Goal: Feedback & Contribution: Leave review/rating

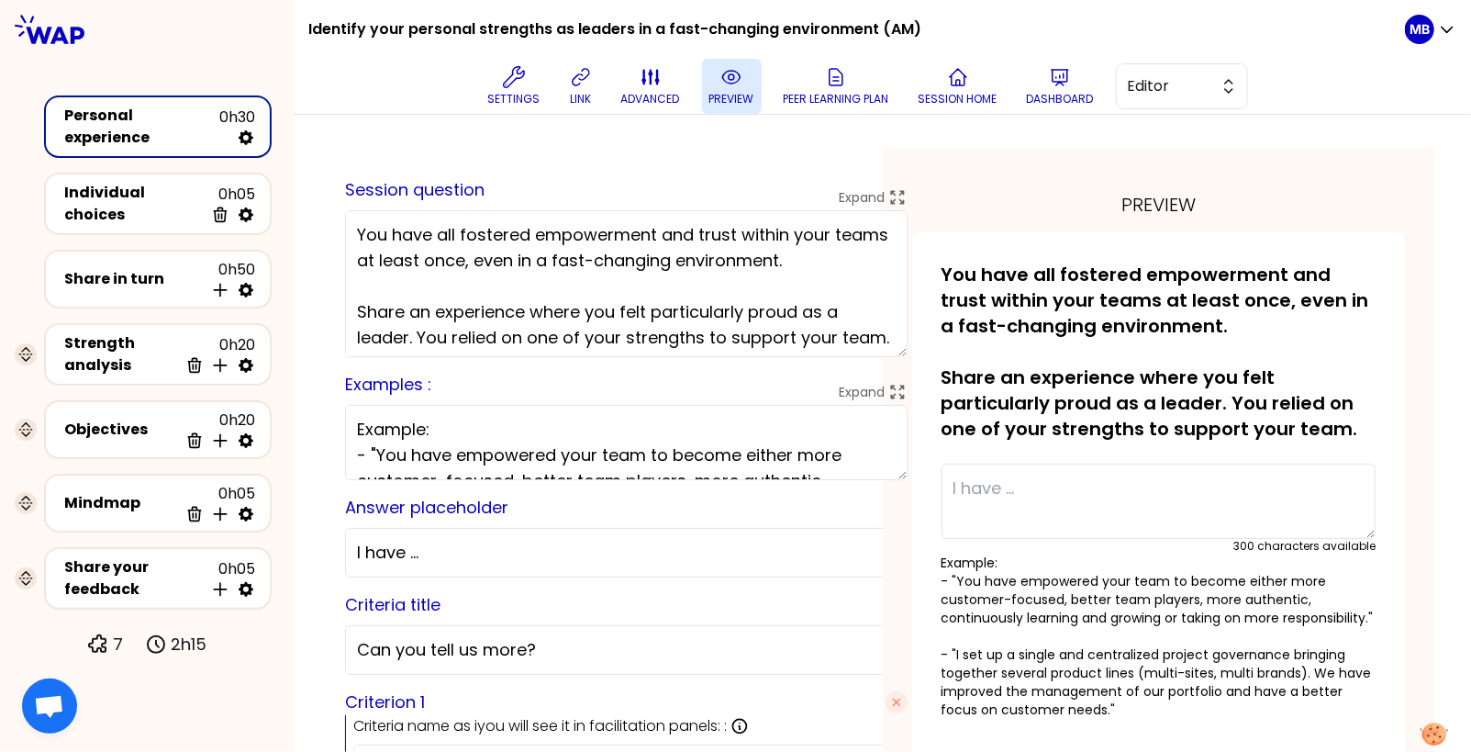
click at [739, 95] on p "preview" at bounding box center [731, 99] width 45 height 15
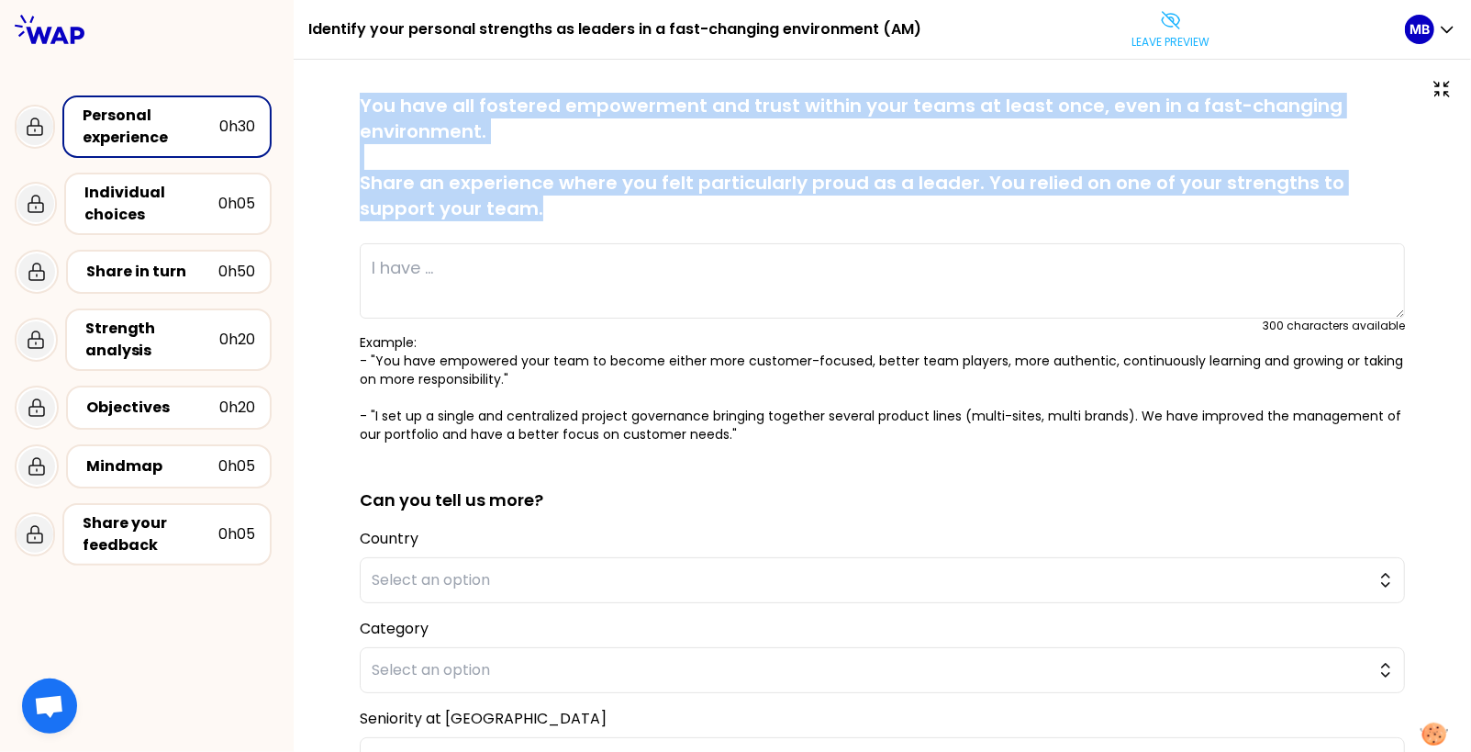
drag, startPoint x: 363, startPoint y: 96, endPoint x: 508, endPoint y: 208, distance: 183.2
click at [508, 208] on p "You have all fostered empowerment and trust within your teams at least once, ev…" at bounding box center [882, 157] width 1045 height 128
copy p "You have all fostered empowerment and trust within your teams at least once, ev…"
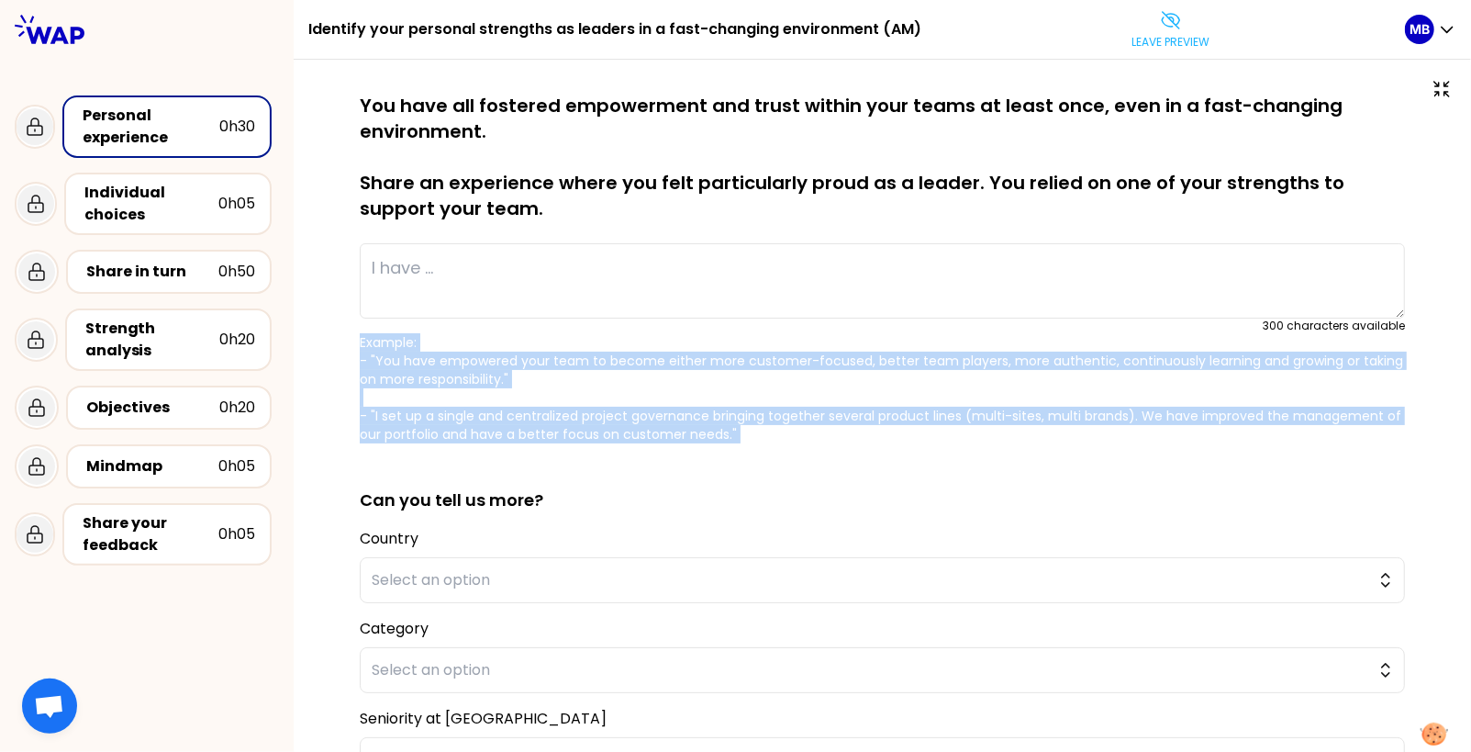
drag, startPoint x: 358, startPoint y: 345, endPoint x: 834, endPoint y: 460, distance: 489.9
click at [834, 460] on div "saved You have all fostered empowerment and trust within your teams at least on…" at bounding box center [882, 526] width 1104 height 866
copy p "Example: - "You have empowered your team to become either more customer-focused…"
click at [1185, 19] on button "Leave preview" at bounding box center [1170, 29] width 93 height 55
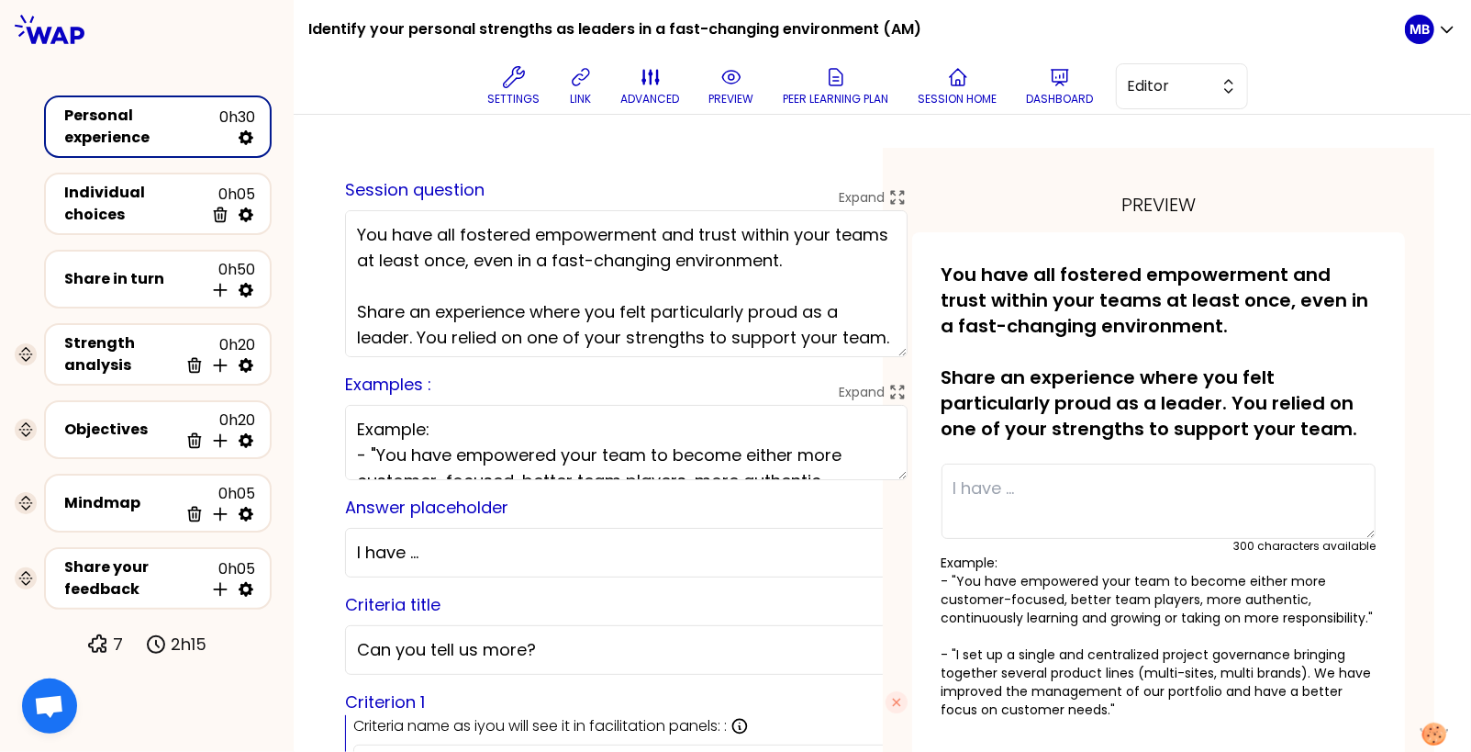
click at [422, 433] on textarea "Example: - "You have empowered your team to become either more customer-focused…" at bounding box center [626, 442] width 563 height 75
type textarea "Examples: - "You have empowered your team to become either more customer-focuse…"
click at [732, 71] on icon at bounding box center [730, 77] width 17 height 13
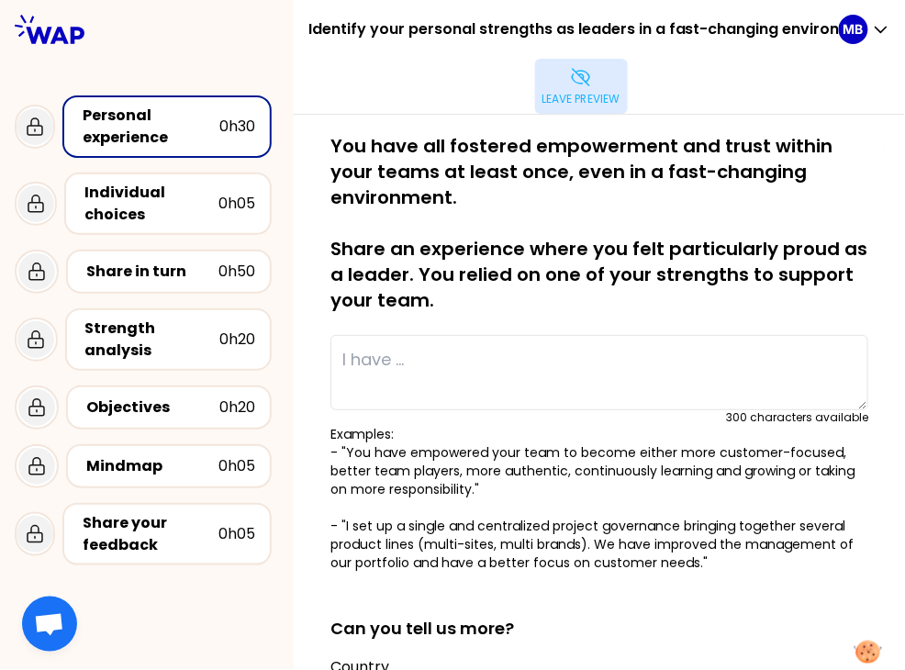
click at [576, 107] on button "Leave preview" at bounding box center [581, 86] width 93 height 55
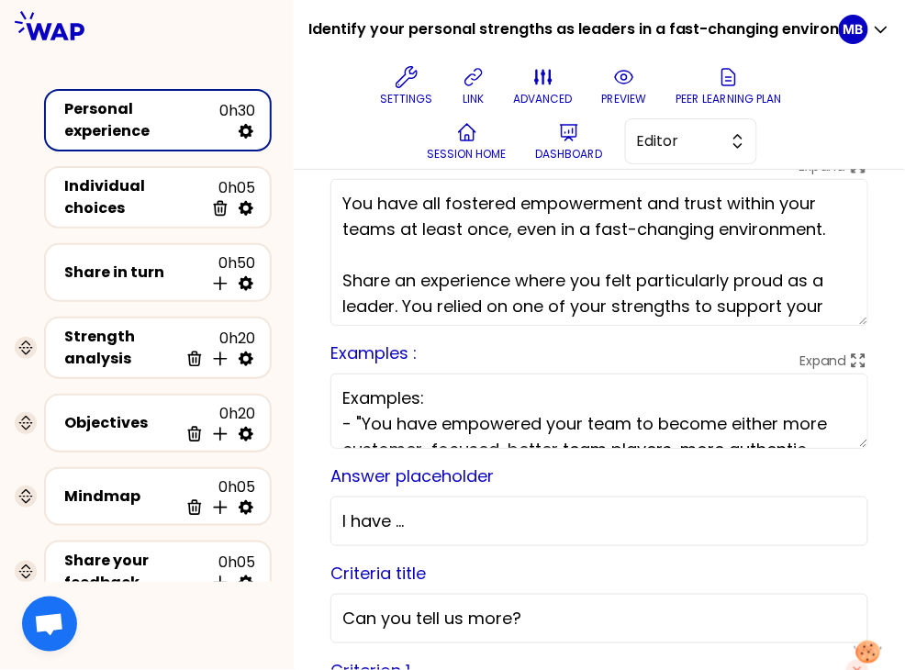
drag, startPoint x: 471, startPoint y: 430, endPoint x: 361, endPoint y: 425, distance: 110.3
click at [361, 425] on textarea "Examples: - "You have empowered your team to become either more customer-focuse…" at bounding box center [599, 411] width 538 height 75
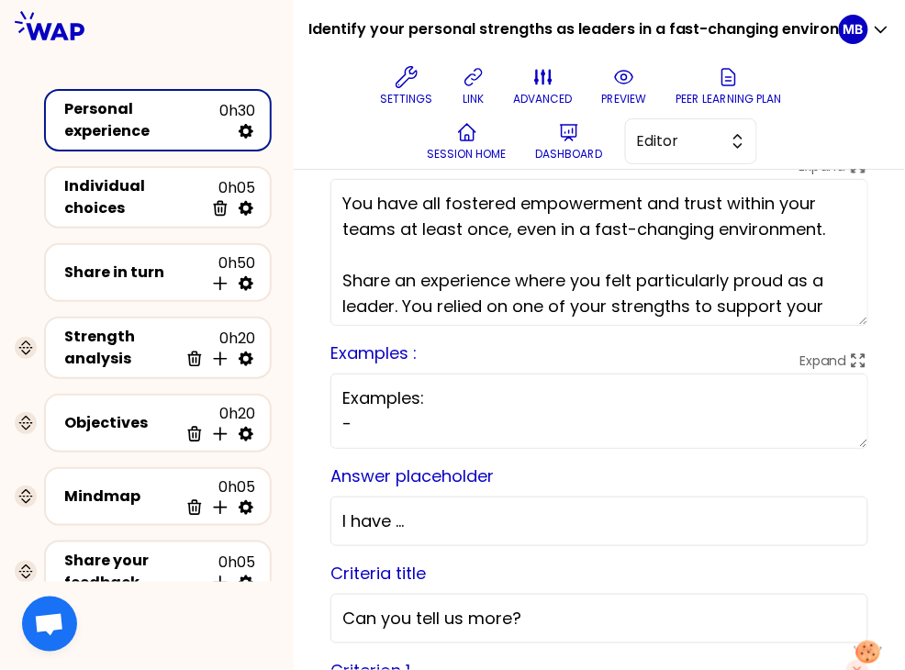
paste textarea ""You empowered your team to become more customer-focused, stronger team players…"
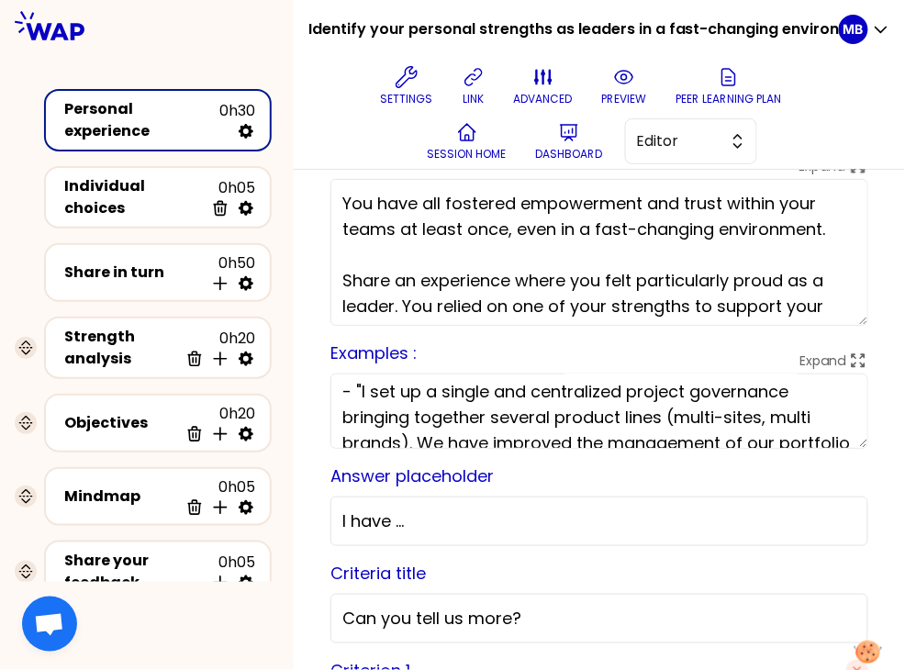
scroll to position [125, 0]
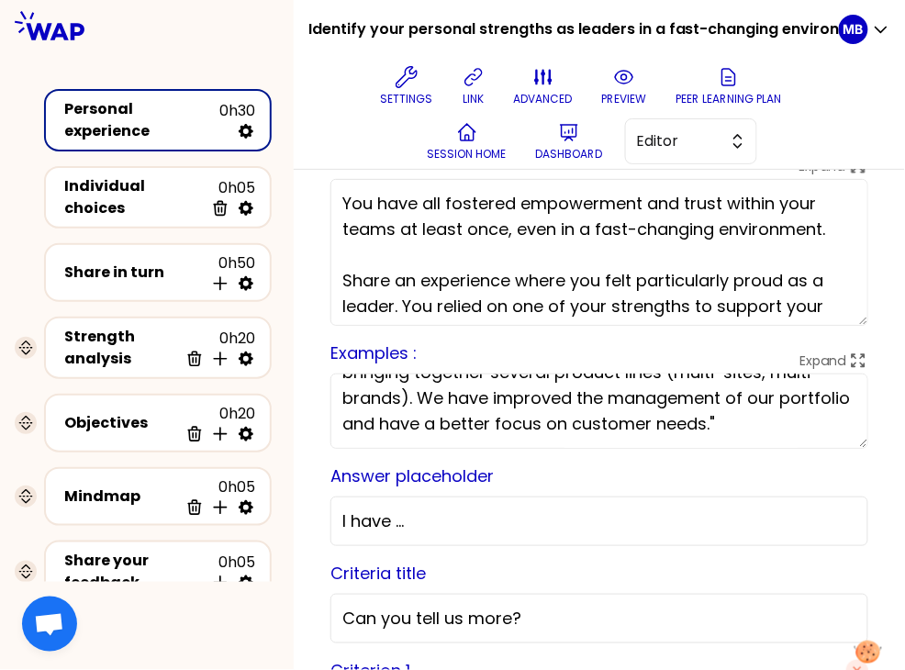
drag, startPoint x: 339, startPoint y: 398, endPoint x: 794, endPoint y: 551, distance: 480.0
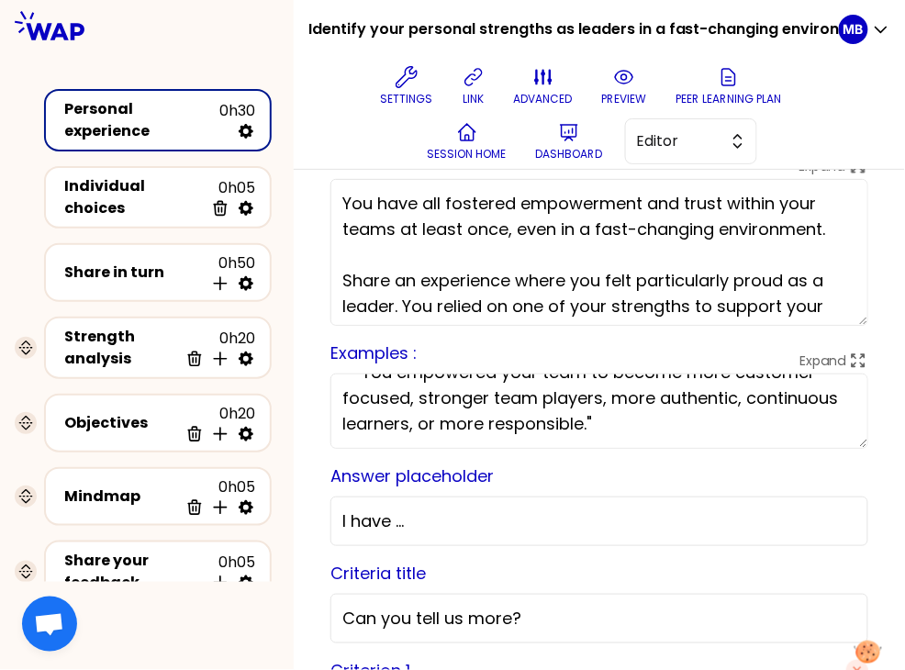
scroll to position [103, 0]
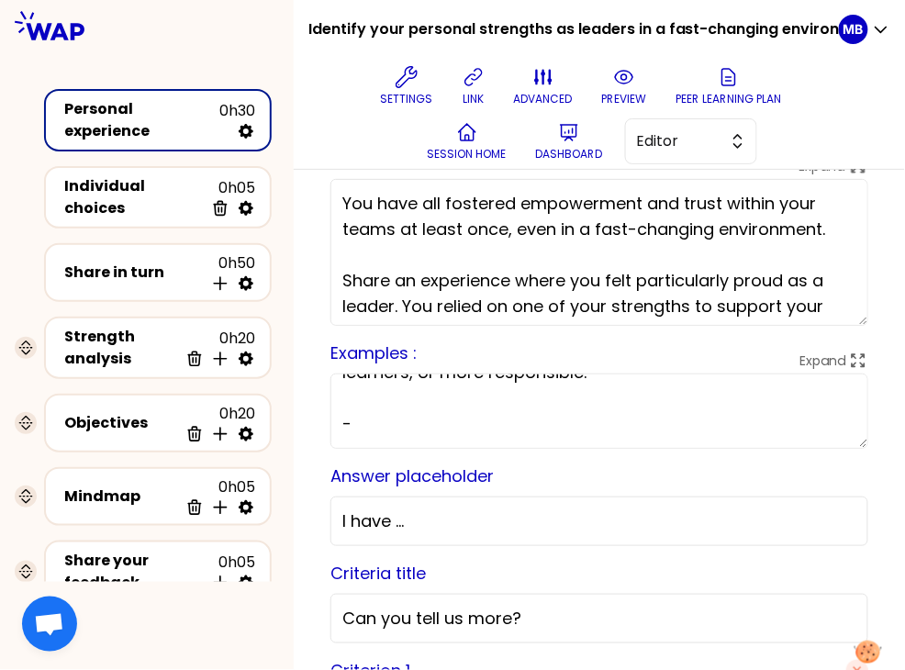
paste textarea ""I set up a centralized project governance bringing together several product li…"
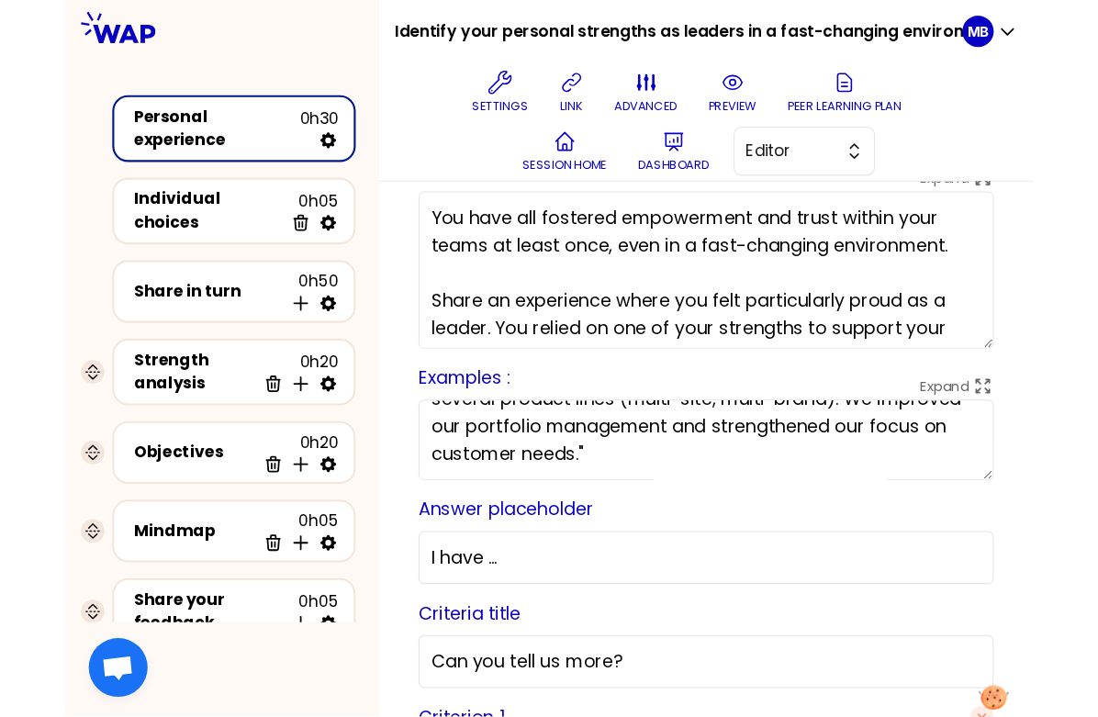
scroll to position [26, 0]
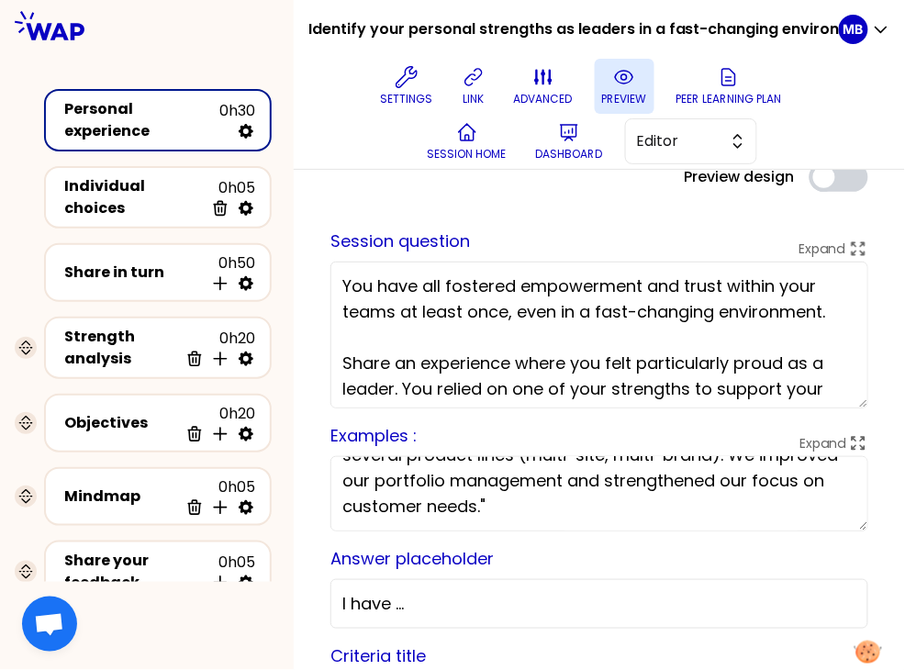
type textarea "Examples: - "You empowered your team to become more customer-focused, stronger …"
click at [615, 79] on icon at bounding box center [624, 77] width 22 height 22
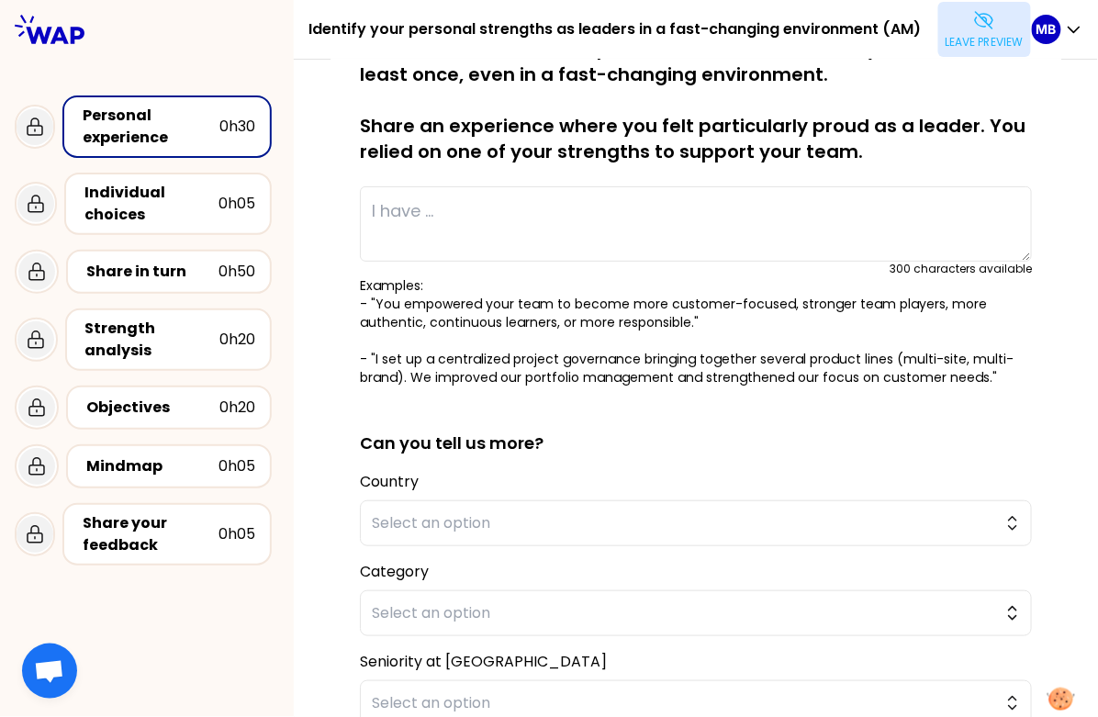
scroll to position [0, 0]
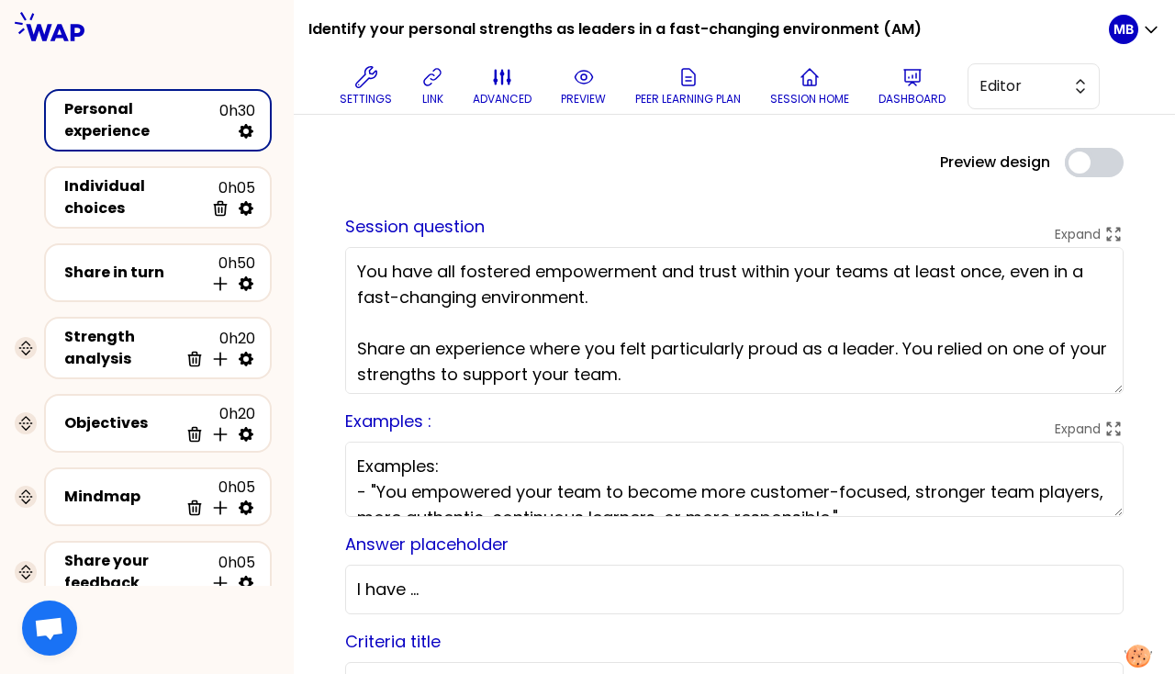
scroll to position [53, 0]
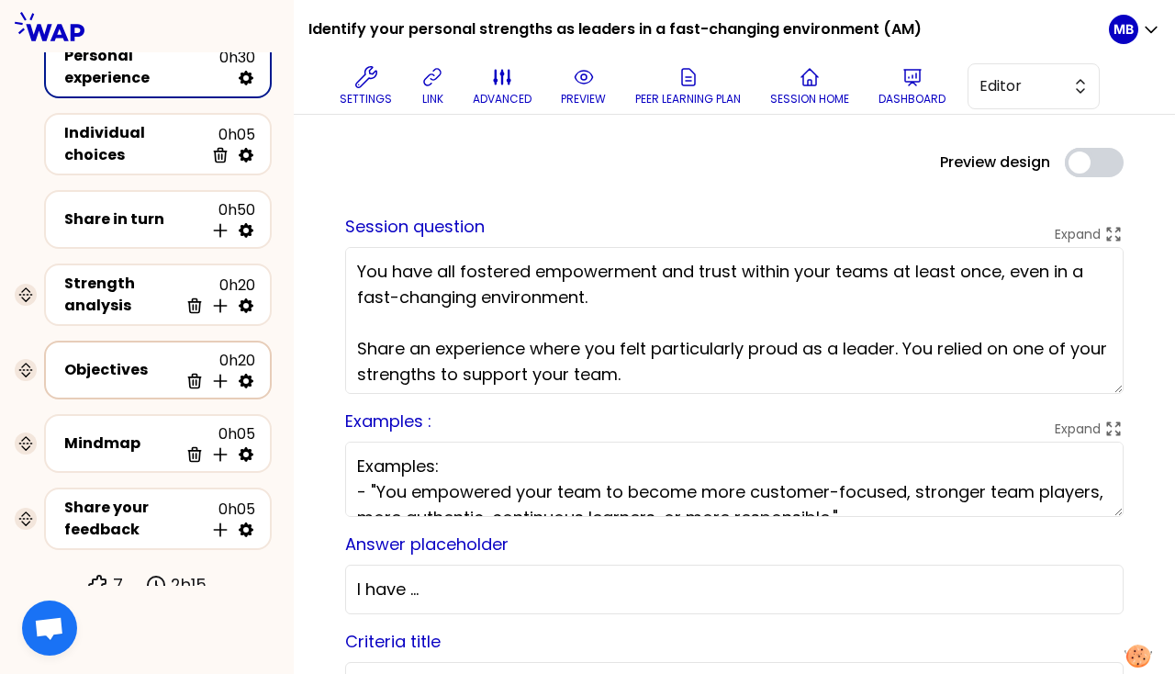
click at [132, 360] on div "Objectives" at bounding box center [121, 370] width 114 height 22
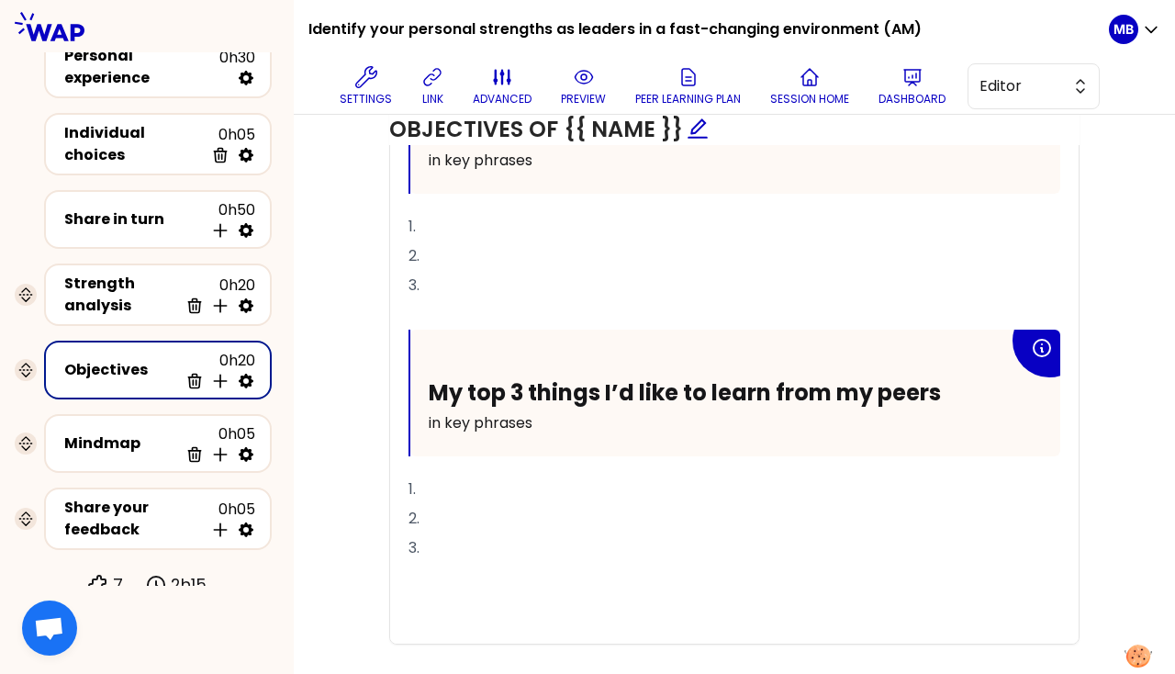
scroll to position [865, 0]
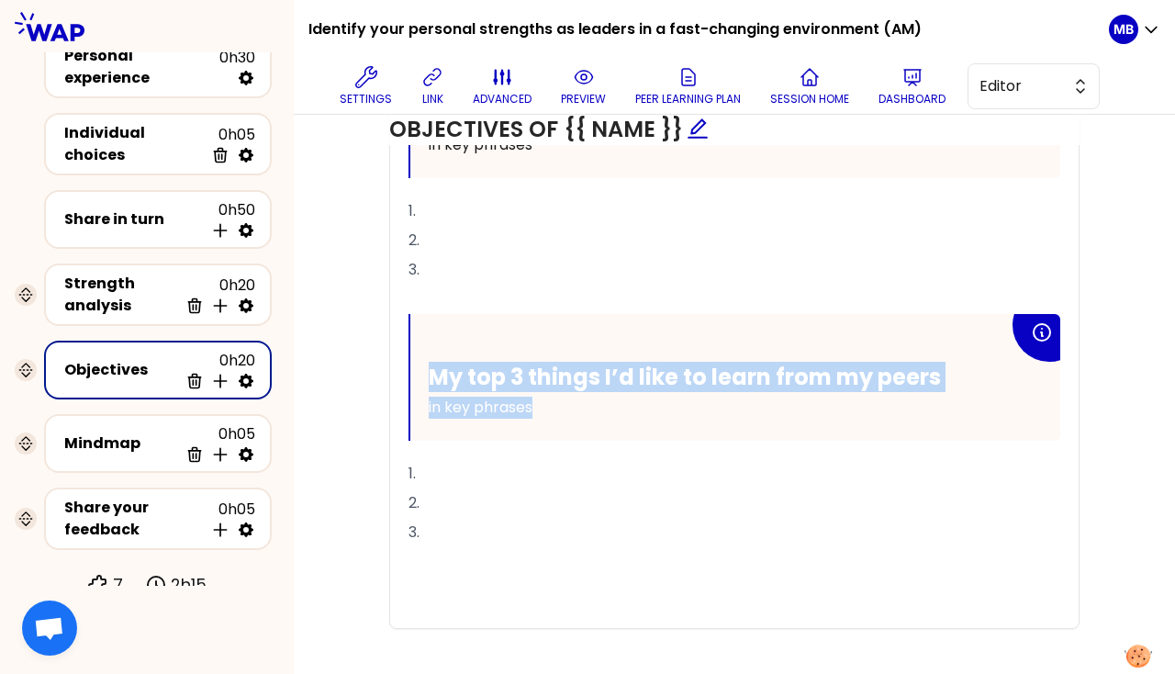
drag, startPoint x: 552, startPoint y: 403, endPoint x: 429, endPoint y: 376, distance: 125.8
click at [429, 376] on div "My top 3 things I’d like to learn from my peers in key phrases" at bounding box center [719, 392] width 580 height 59
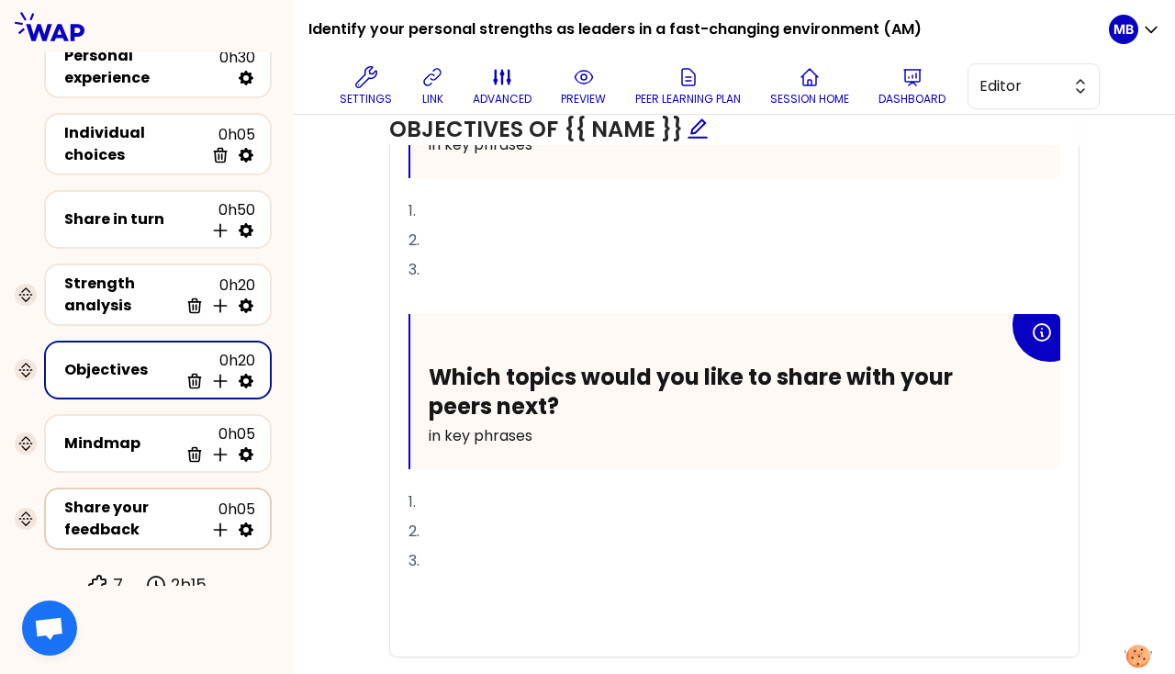
click at [89, 508] on div "Share your feedback" at bounding box center [134, 519] width 140 height 44
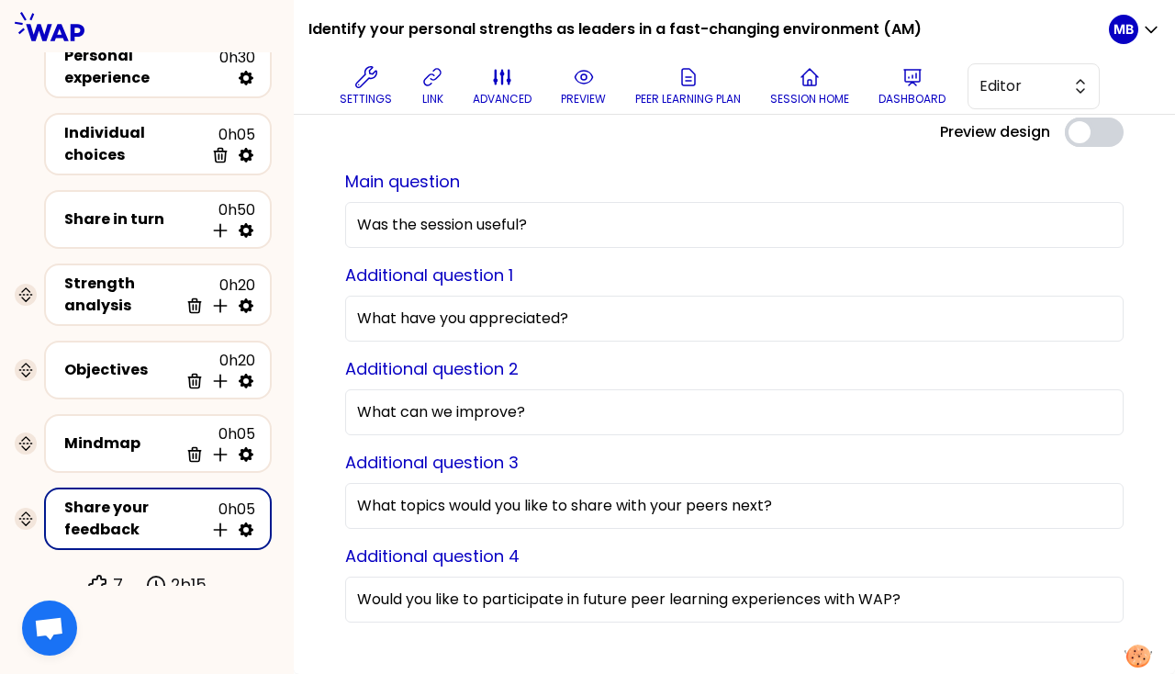
scroll to position [54, 0]
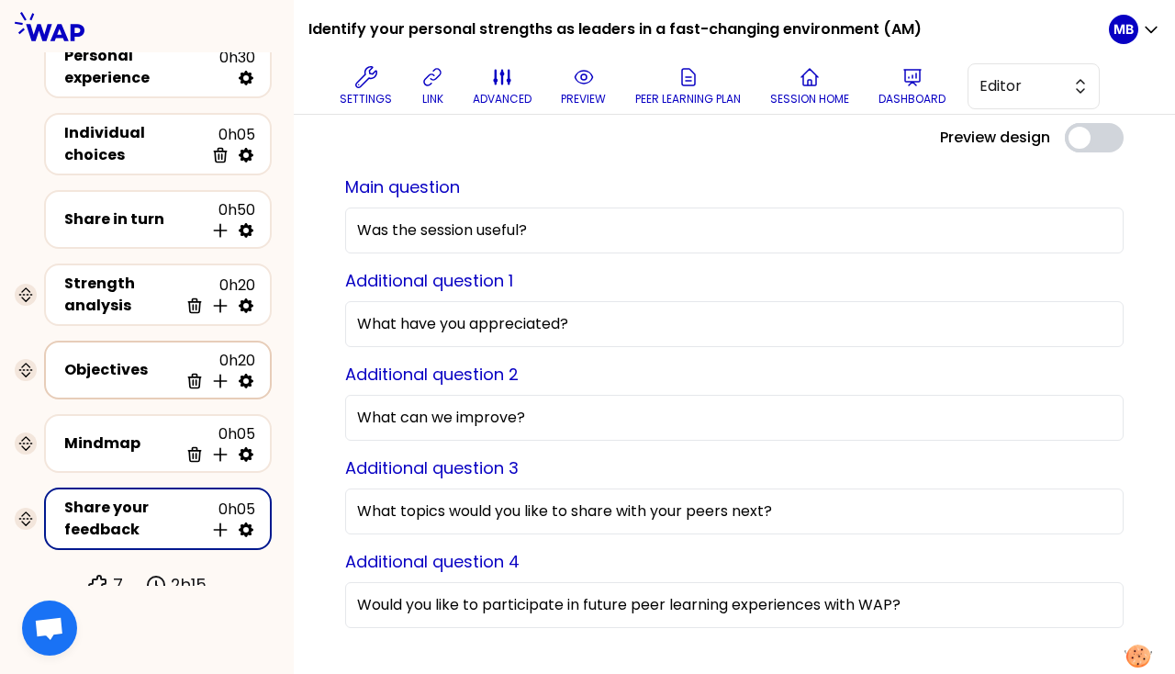
click at [131, 359] on div "Objectives" at bounding box center [121, 370] width 114 height 22
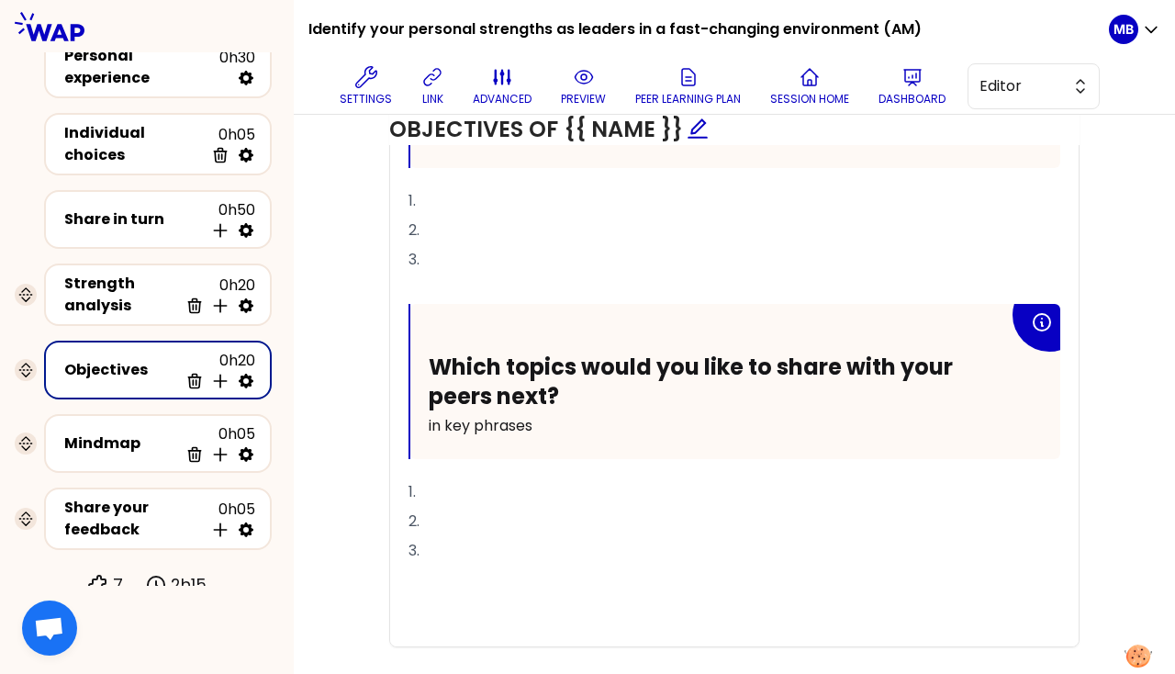
scroll to position [872, 0]
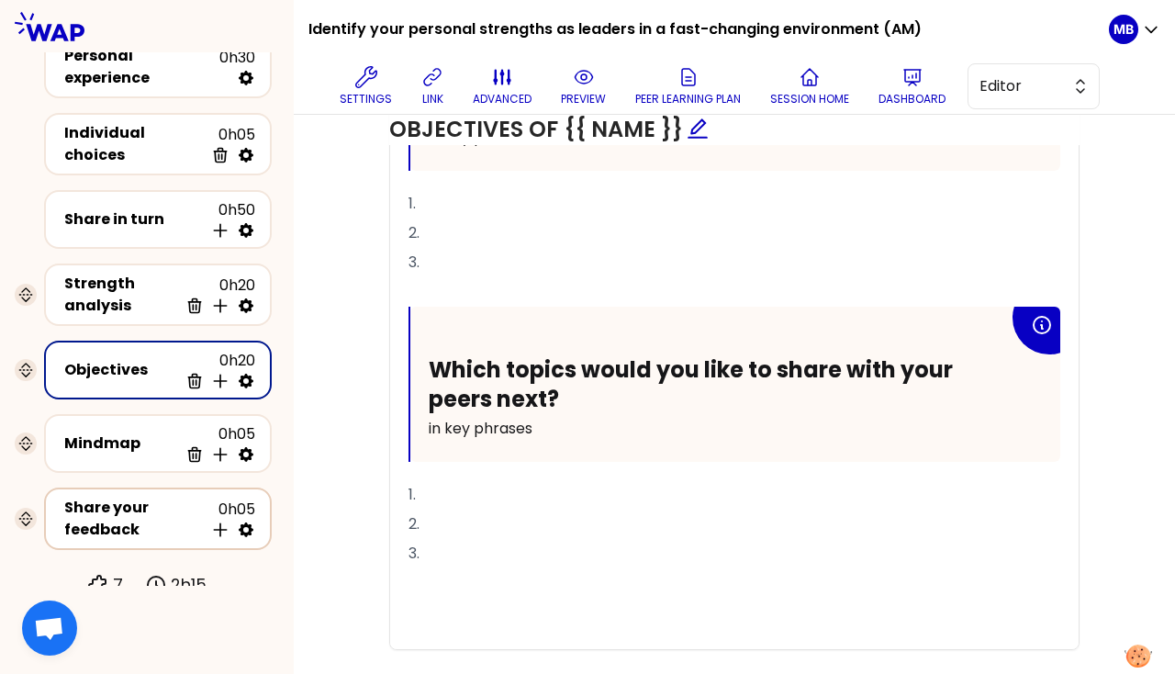
click at [167, 512] on div "Share your feedback" at bounding box center [134, 519] width 140 height 44
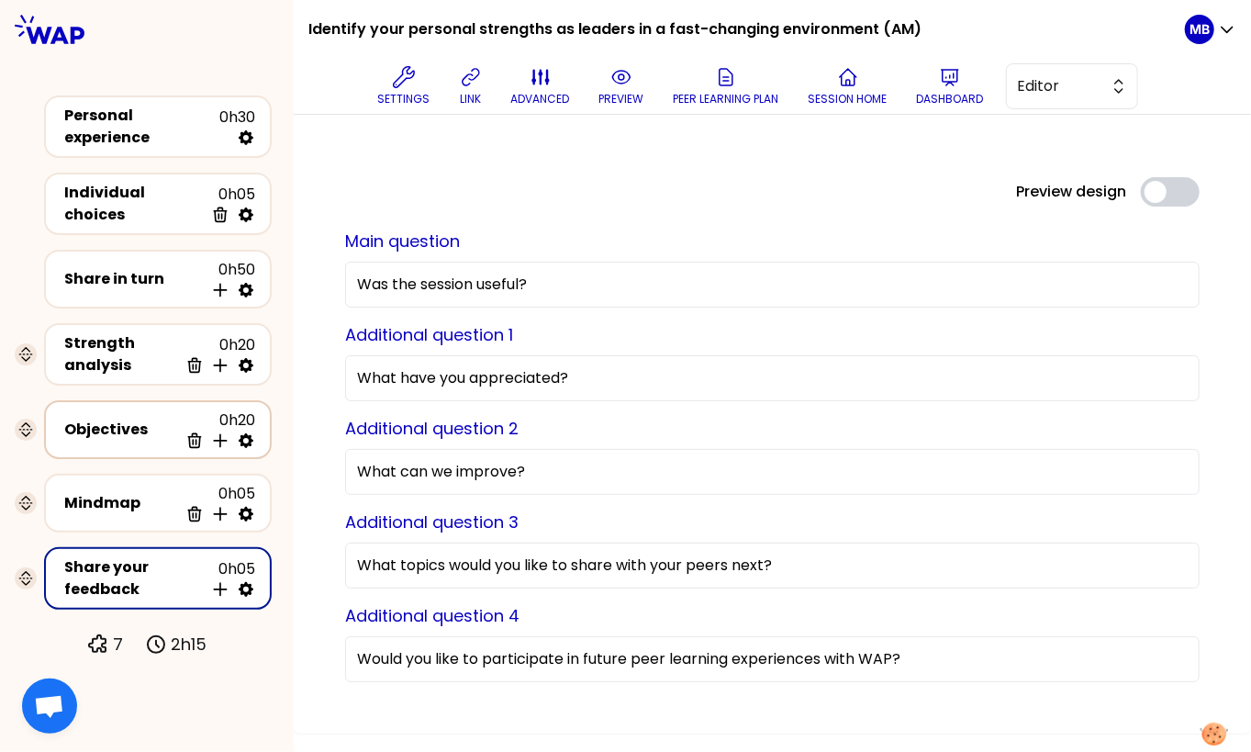
click at [132, 421] on div "Objectives" at bounding box center [121, 430] width 114 height 22
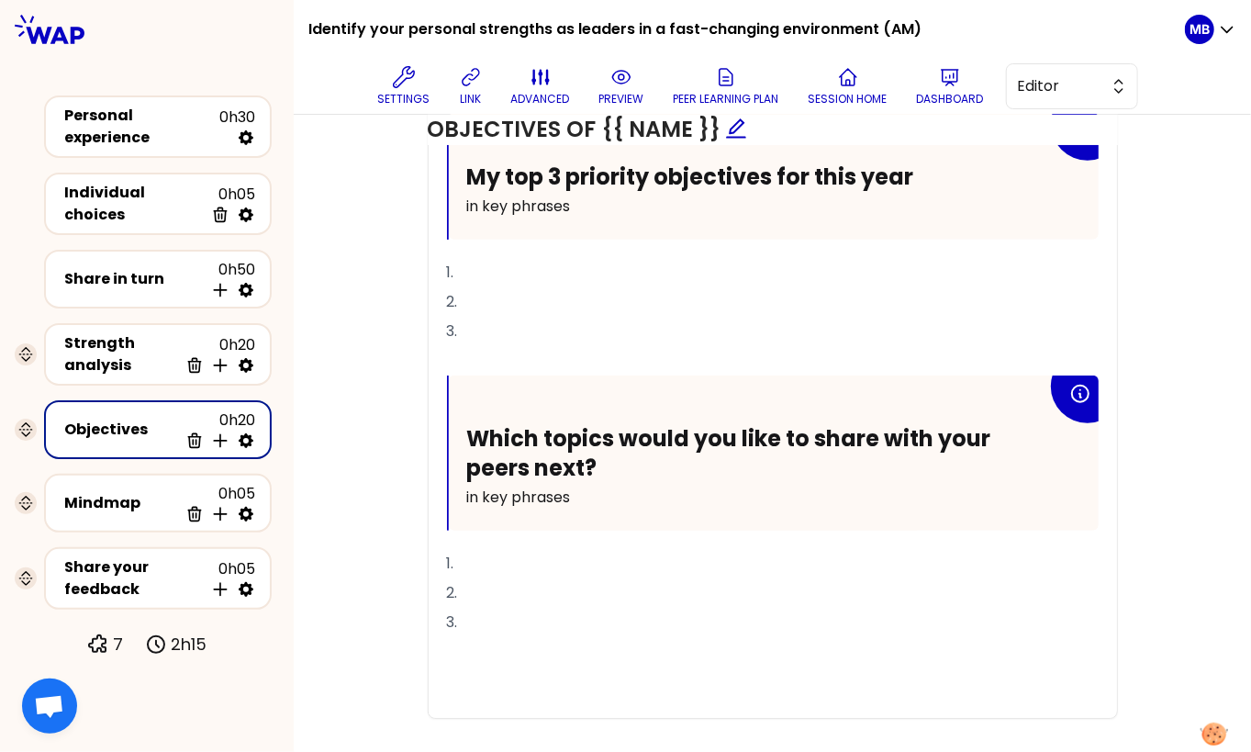
scroll to position [832, 0]
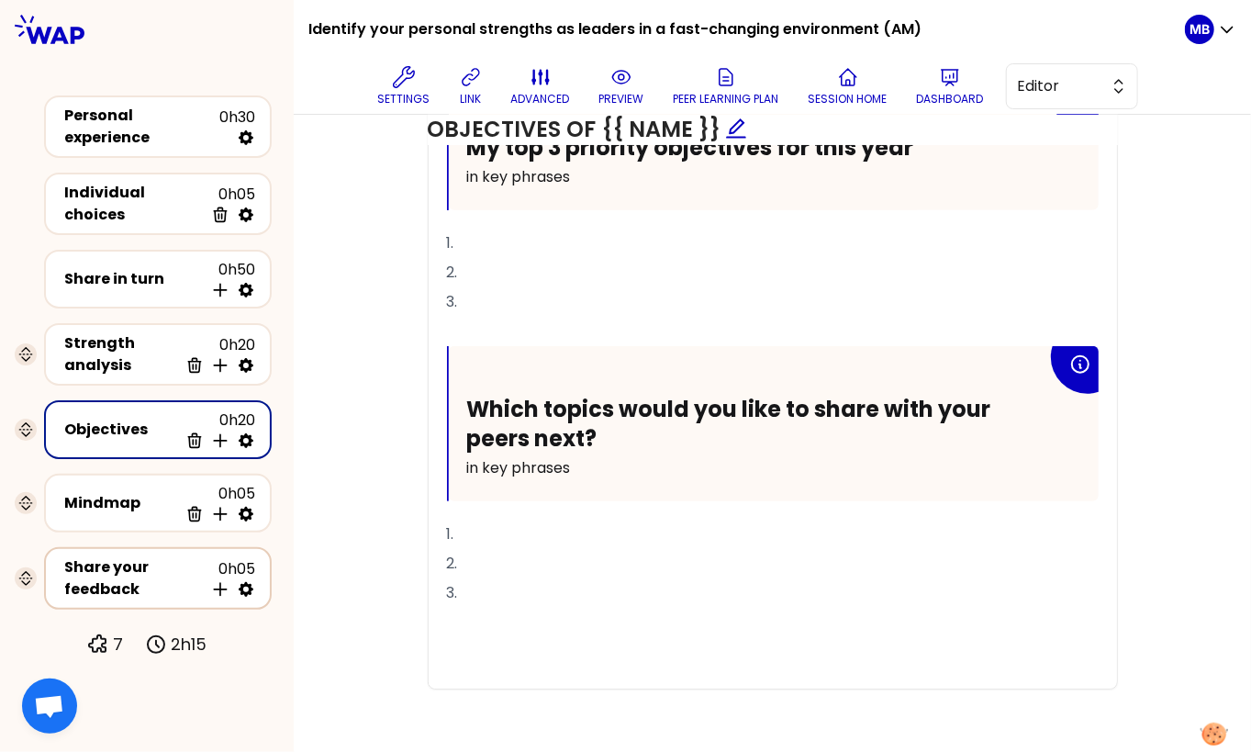
click at [137, 556] on div "Share your feedback" at bounding box center [134, 578] width 140 height 44
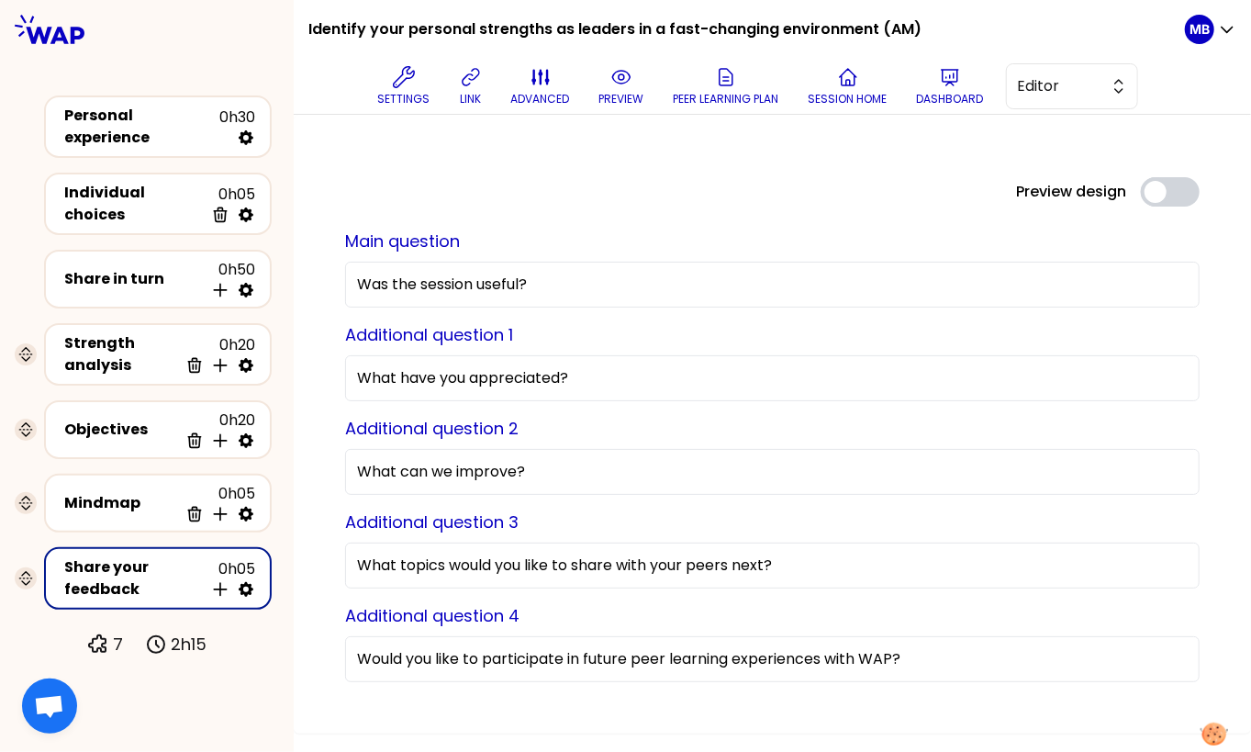
drag, startPoint x: 799, startPoint y: 561, endPoint x: 313, endPoint y: 548, distance: 486.6
click at [313, 548] on div "Preview design Use setting Main question Was the session useful? Additional que…" at bounding box center [772, 424] width 957 height 619
click at [288, 506] on div "Personal experience 0h30 Individual choices 0h05 Delete Share in turn 0h50 Inse…" at bounding box center [147, 372] width 294 height 569
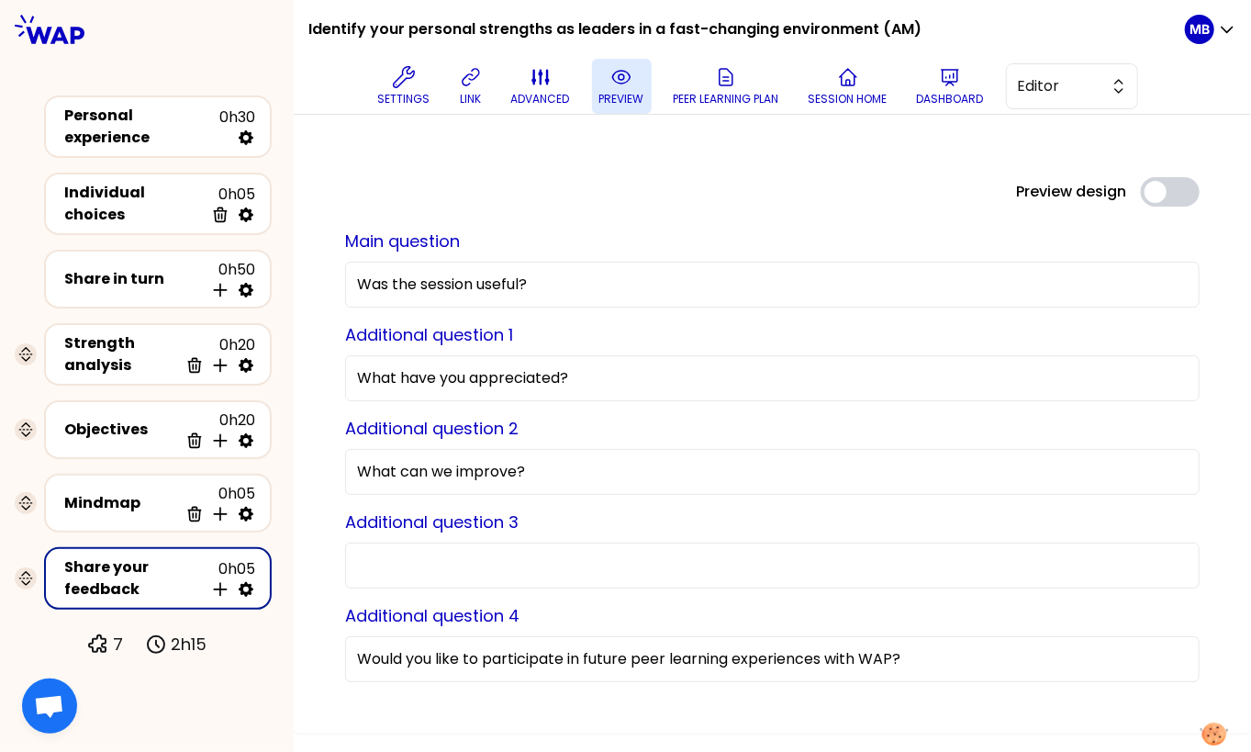
click at [606, 89] on button "preview" at bounding box center [622, 86] width 60 height 55
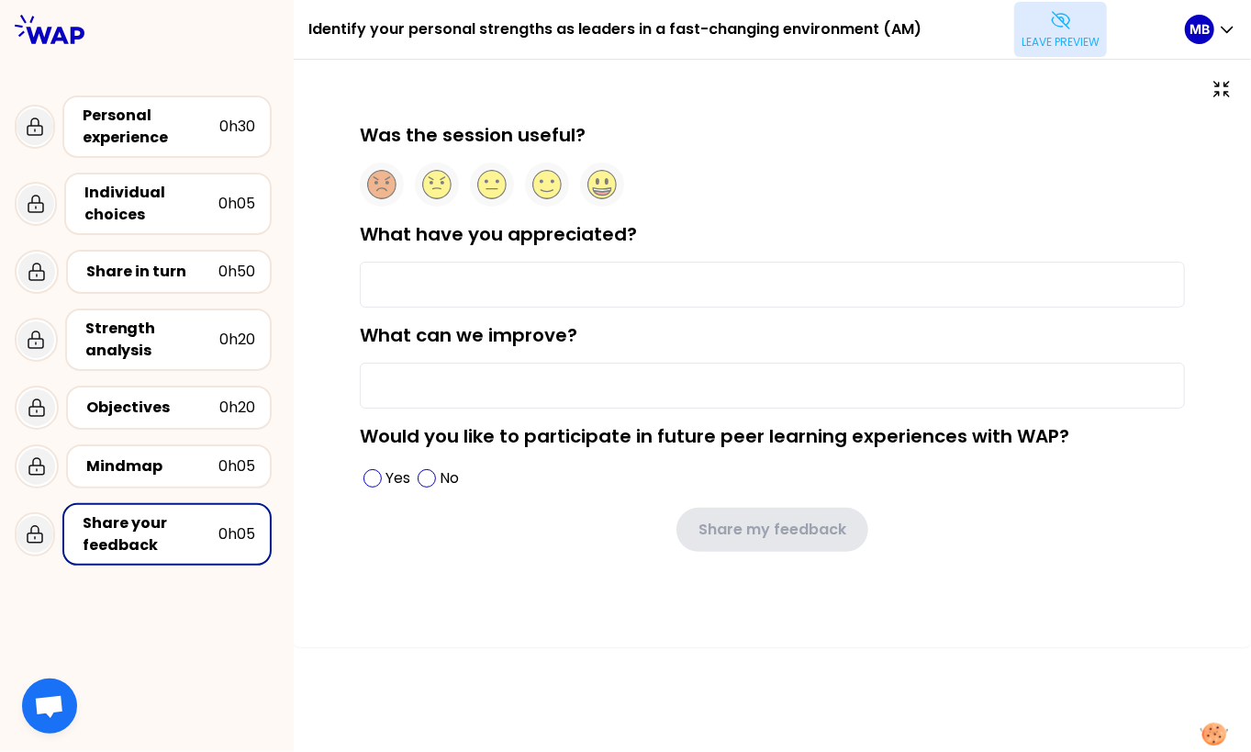
click at [1021, 40] on p "Leave preview" at bounding box center [1060, 42] width 78 height 15
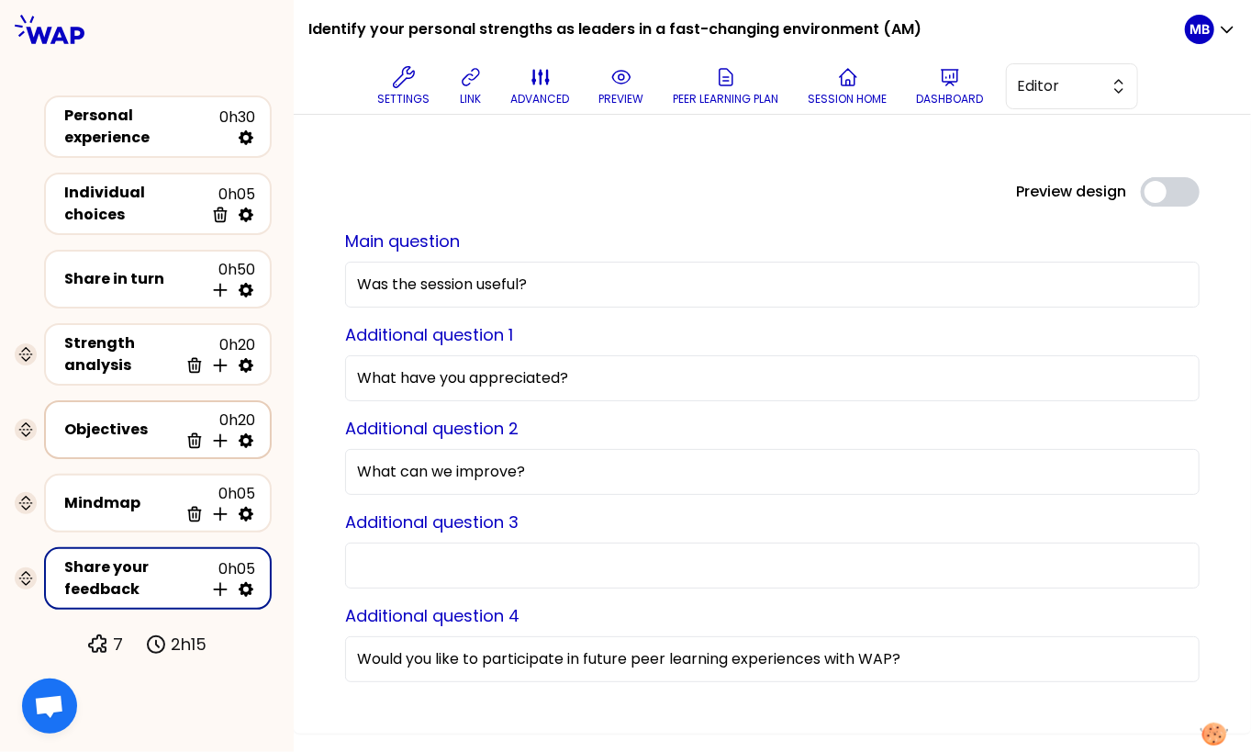
click at [86, 419] on div "Objectives" at bounding box center [121, 430] width 114 height 22
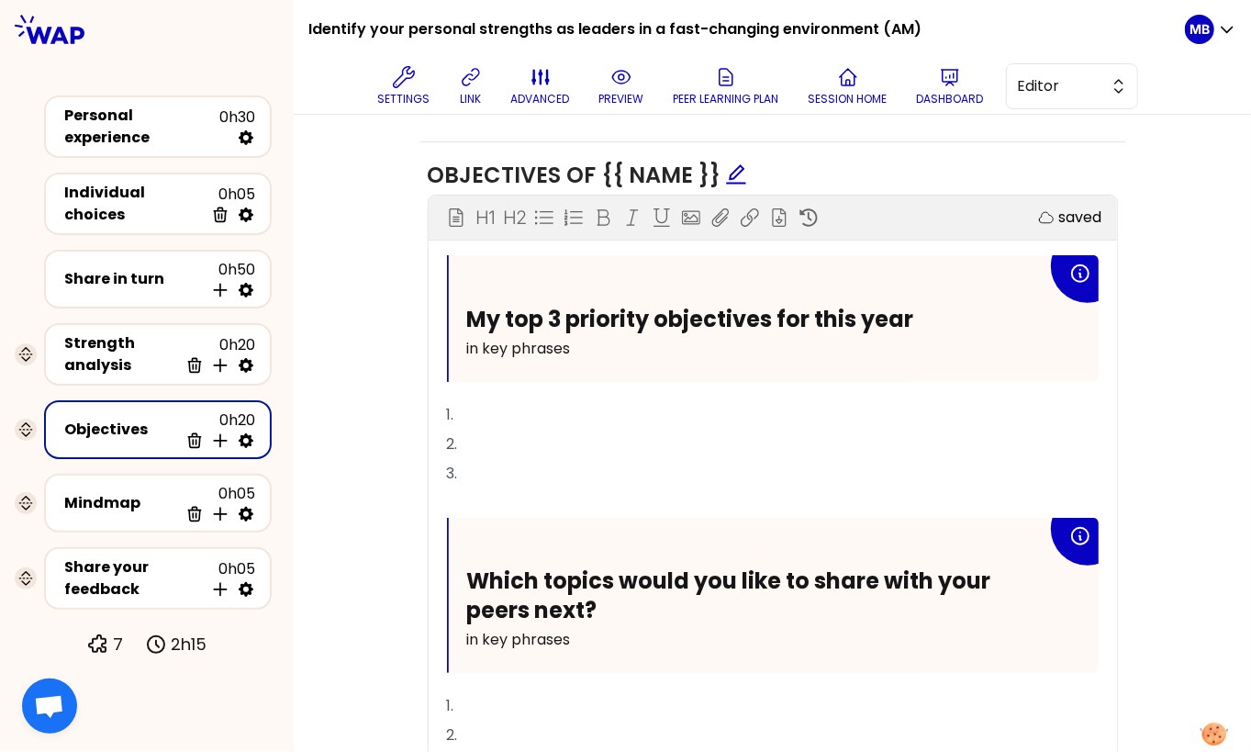
scroll to position [659, 0]
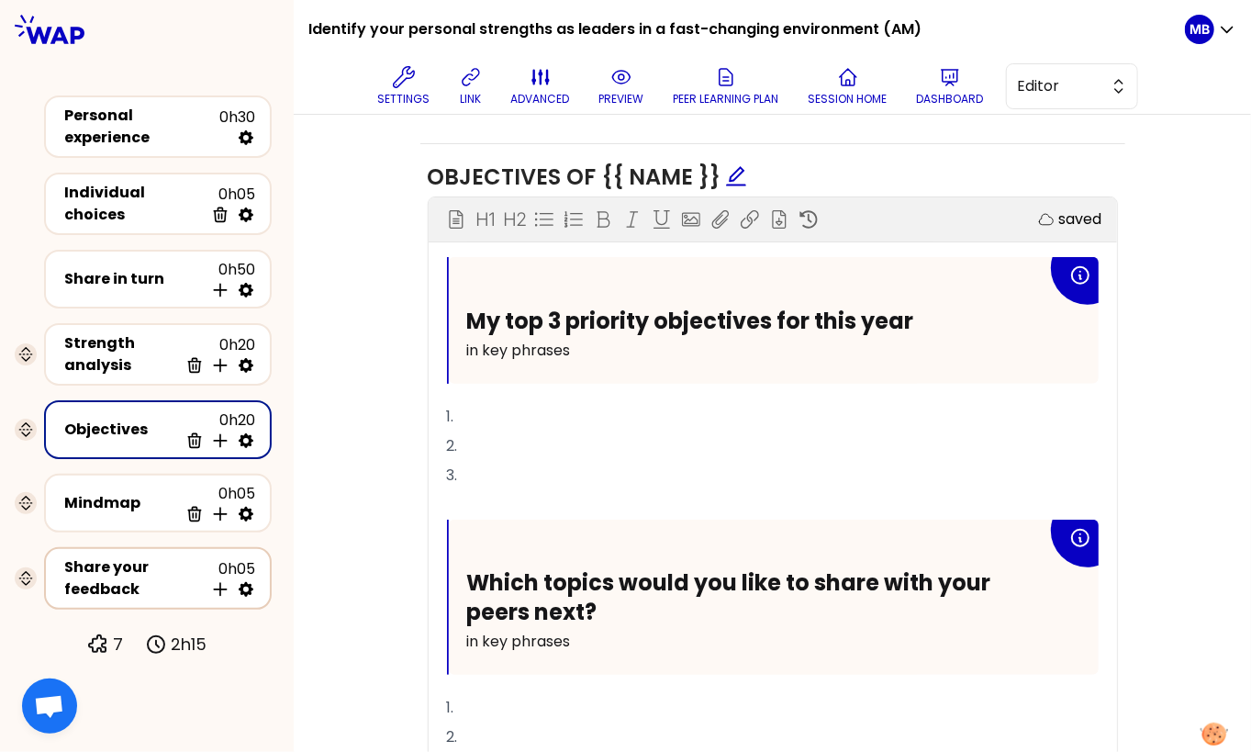
click at [90, 556] on div "Share your feedback" at bounding box center [134, 578] width 140 height 44
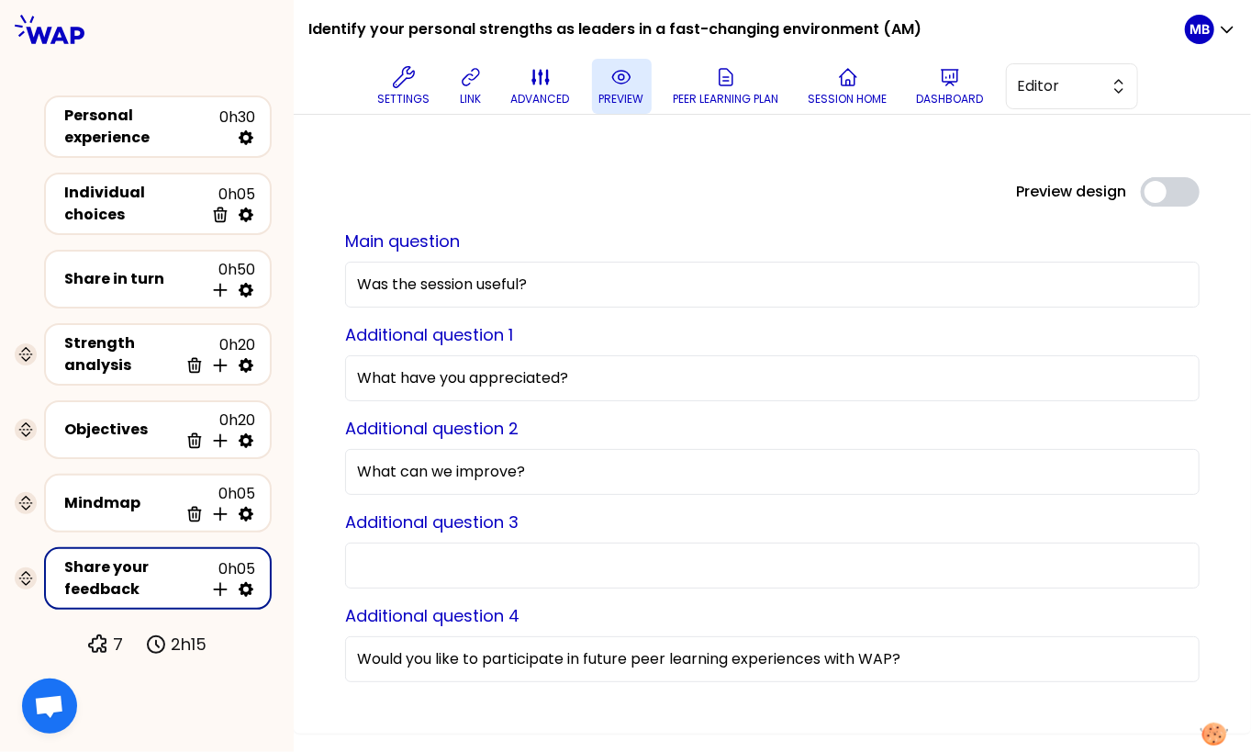
click at [616, 84] on icon at bounding box center [621, 77] width 22 height 22
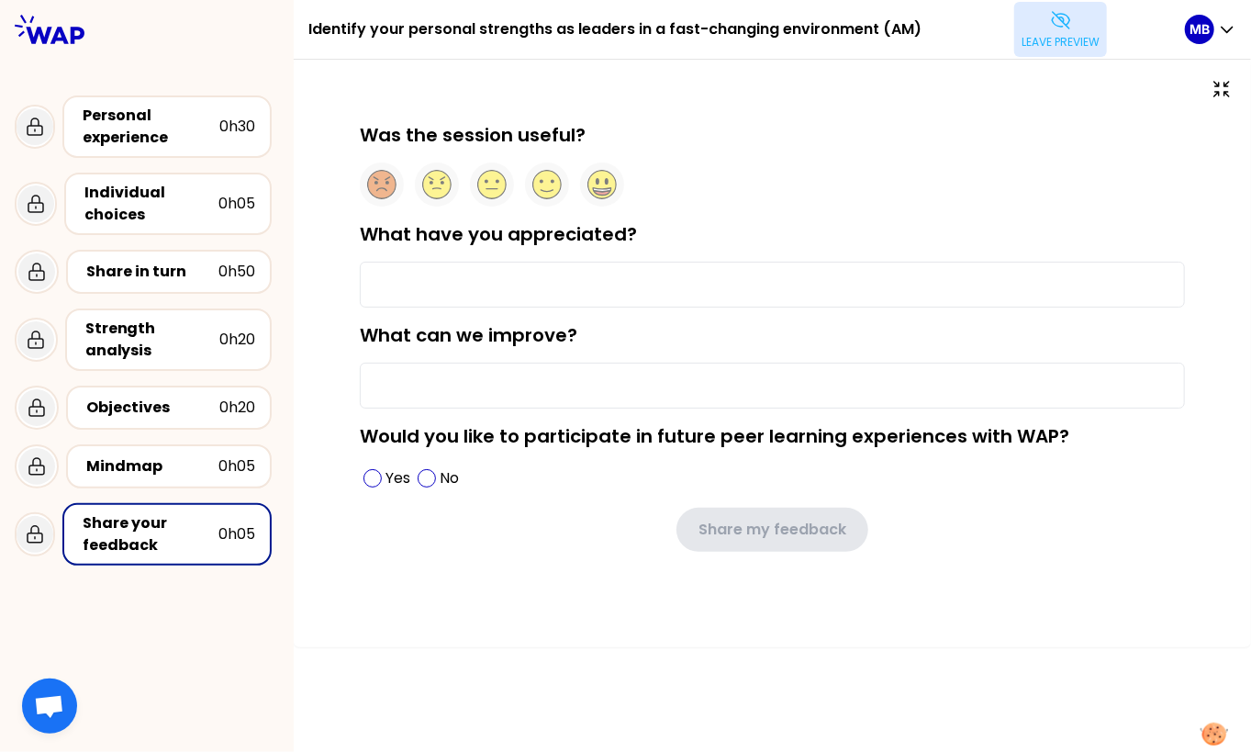
click at [1054, 33] on button "Leave preview" at bounding box center [1060, 29] width 93 height 55
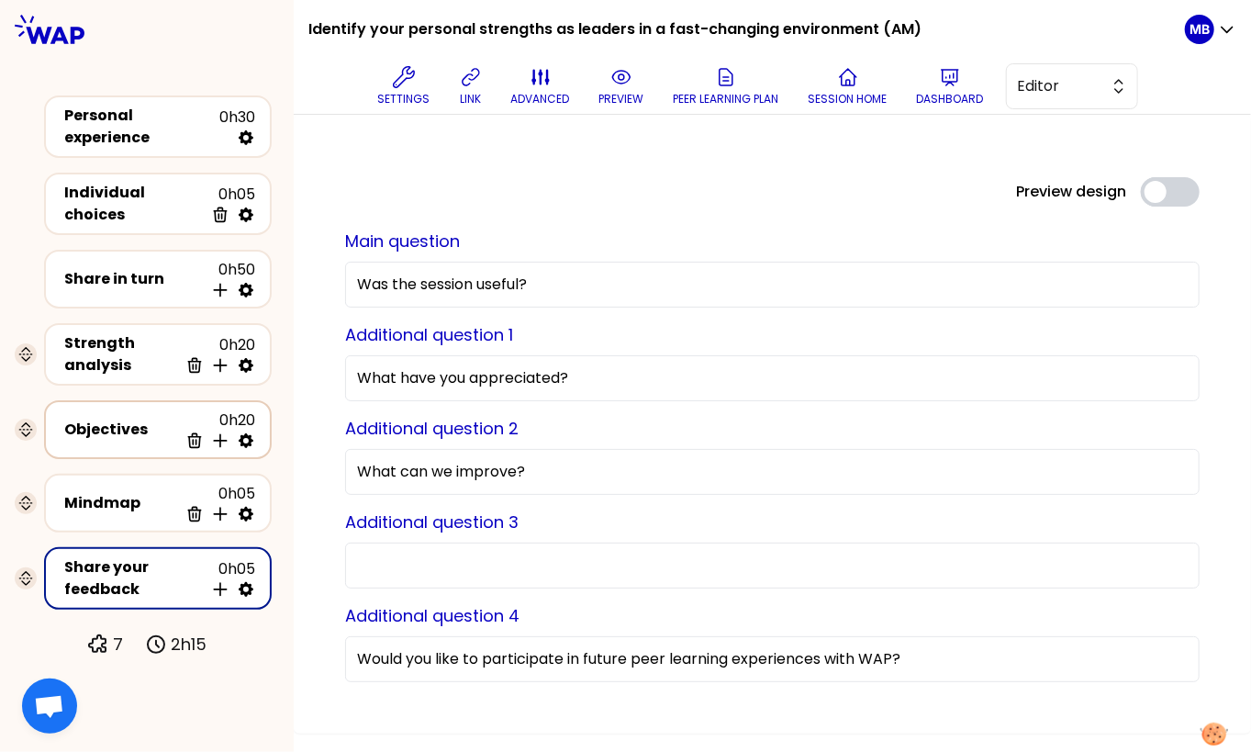
click at [134, 419] on div "Objectives" at bounding box center [121, 430] width 114 height 22
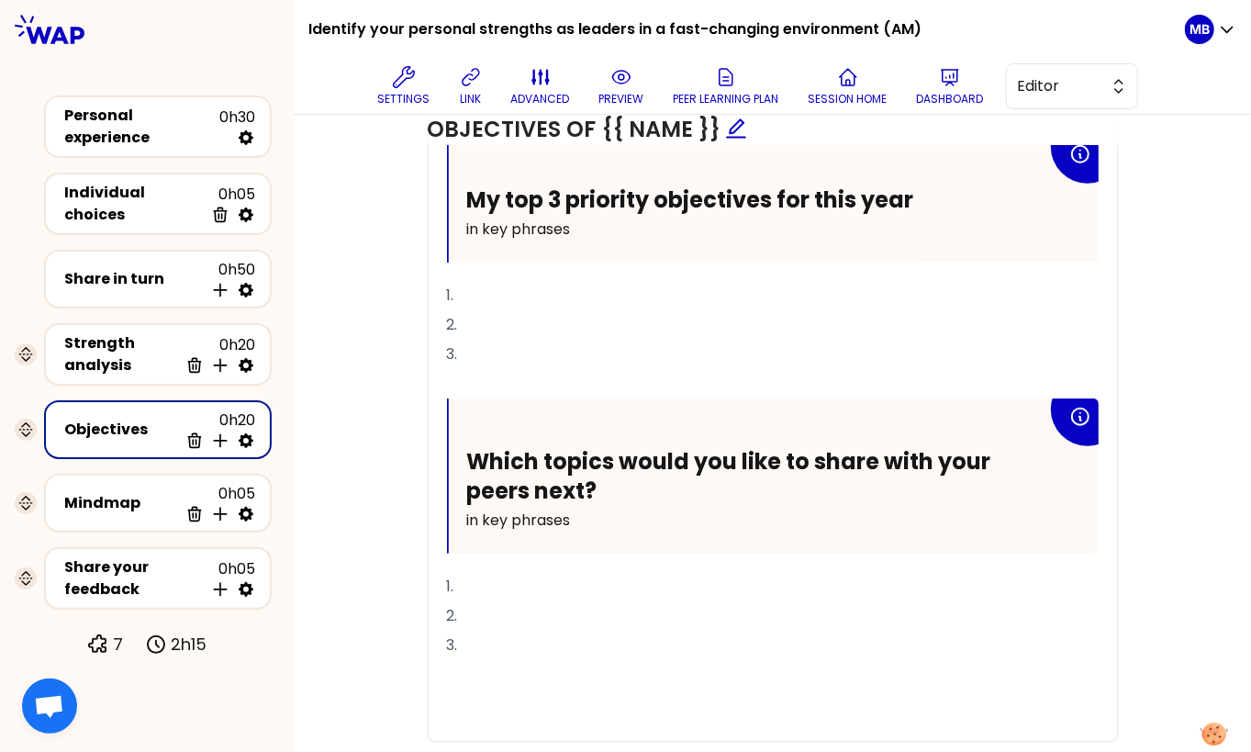
scroll to position [769, 0]
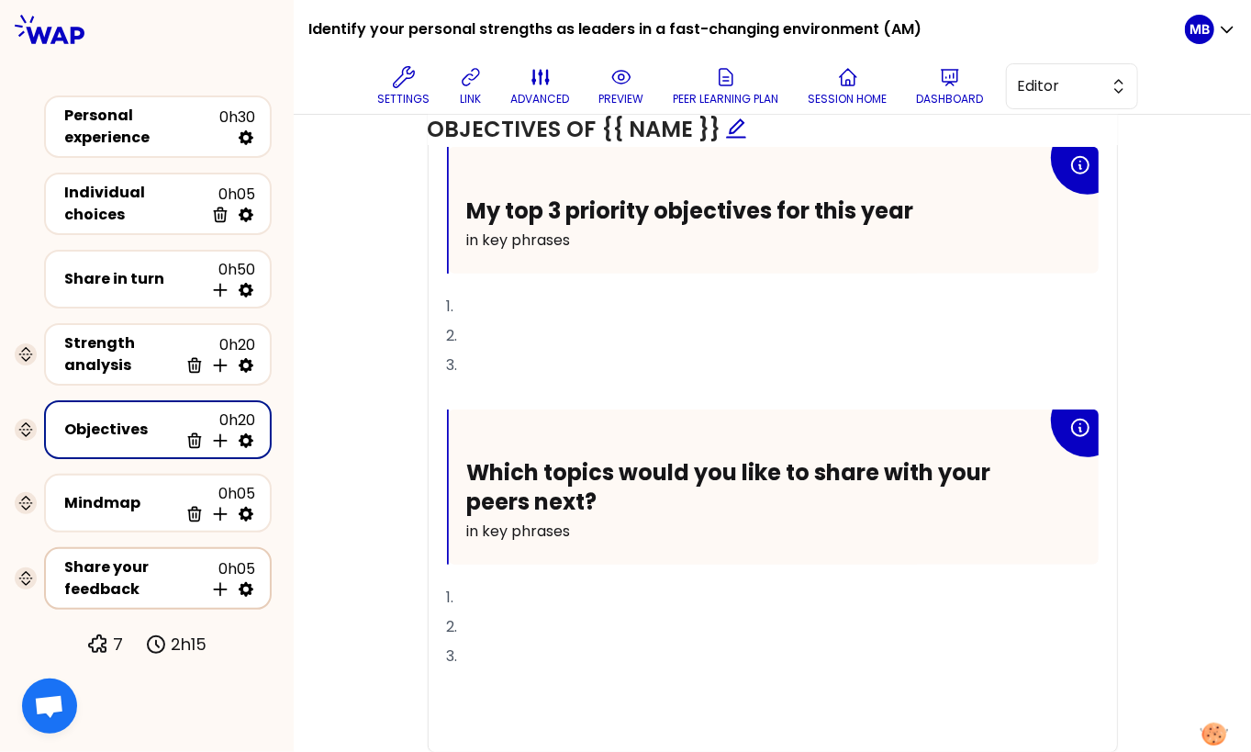
click at [90, 561] on div "Share your feedback" at bounding box center [134, 578] width 140 height 44
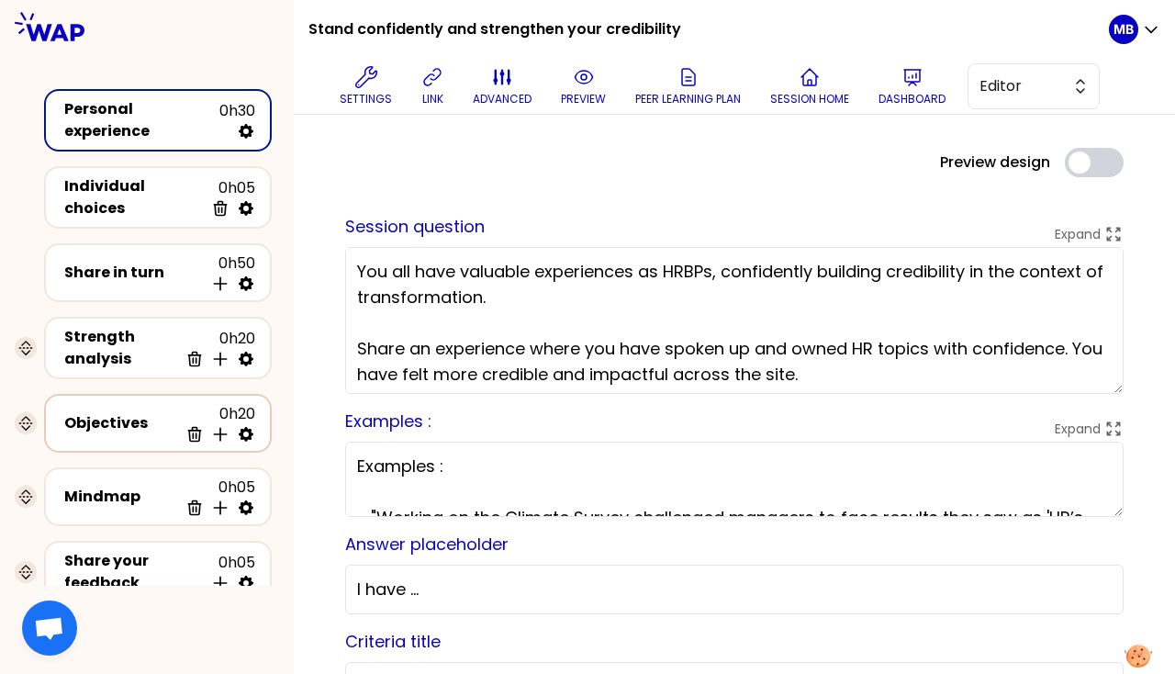
click at [125, 412] on div "Objectives" at bounding box center [121, 423] width 114 height 22
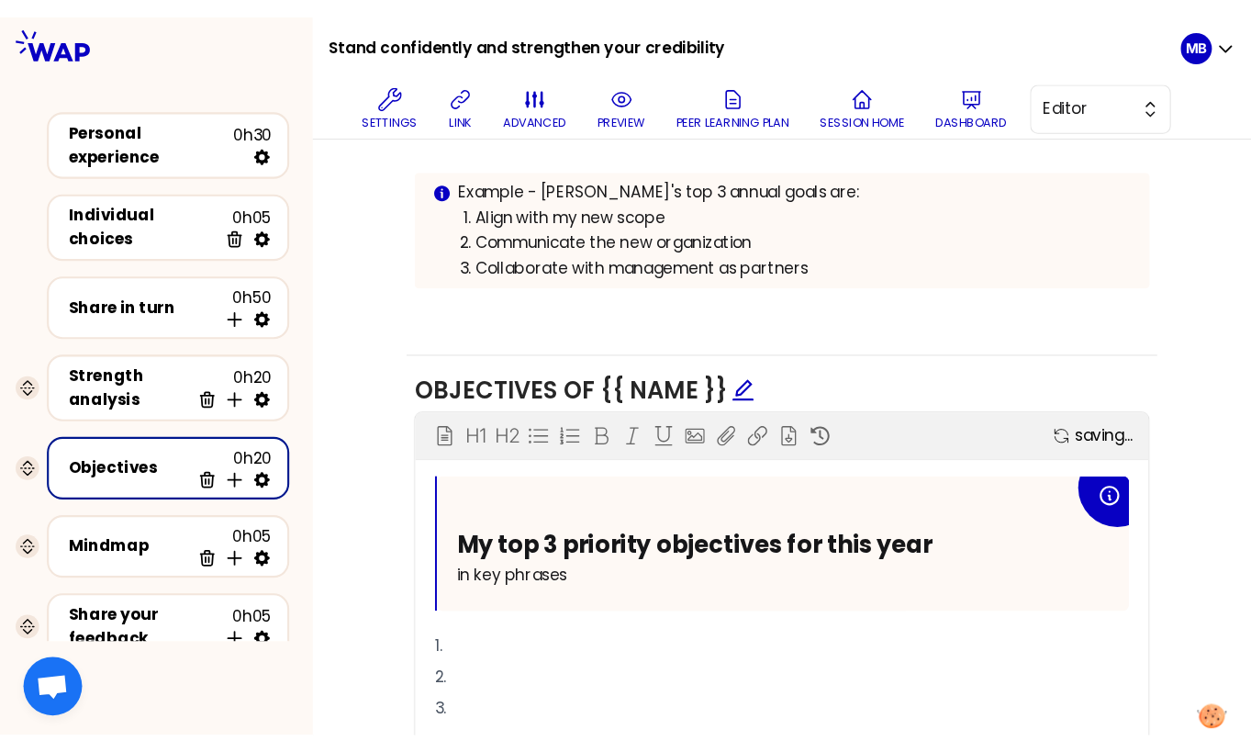
scroll to position [852, 0]
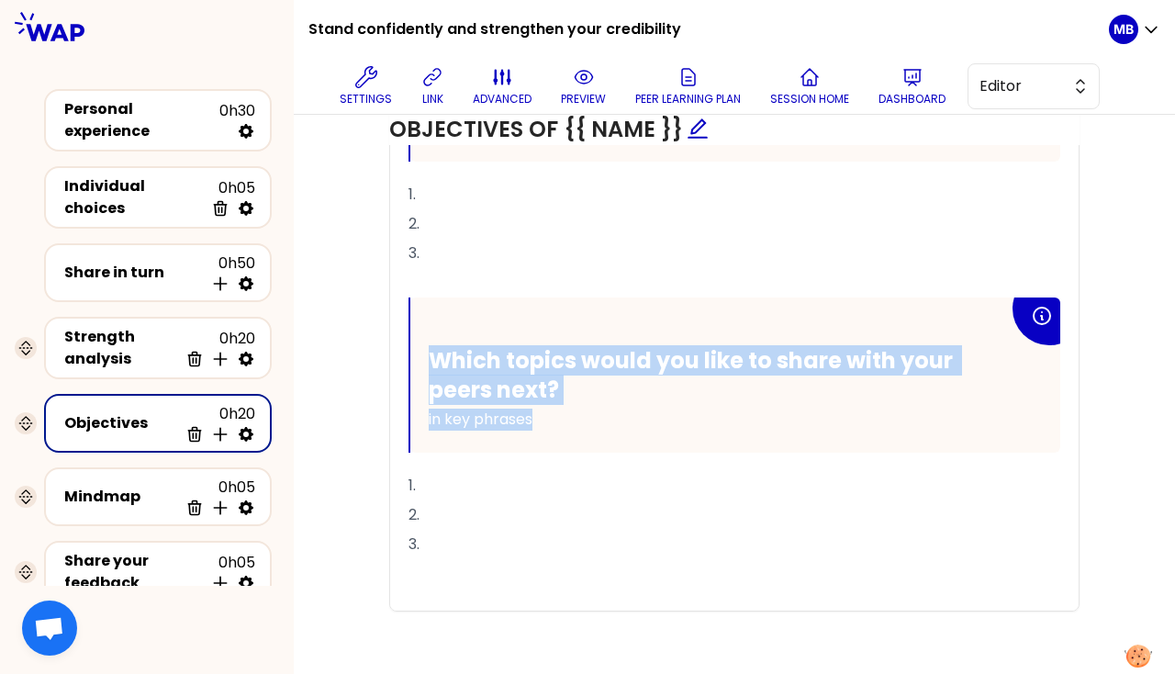
drag, startPoint x: 594, startPoint y: 419, endPoint x: 378, endPoint y: 323, distance: 235.9
click at [378, 323] on div "Objectives Edit # Take turns defining your top 3 priority objectives for this y…" at bounding box center [734, 56] width 808 height 1178
copy div "Which topics would you like to share with your peers next? in key phrases"
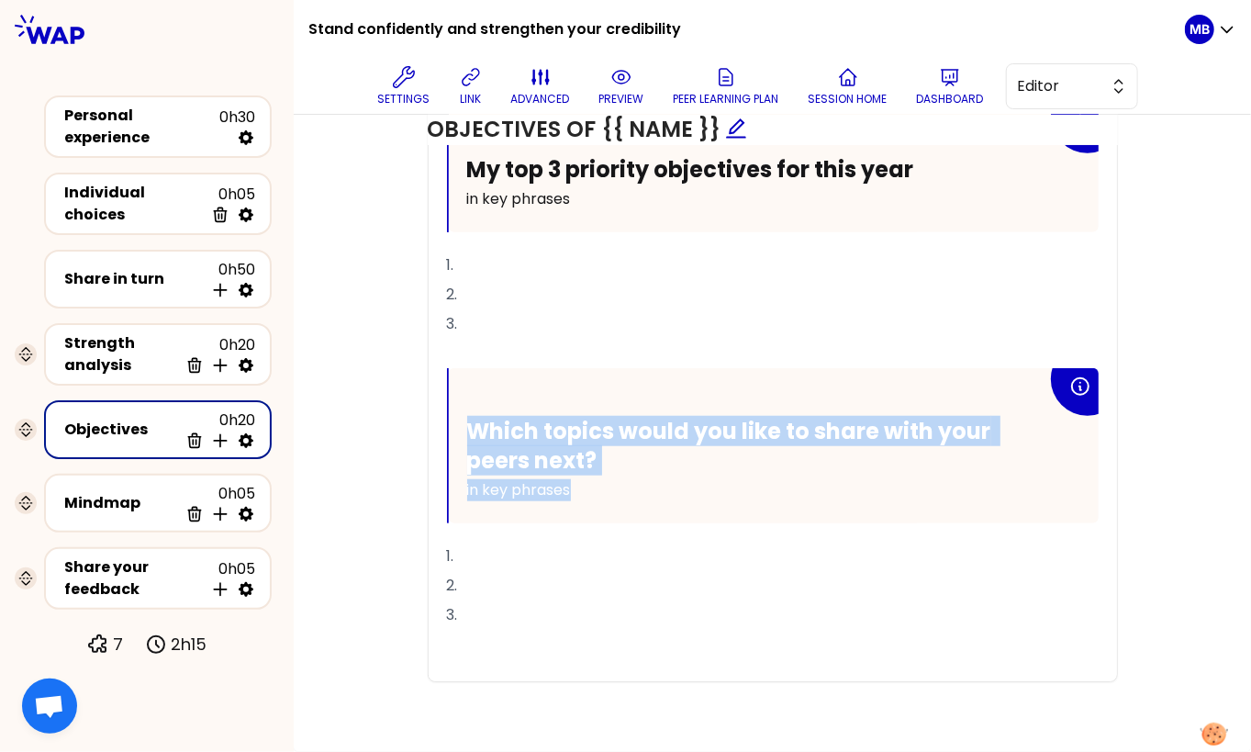
scroll to position [774, 0]
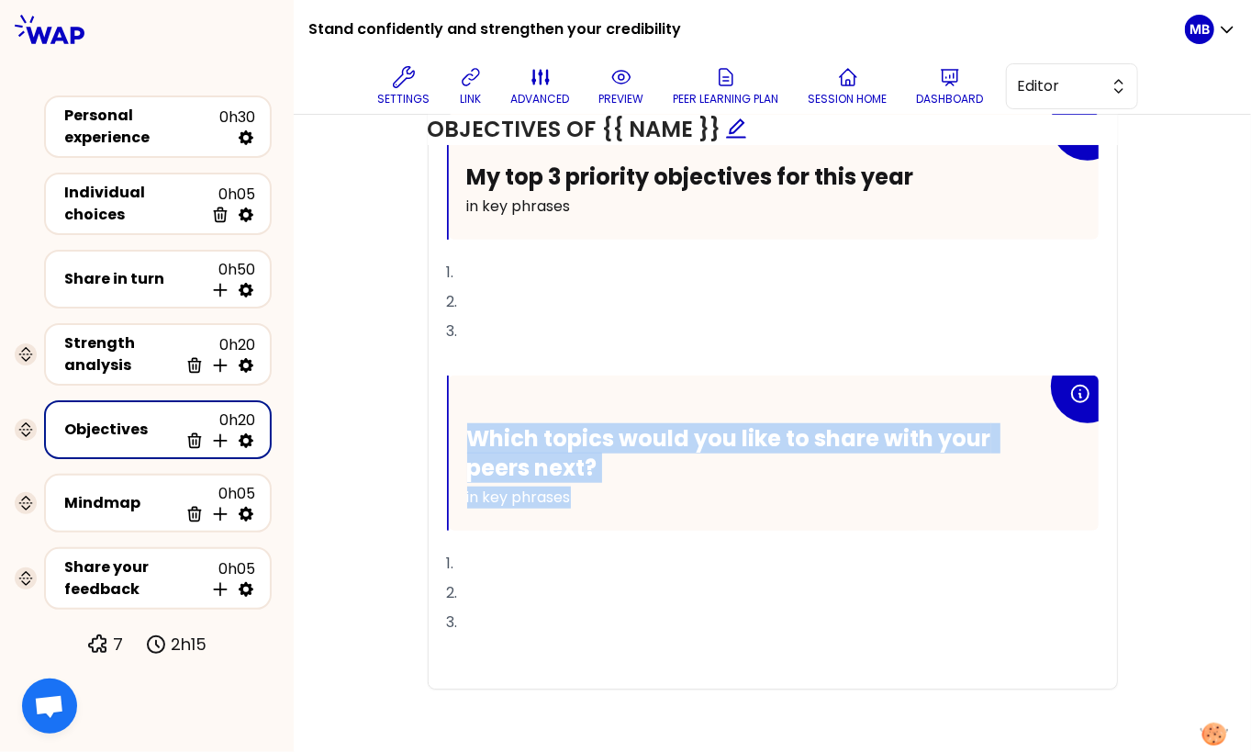
copy div "Which topics would you like to share with your peers next? in key phrases"
click at [593, 456] on span "Which topics would you like to share with your peers next?" at bounding box center [731, 452] width 529 height 59
drag, startPoint x: 613, startPoint y: 457, endPoint x: 466, endPoint y: 431, distance: 149.1
click at [467, 431] on h2 "Which topics would you like to share with your peers next?" at bounding box center [757, 452] width 580 height 57
drag, startPoint x: 536, startPoint y: 464, endPoint x: 451, endPoint y: 434, distance: 90.6
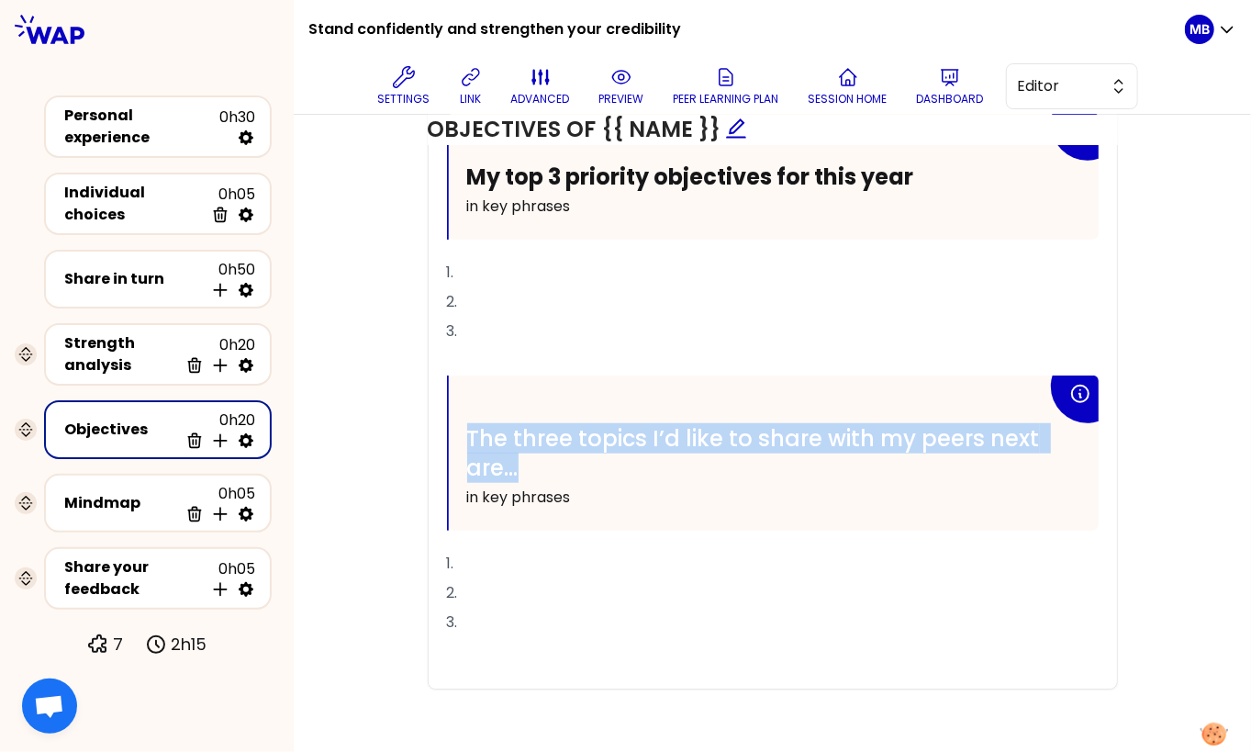
click at [451, 434] on div "The three topics I’d like to share with my peers next are… in key phrases" at bounding box center [774, 452] width 650 height 155
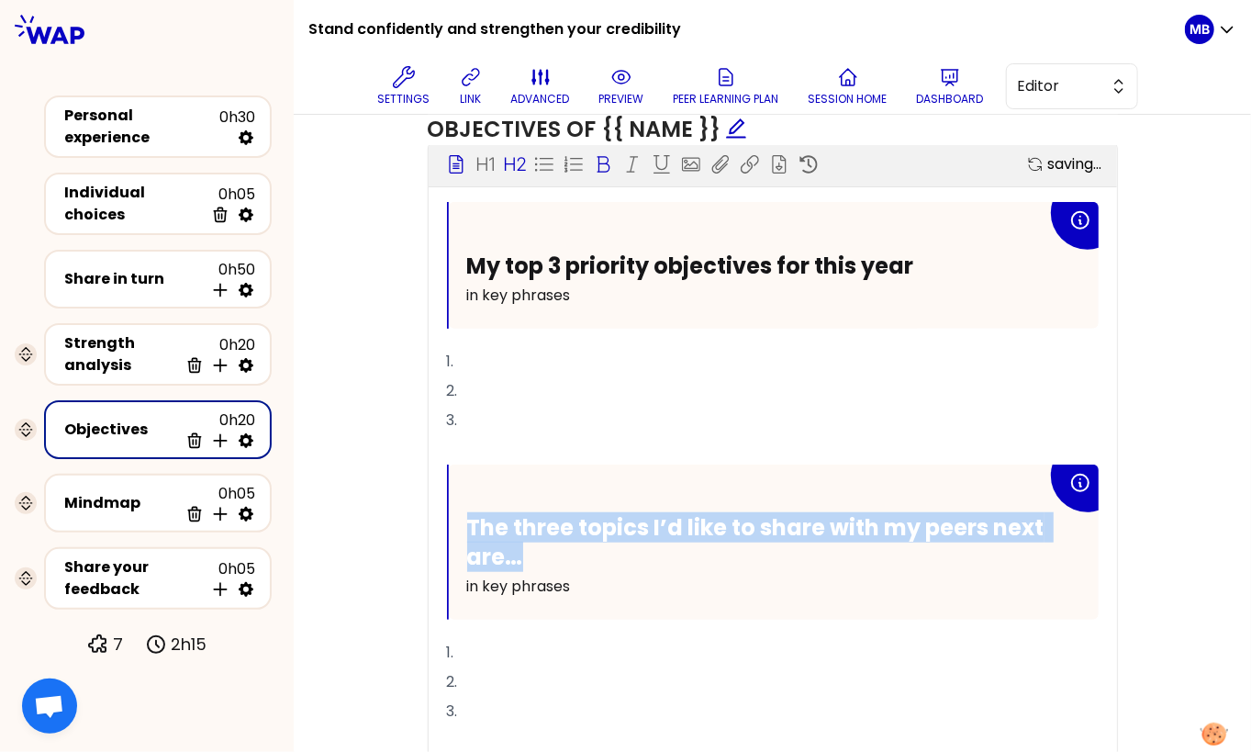
click at [602, 157] on icon at bounding box center [603, 164] width 18 height 18
click at [567, 557] on h2 "The three topics I’d like to share with my peers next are…" at bounding box center [757, 541] width 580 height 57
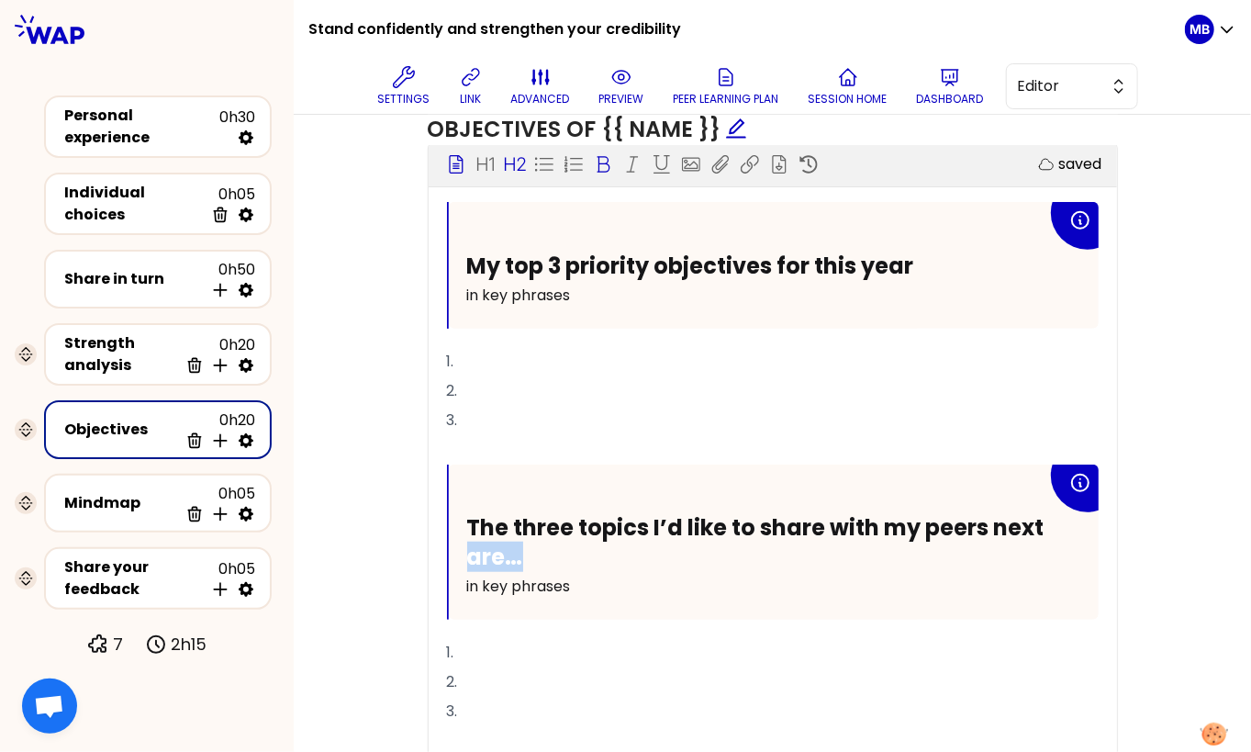
drag, startPoint x: 543, startPoint y: 552, endPoint x: 452, endPoint y: 556, distance: 91.0
click at [452, 556] on div "The three topics I’d like to share with my peers next are… in key phrases" at bounding box center [774, 541] width 650 height 155
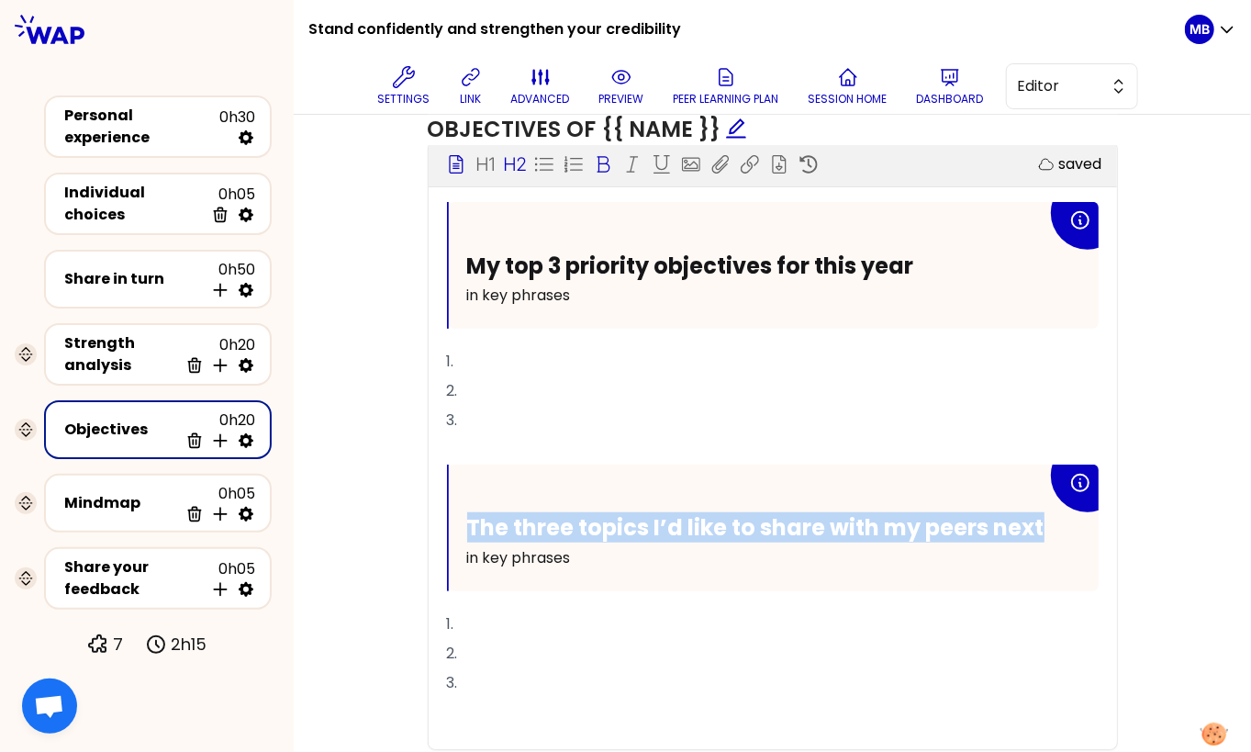
drag, startPoint x: 1062, startPoint y: 525, endPoint x: 468, endPoint y: 511, distance: 594.0
click at [468, 511] on div "The three topics I’d like to share with my peers next in key phrases" at bounding box center [774, 527] width 650 height 127
copy span "The three topics I’d like to share with my peers next"
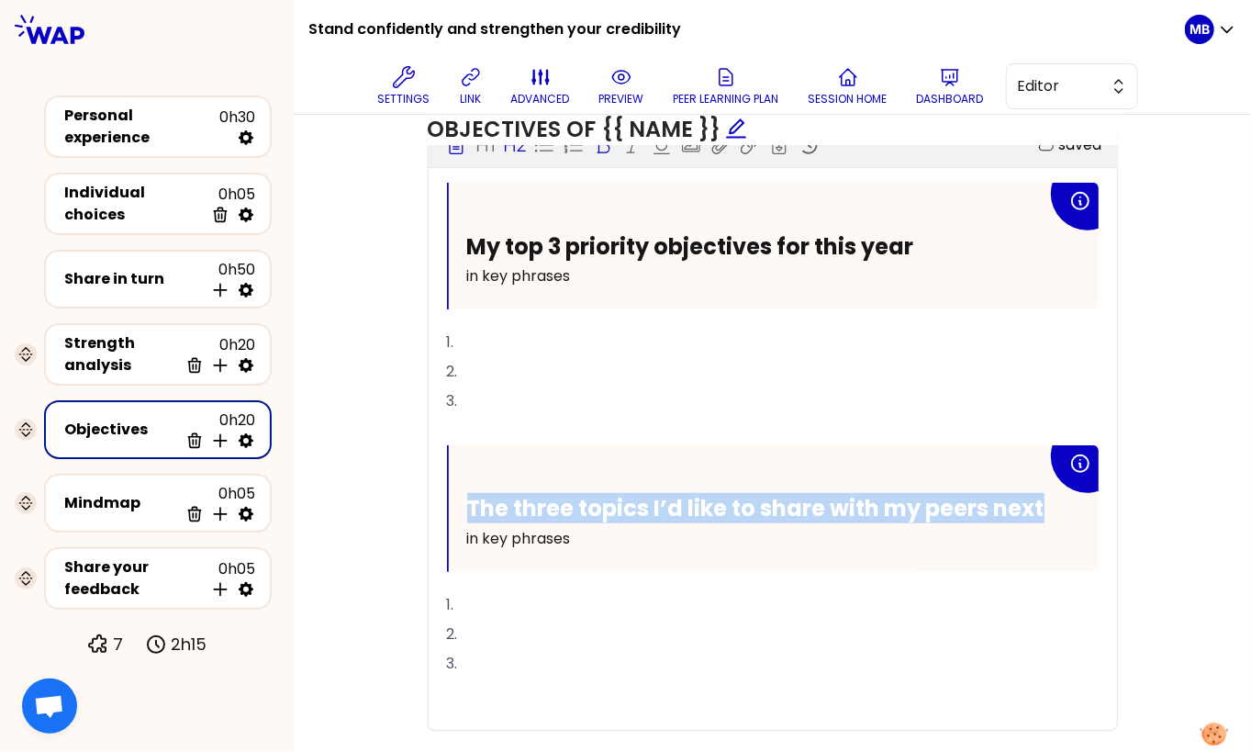
click at [562, 482] on div "The three topics I’d like to share with my peers next in key phrases" at bounding box center [774, 508] width 650 height 127
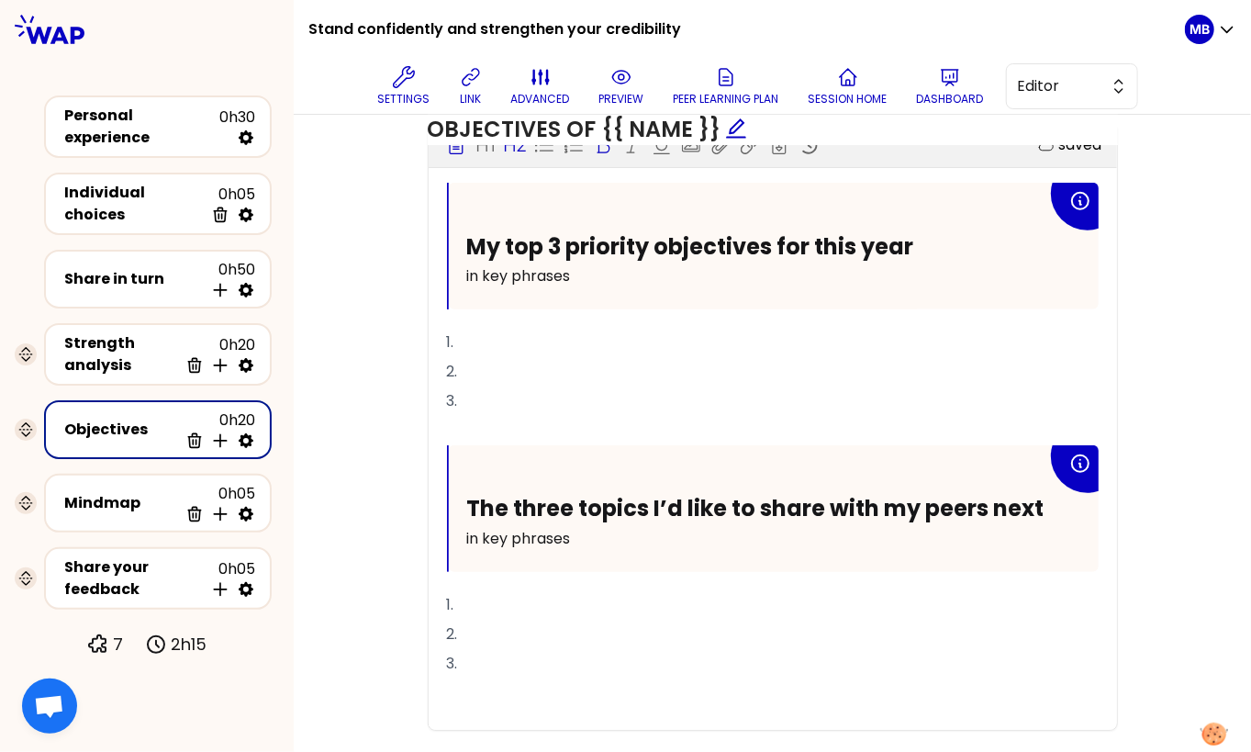
click at [568, 497] on span "The three topics I’d like to share with my peers next" at bounding box center [755, 508] width 577 height 30
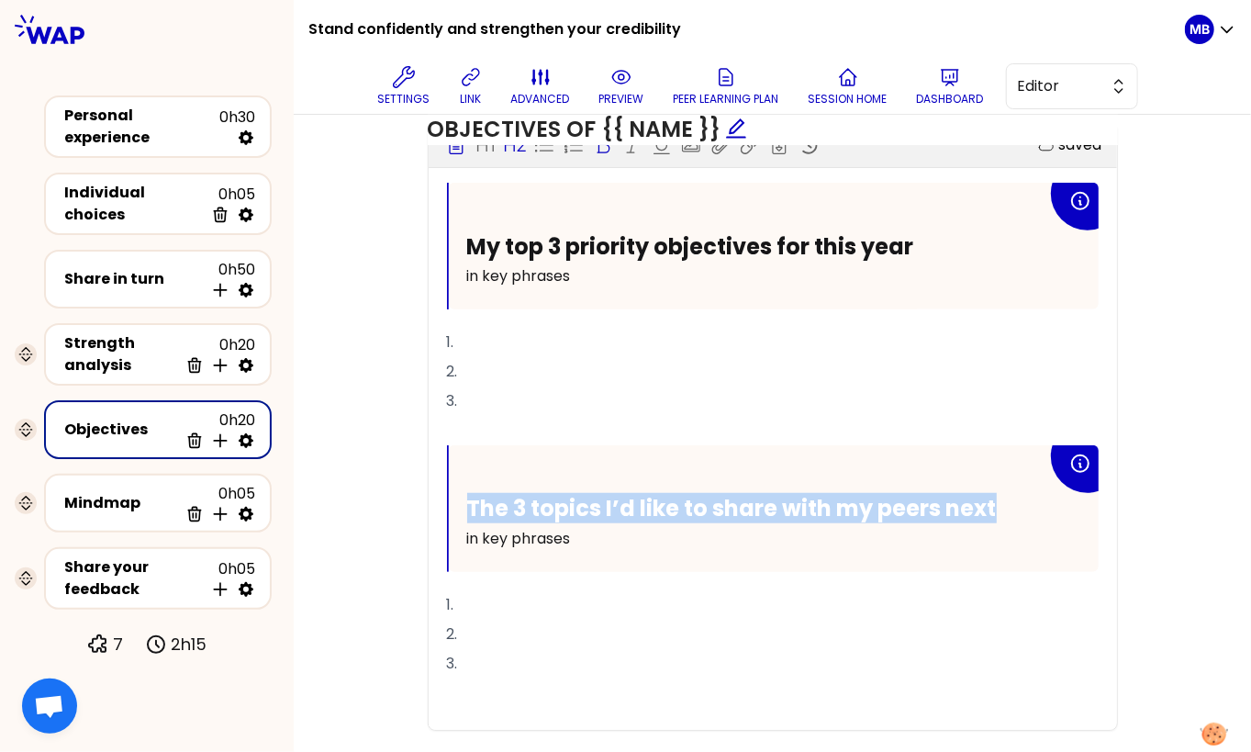
drag, startPoint x: 986, startPoint y: 497, endPoint x: 454, endPoint y: 497, distance: 531.4
click at [454, 497] on div "The 3 topics I’d like to share with my peers next in key phrases" at bounding box center [774, 508] width 650 height 127
copy span "The 3 topics I’d like to share with my peers next"
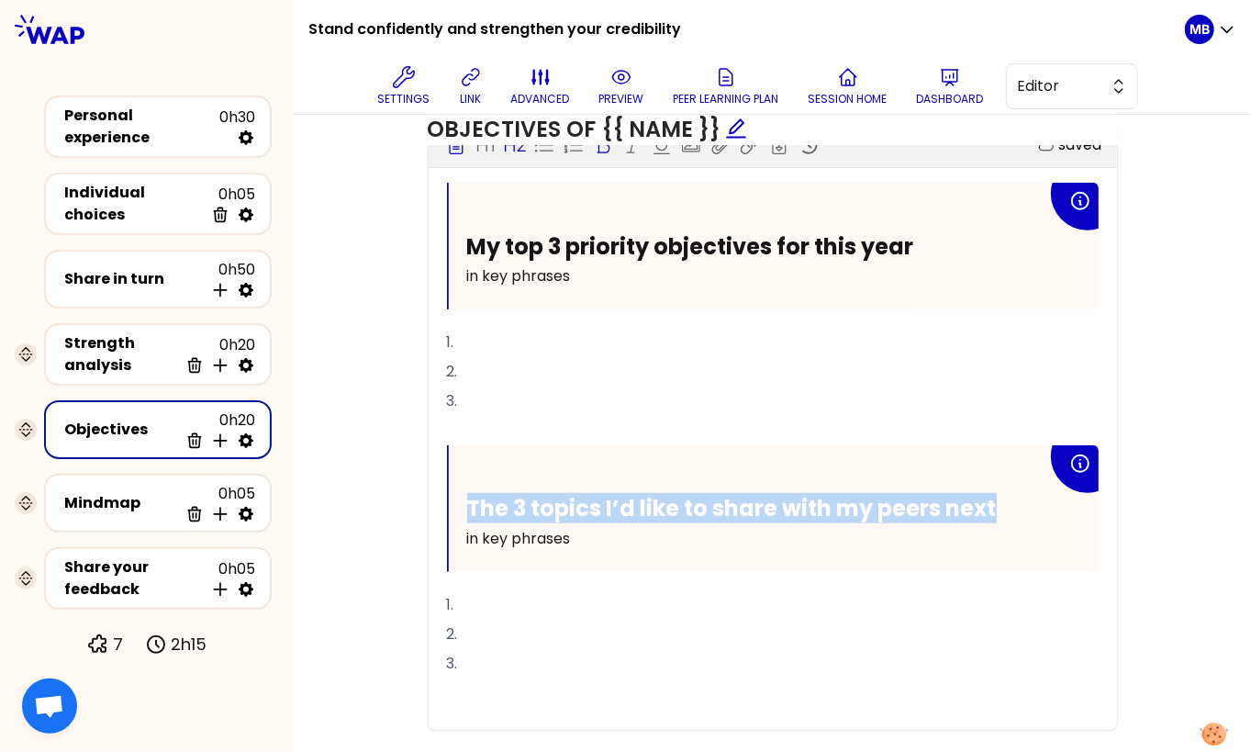
copy span "The 3 topics I’d like to share with my peers next"
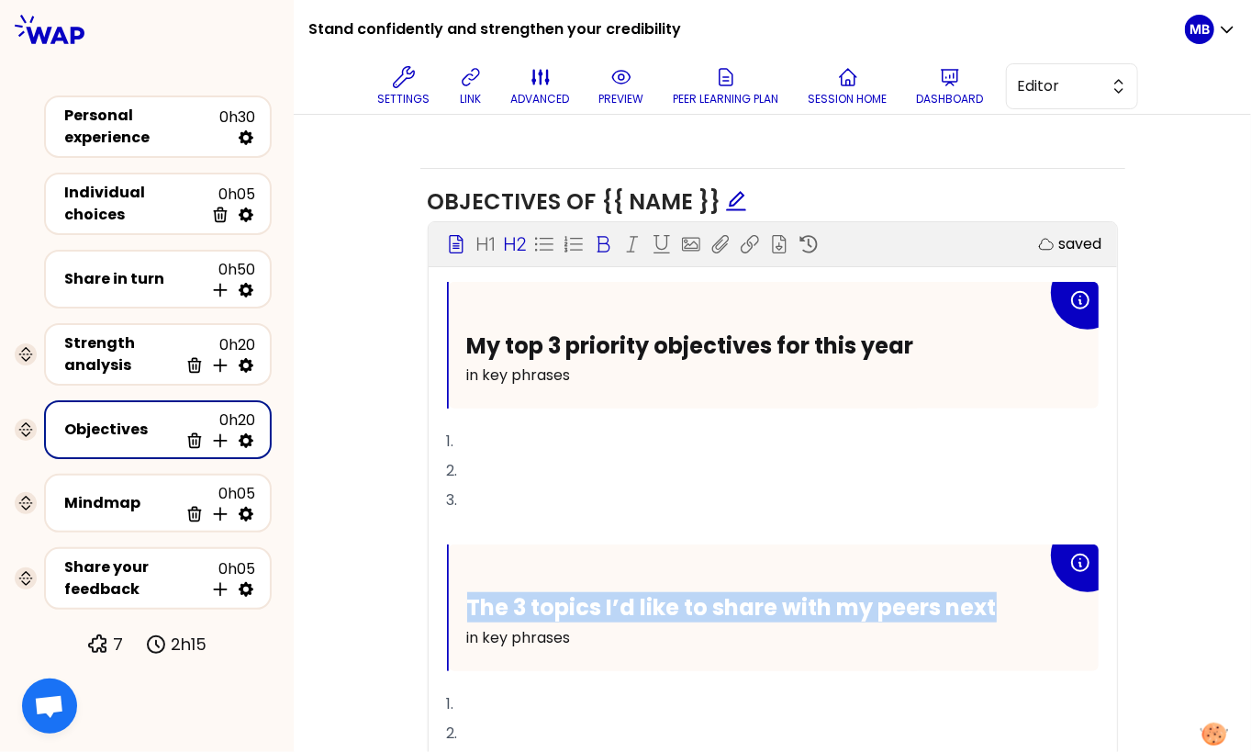
scroll to position [745, 0]
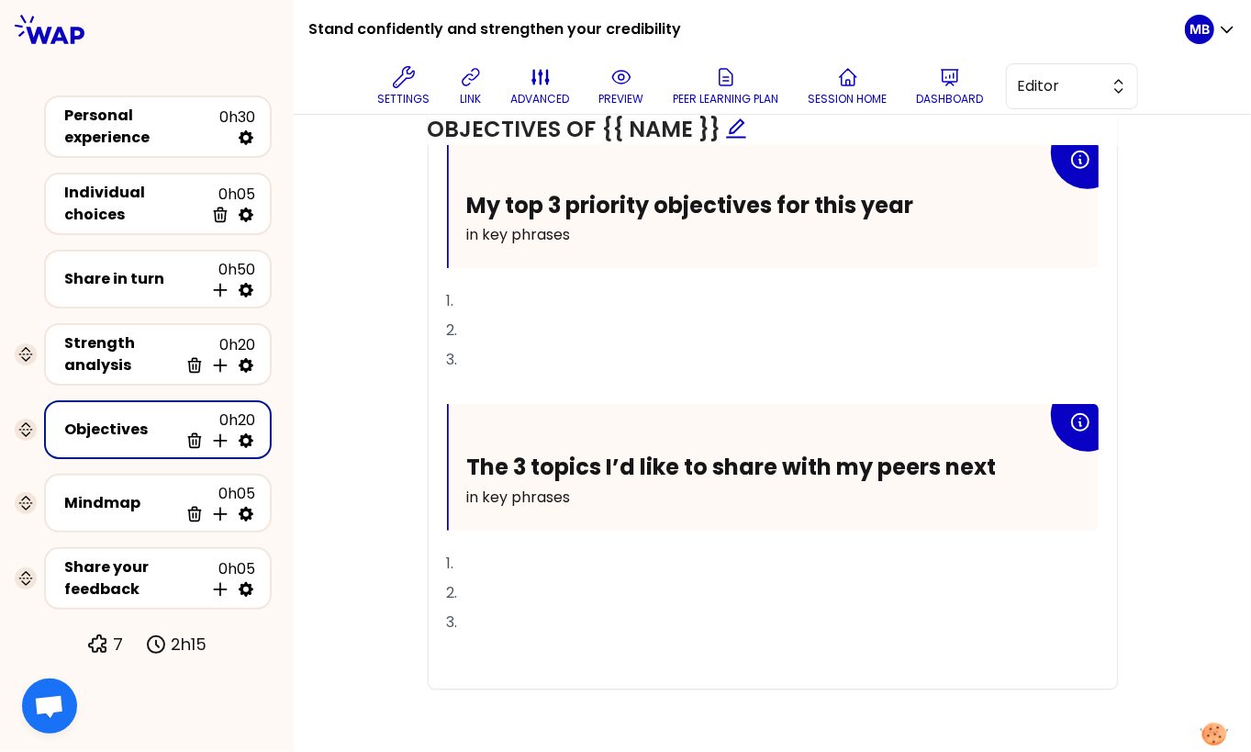
click at [410, 463] on div "Objectives Edit # Take turns defining your top 3 priority objectives for this y…" at bounding box center [772, 147] width 884 height 1149
click at [129, 556] on div "Share your feedback" at bounding box center [134, 578] width 140 height 44
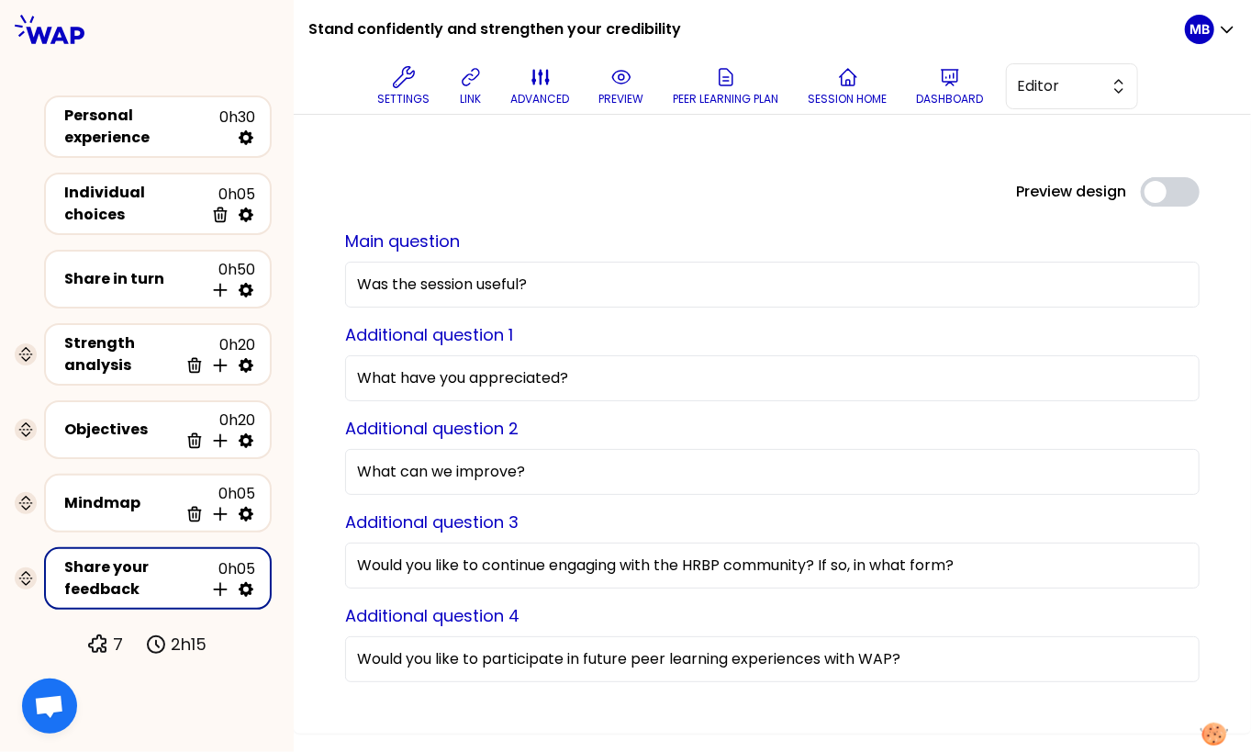
drag, startPoint x: 996, startPoint y: 570, endPoint x: 247, endPoint y: 554, distance: 749.1
click at [247, 554] on div "Stand confidently and strengthen your credibility Settings link advanced previe…" at bounding box center [625, 376] width 1251 height 752
click at [629, 95] on p "preview" at bounding box center [621, 99] width 45 height 15
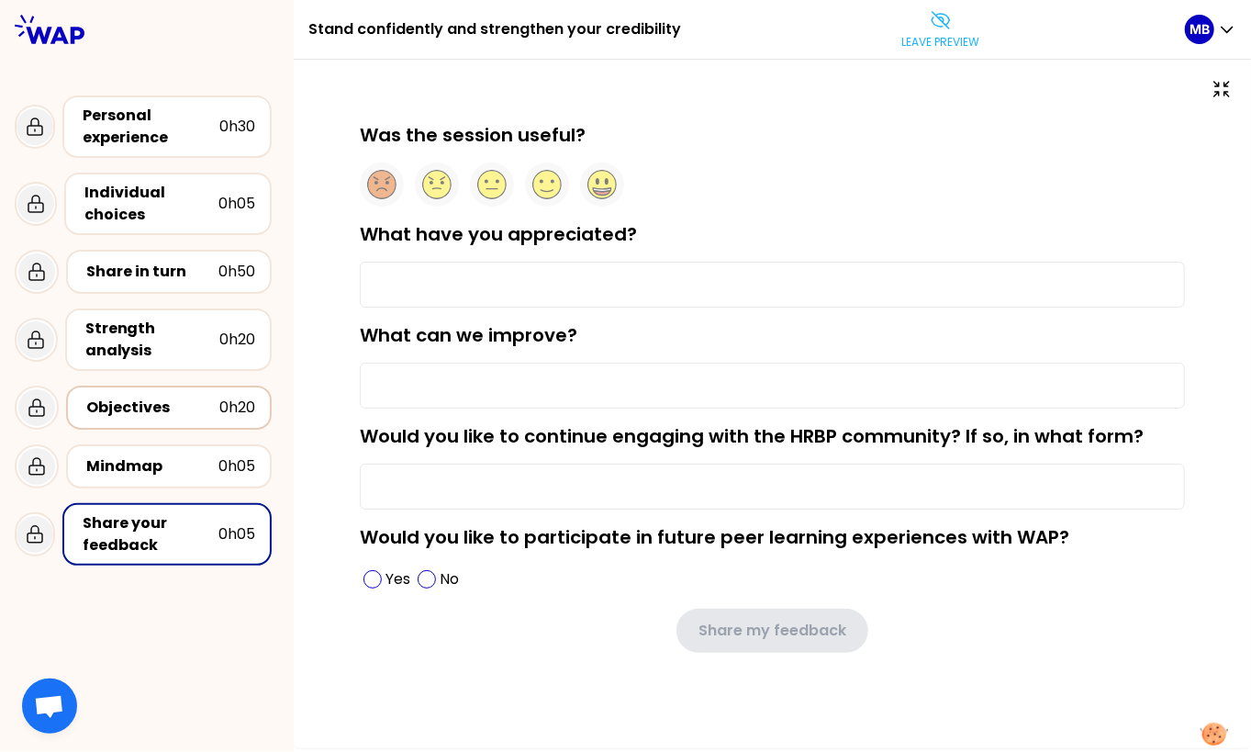
click at [175, 410] on div "Objectives" at bounding box center [152, 407] width 133 height 22
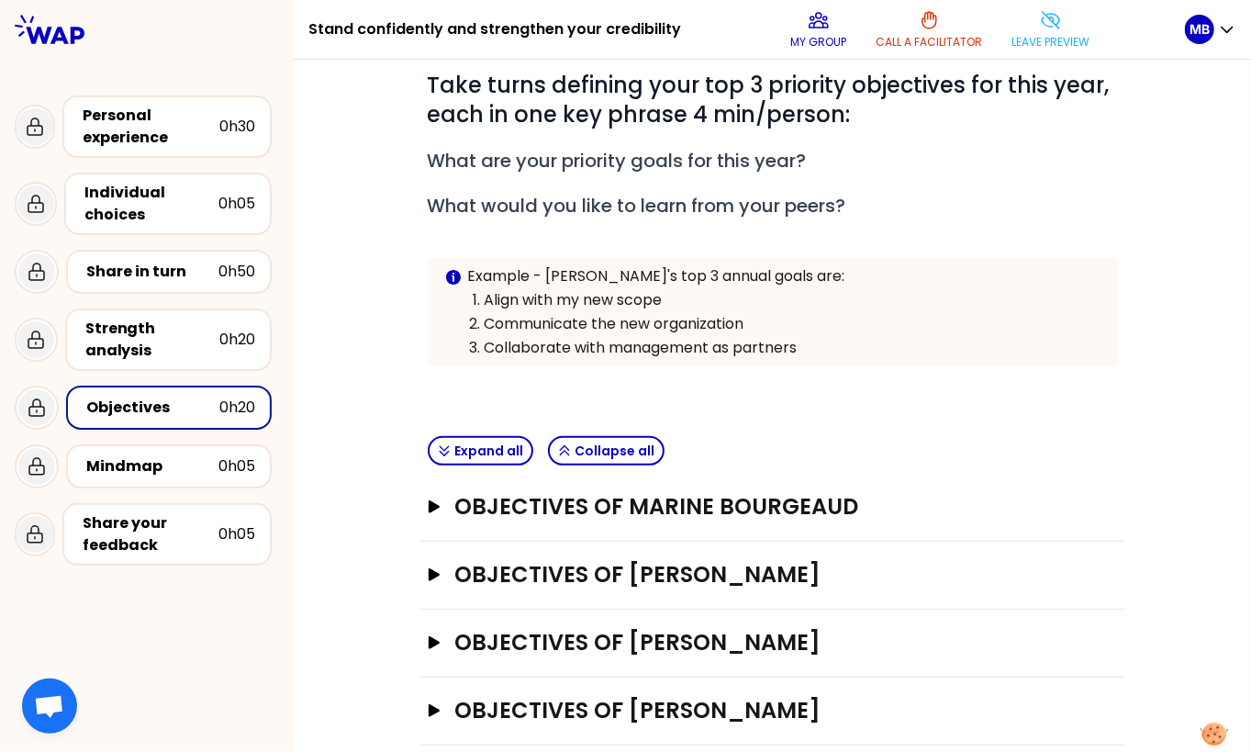
scroll to position [185, 0]
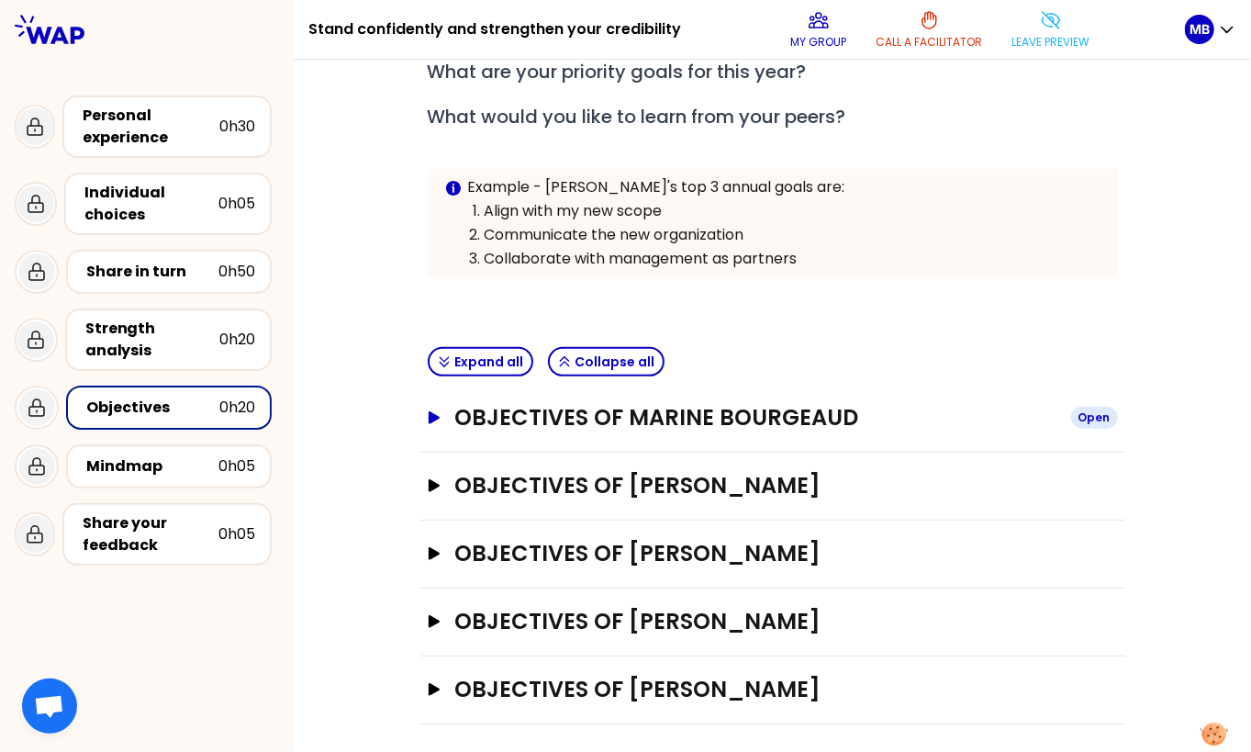
click at [530, 416] on h3 "Objectives of Marine Bourgeaud" at bounding box center [754, 417] width 601 height 29
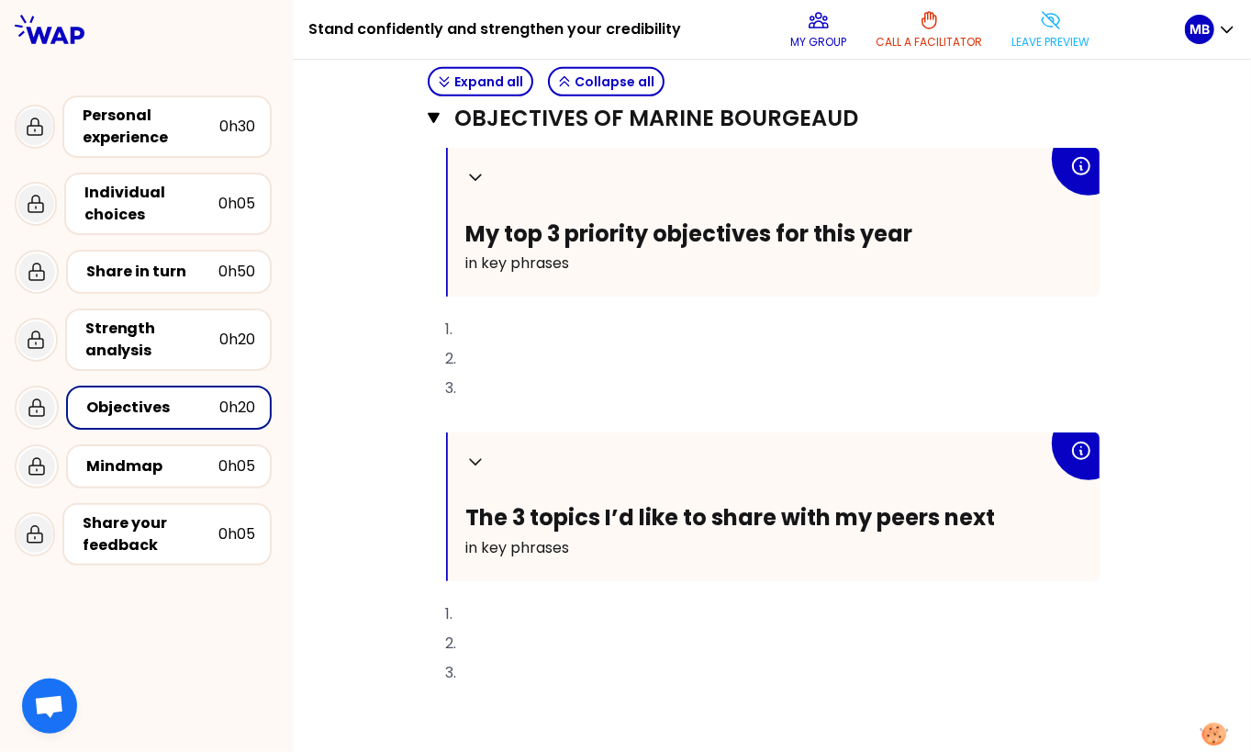
scroll to position [597, 0]
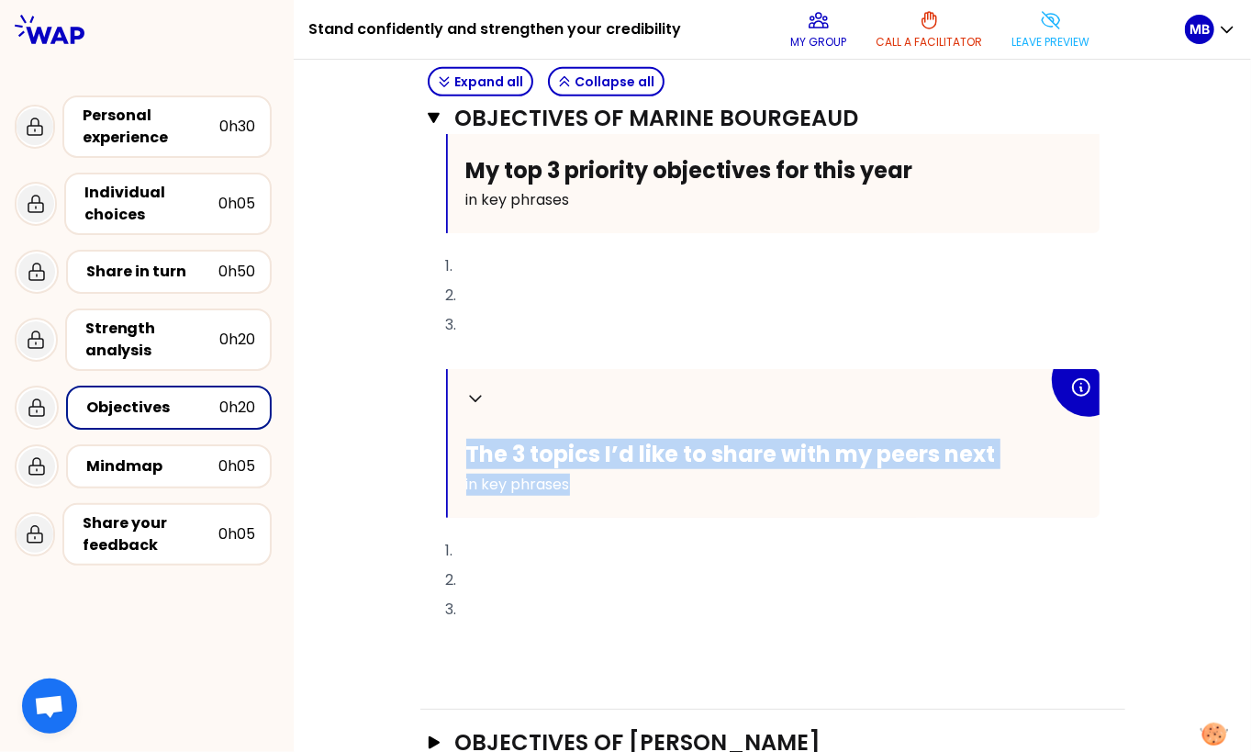
drag, startPoint x: 600, startPoint y: 475, endPoint x: 446, endPoint y: 446, distance: 157.0
click at [446, 446] on div "Collapse The 3 topics I’d like to share with my peers next in key phrases" at bounding box center [772, 443] width 653 height 149
copy div "The 3 topics I’d like to share with my peers next in key phrases"
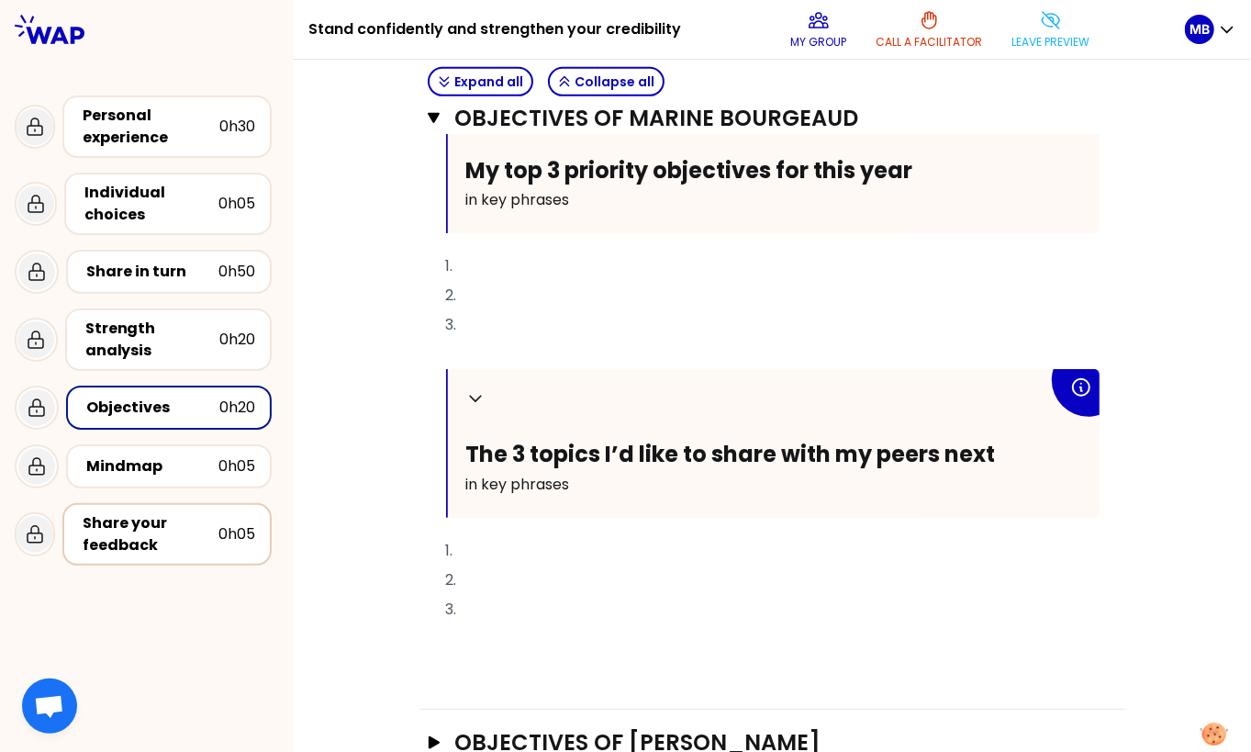
click at [114, 532] on div "Share your feedback" at bounding box center [151, 534] width 136 height 44
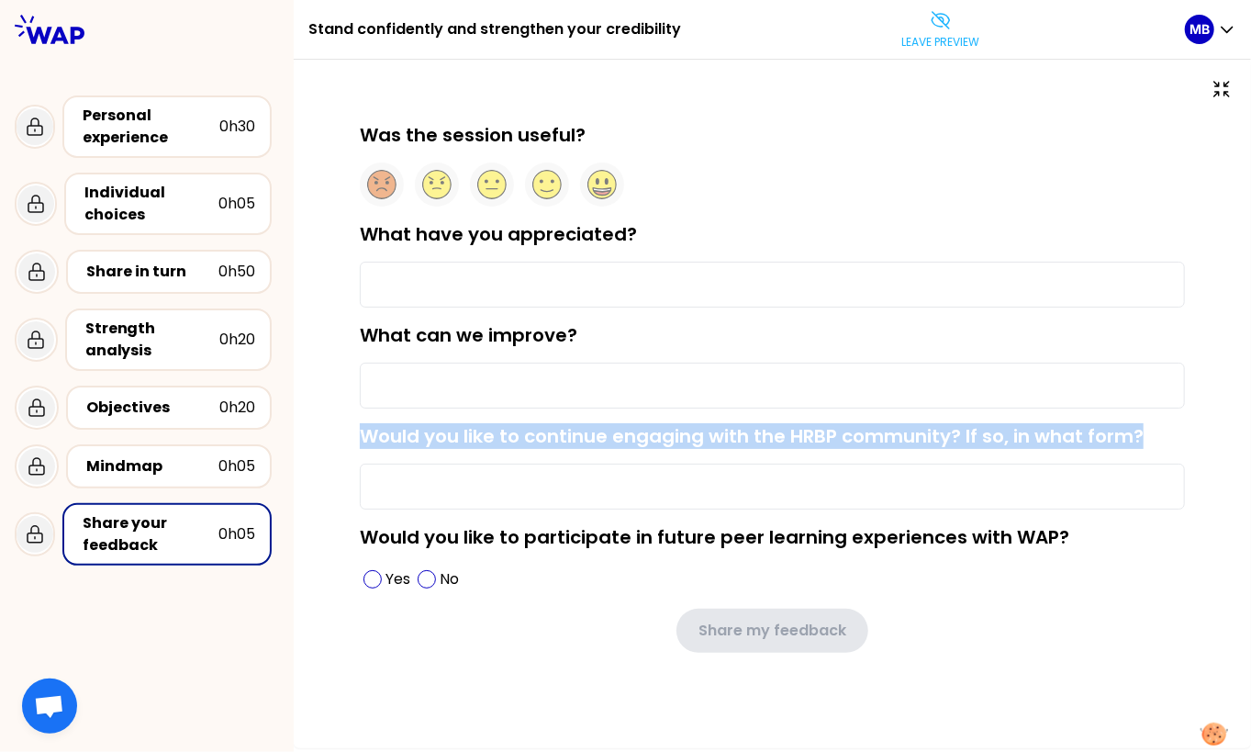
drag, startPoint x: 1150, startPoint y: 430, endPoint x: 345, endPoint y: 438, distance: 804.9
click at [345, 438] on div "Was the session useful? What have you appreciated? What can we improve? Would y…" at bounding box center [772, 416] width 884 height 589
copy label "Would you like to continue engaging with the HRBP community? If so, in what for…"
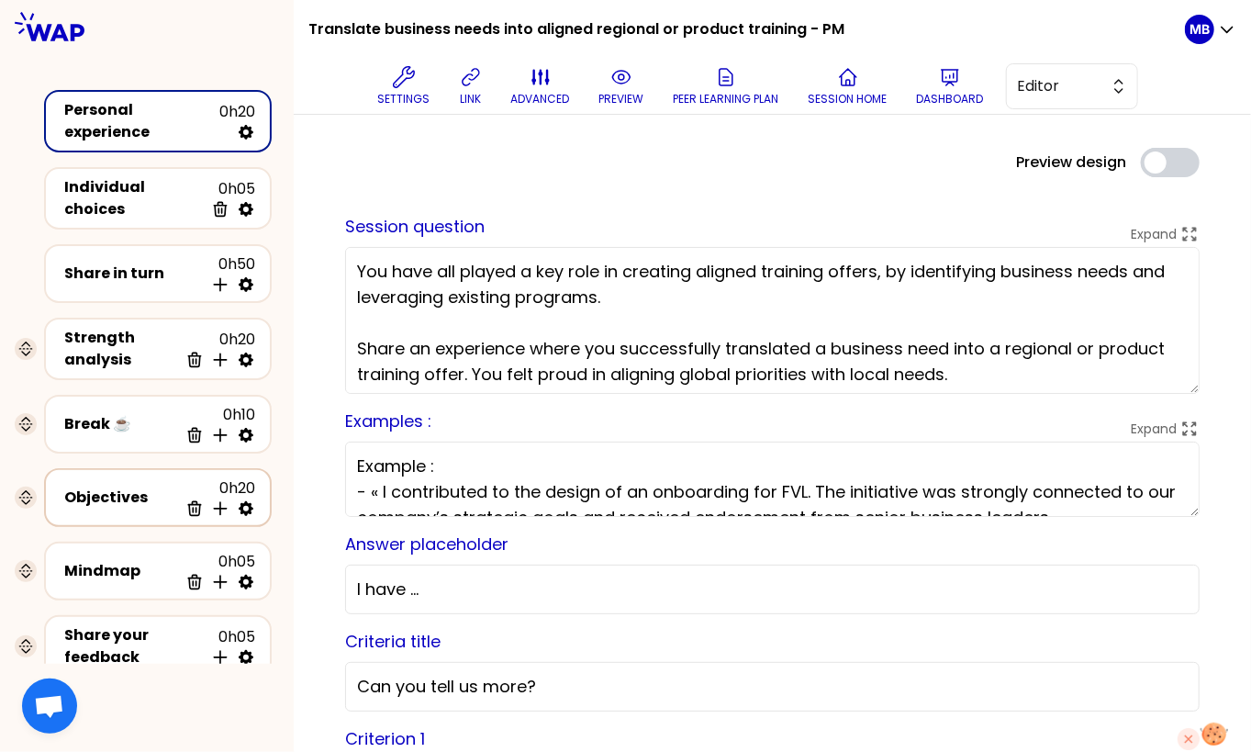
click at [97, 497] on div "Objectives" at bounding box center [121, 497] width 114 height 22
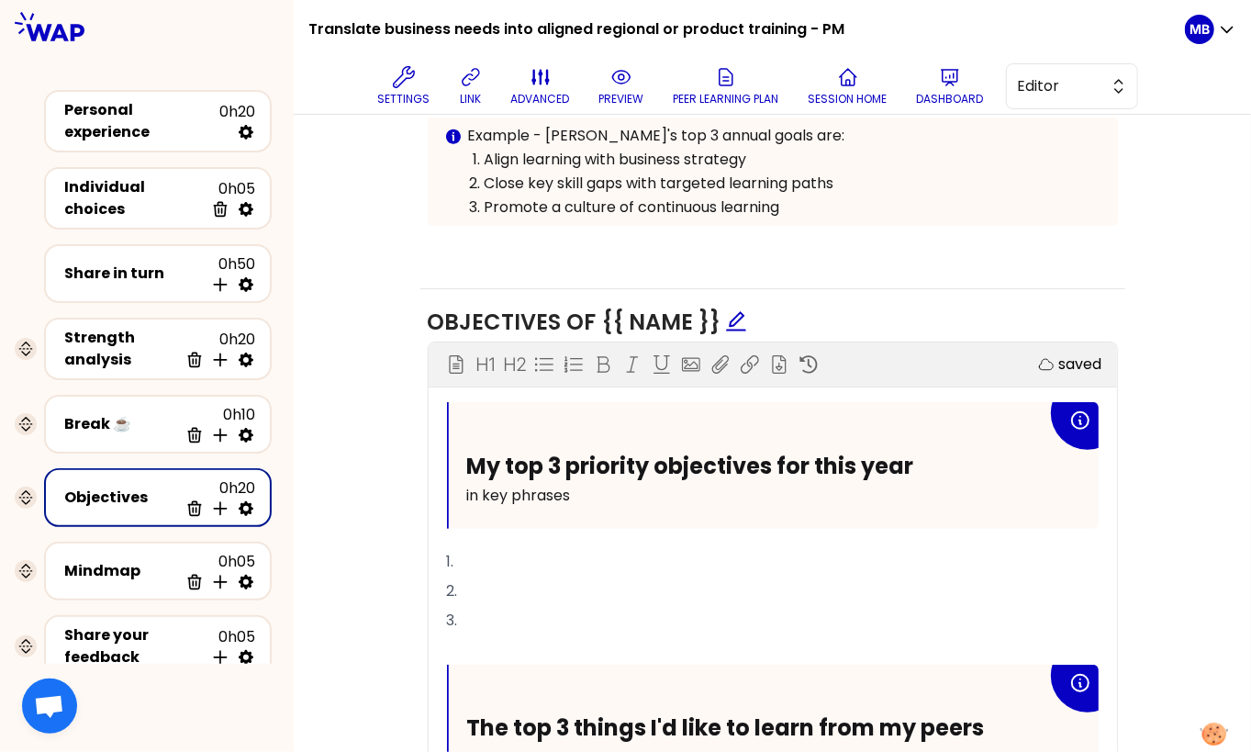
scroll to position [804, 0]
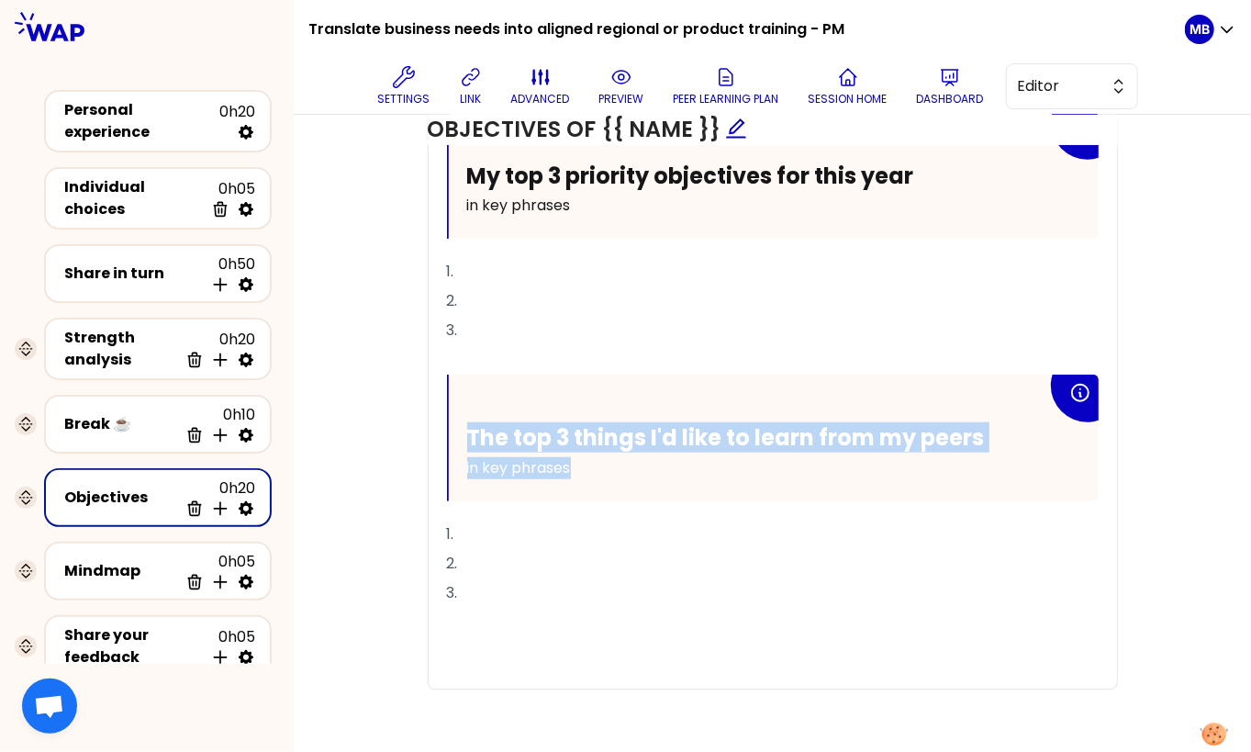
drag, startPoint x: 603, startPoint y: 463, endPoint x: 393, endPoint y: 423, distance: 213.8
click at [393, 423] on div "Objectives Edit # Define your top 3 priority objectives for 2026 — at either lo…" at bounding box center [772, 118] width 884 height 1208
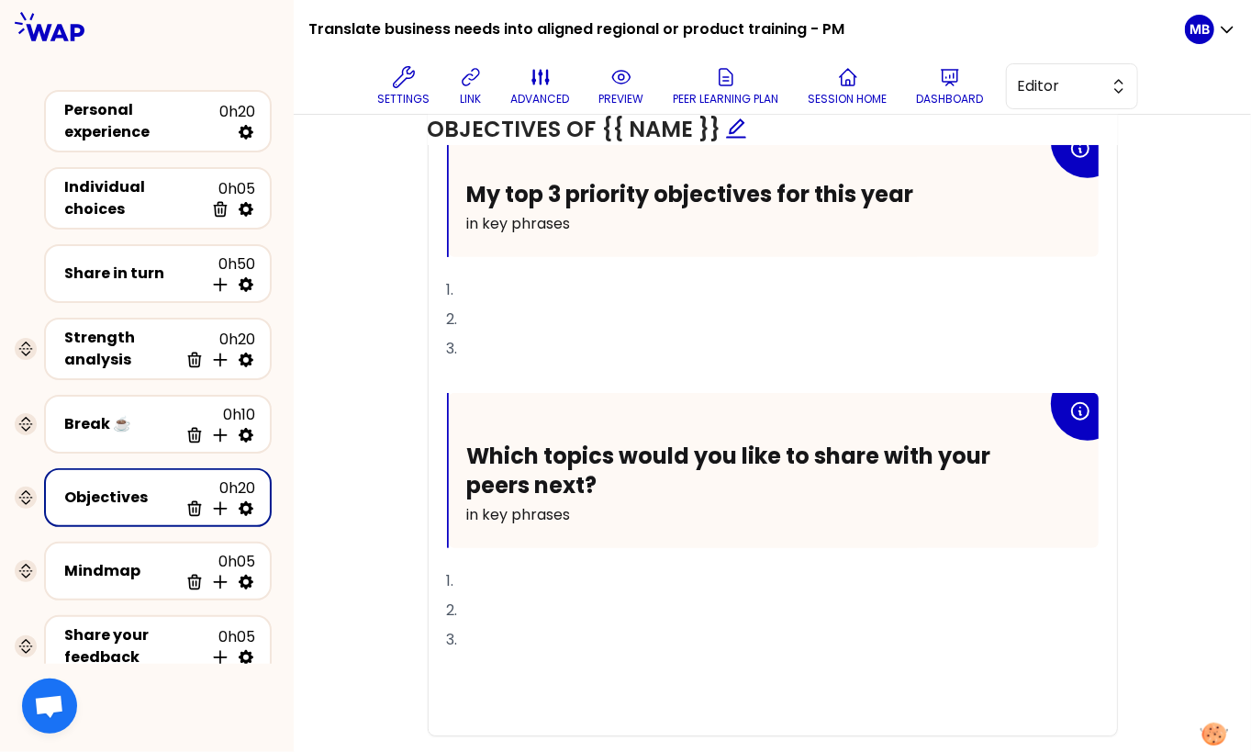
scroll to position [783, 0]
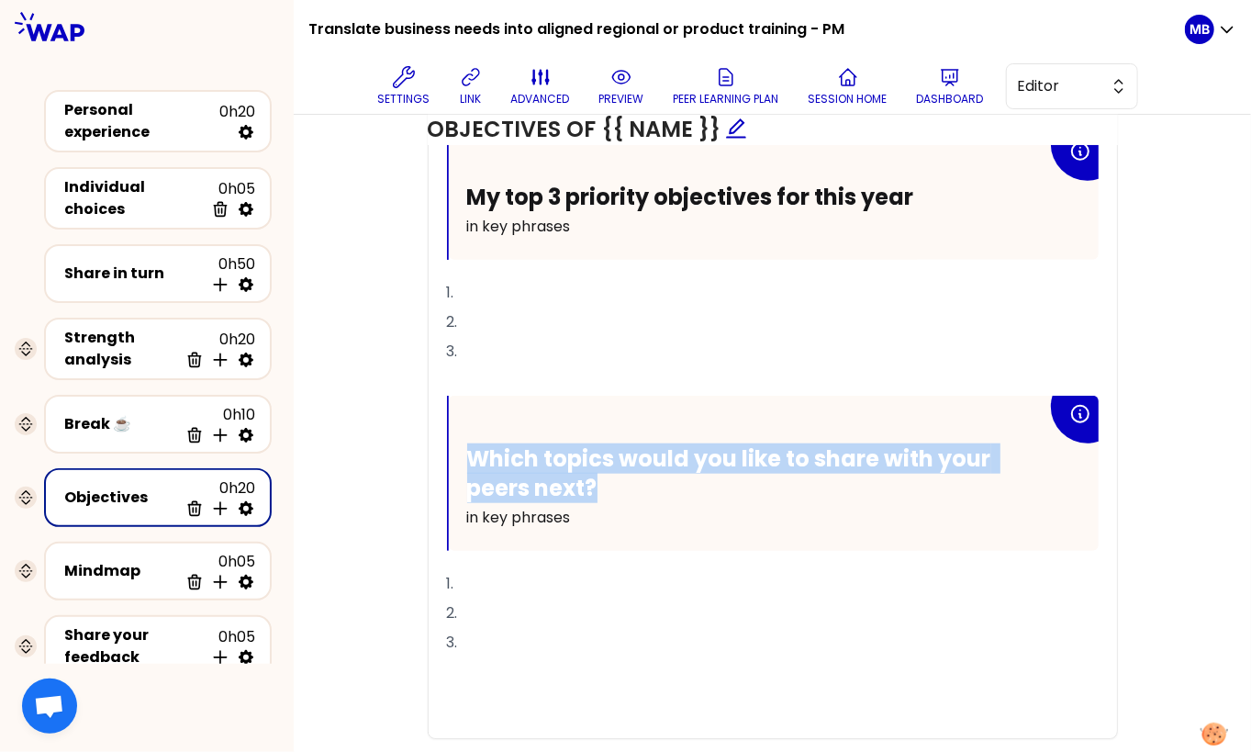
drag, startPoint x: 612, startPoint y: 484, endPoint x: 441, endPoint y: 443, distance: 175.4
click at [441, 443] on div "My top 3 priority objectives for this year in key phrases 1. 2. 3. ﻿ Which topi…" at bounding box center [773, 435] width 688 height 605
copy span "Which topics would you like to share with your peers next?"
drag, startPoint x: 606, startPoint y: 478, endPoint x: 511, endPoint y: 458, distance: 96.7
click at [511, 458] on h2 "Which topics would you like to share with your peers next?" at bounding box center [757, 472] width 580 height 57
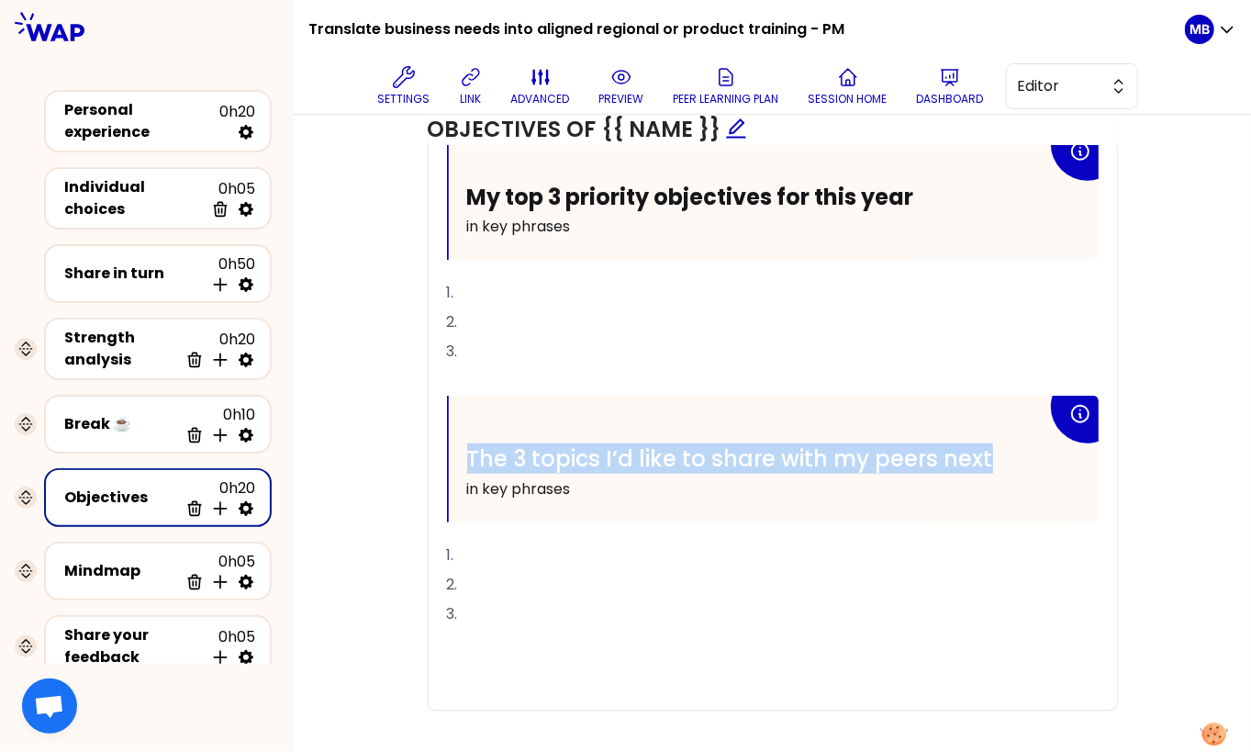
drag, startPoint x: 981, startPoint y: 451, endPoint x: 468, endPoint y: 452, distance: 513.0
click at [468, 452] on span "The 3 topics I’d like to share with my peers next" at bounding box center [730, 458] width 526 height 30
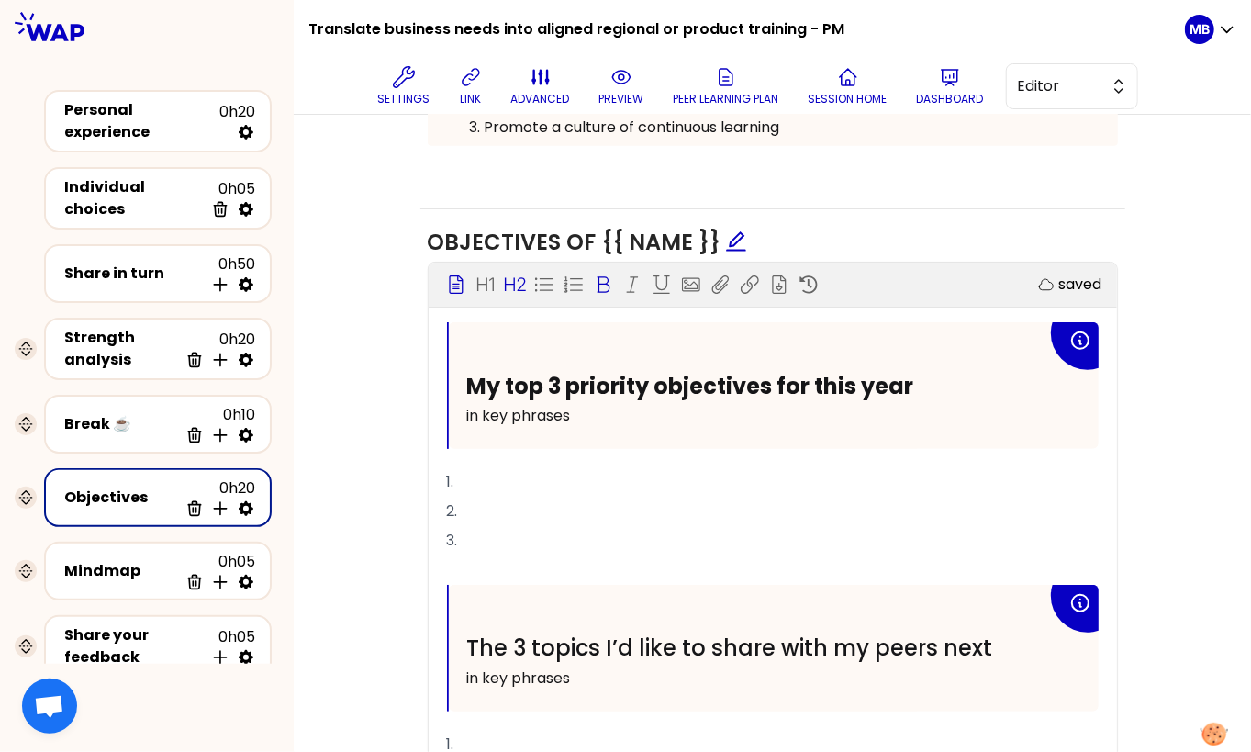
click at [600, 278] on icon at bounding box center [603, 284] width 18 height 18
click at [563, 503] on p "2." at bounding box center [773, 511] width 652 height 29
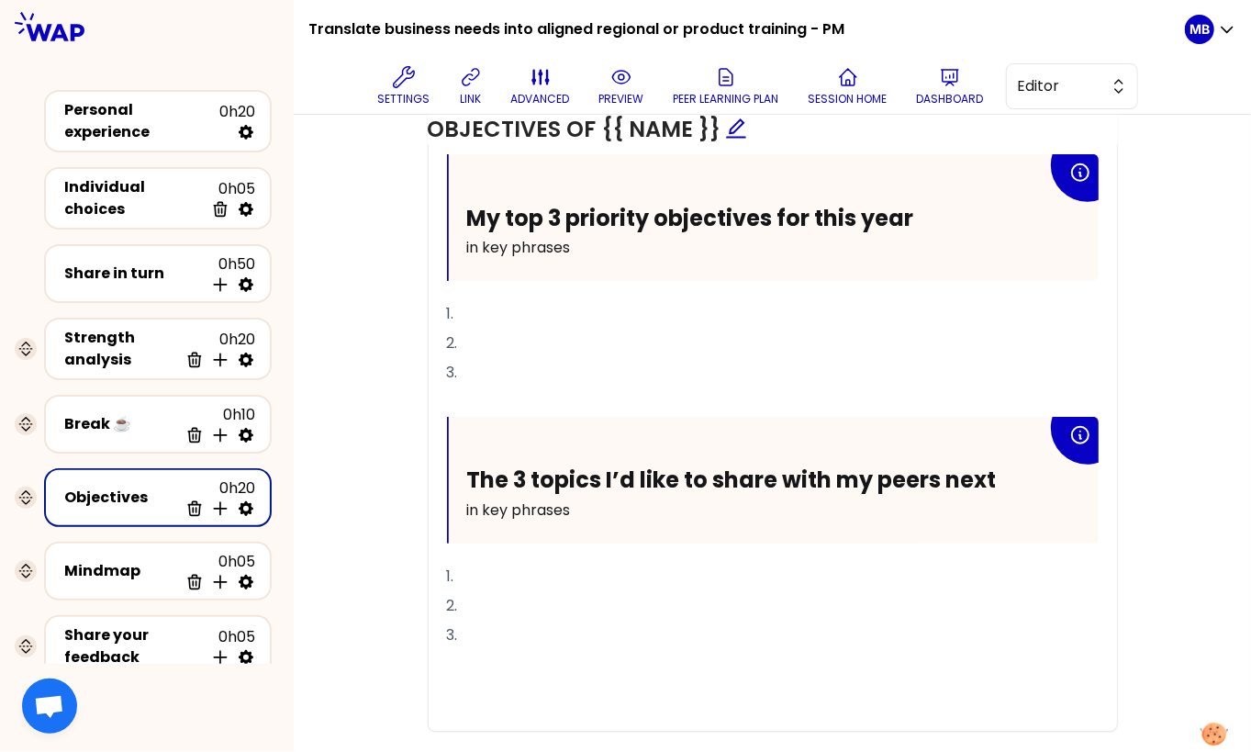
scroll to position [776, 0]
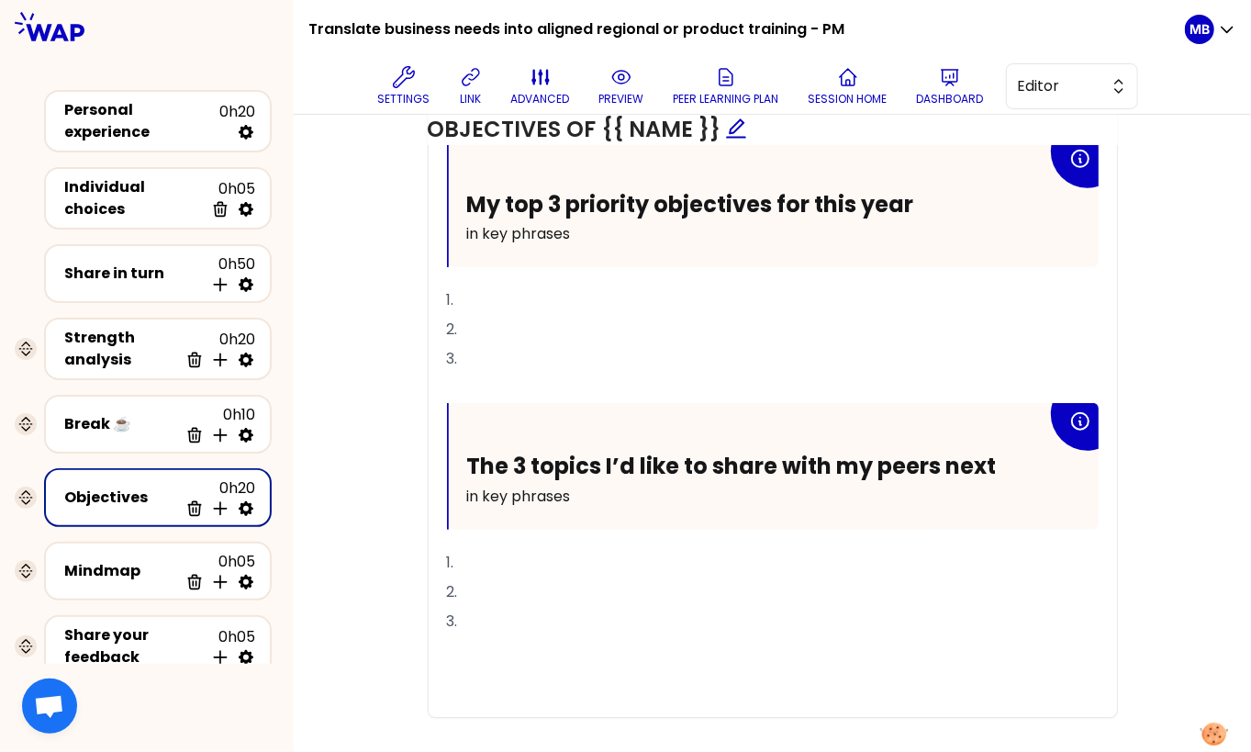
click at [558, 556] on p "1." at bounding box center [773, 562] width 652 height 29
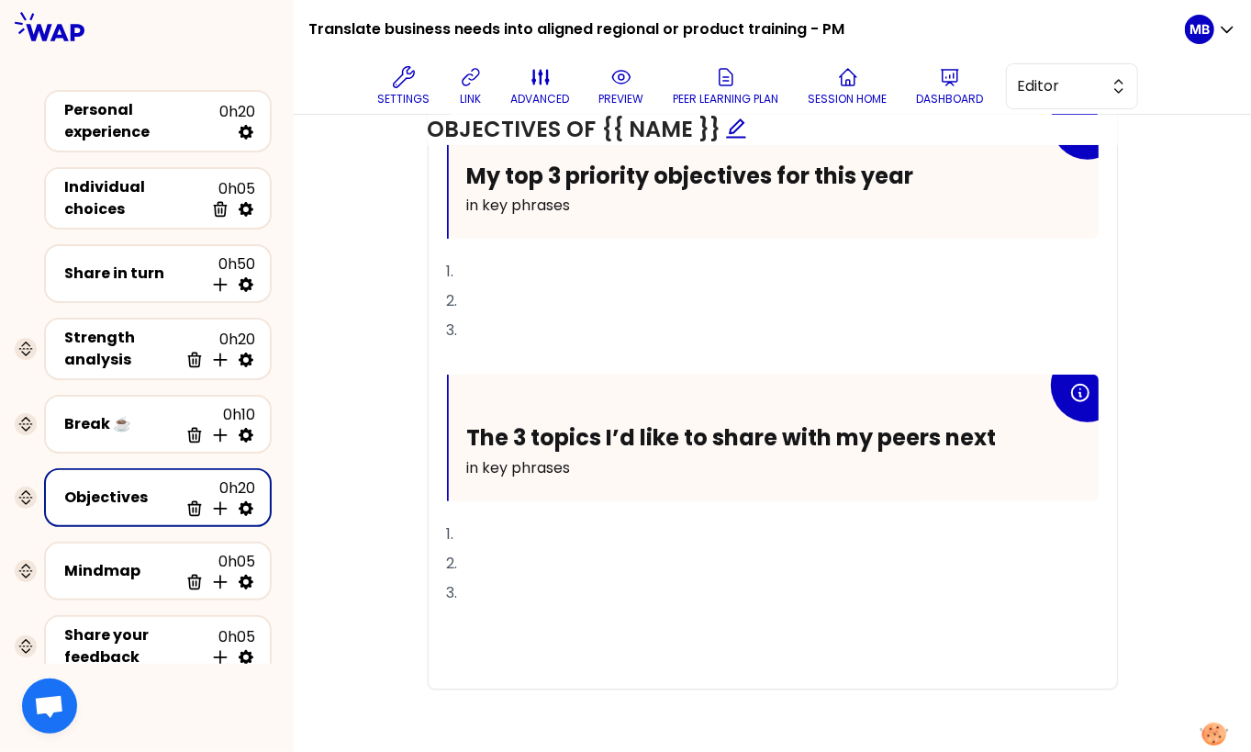
scroll to position [50, 0]
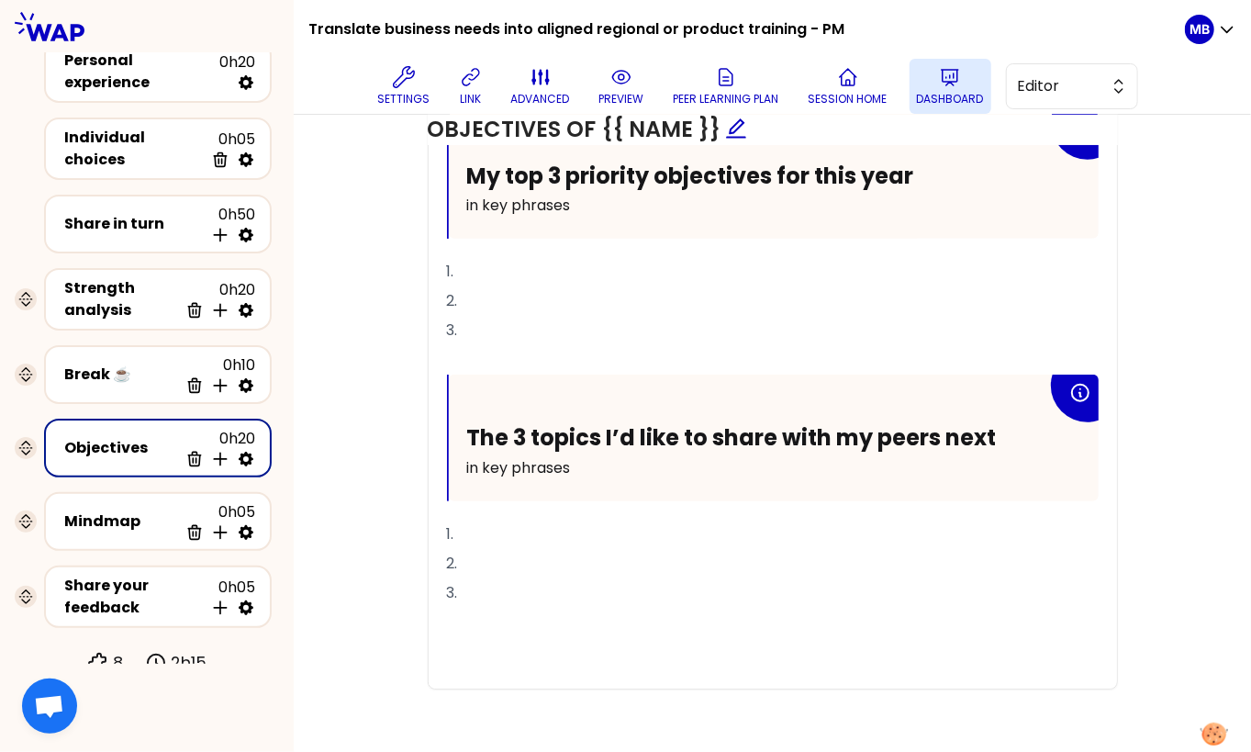
click at [952, 93] on p "Dashboard" at bounding box center [950, 99] width 67 height 15
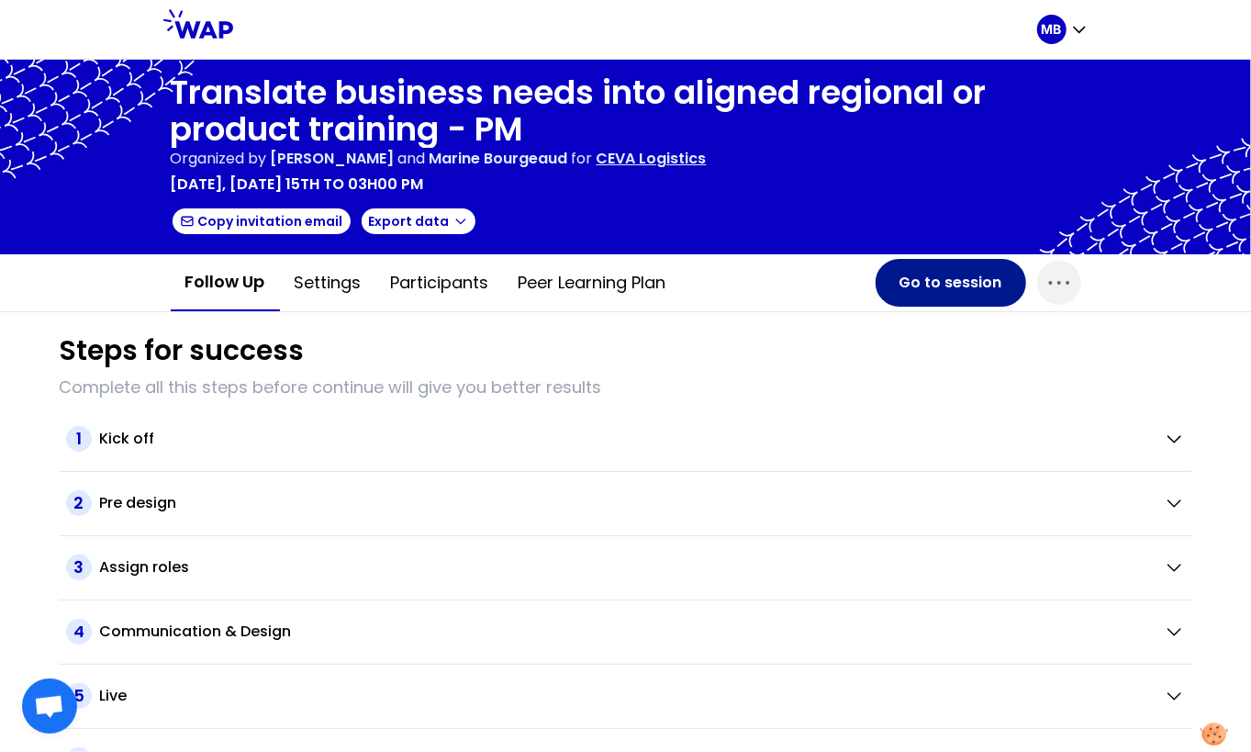
click at [919, 285] on button "Go to session" at bounding box center [951, 283] width 151 height 48
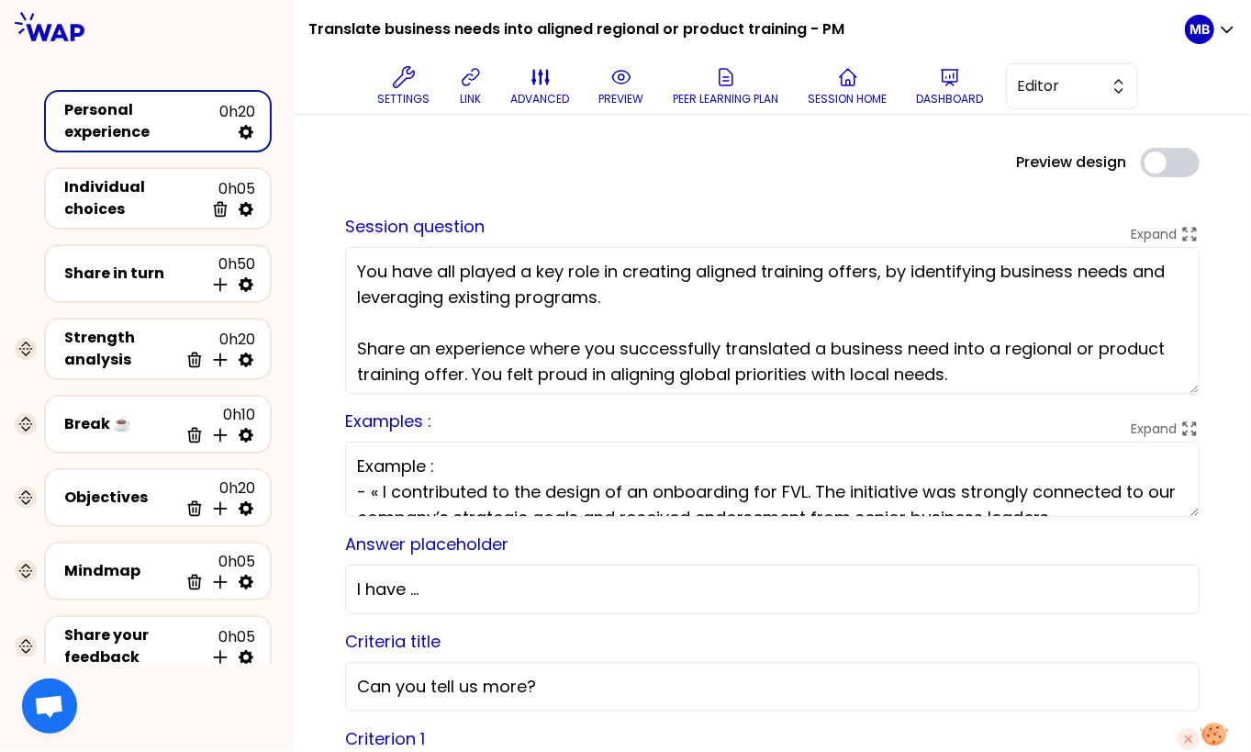
scroll to position [5, 0]
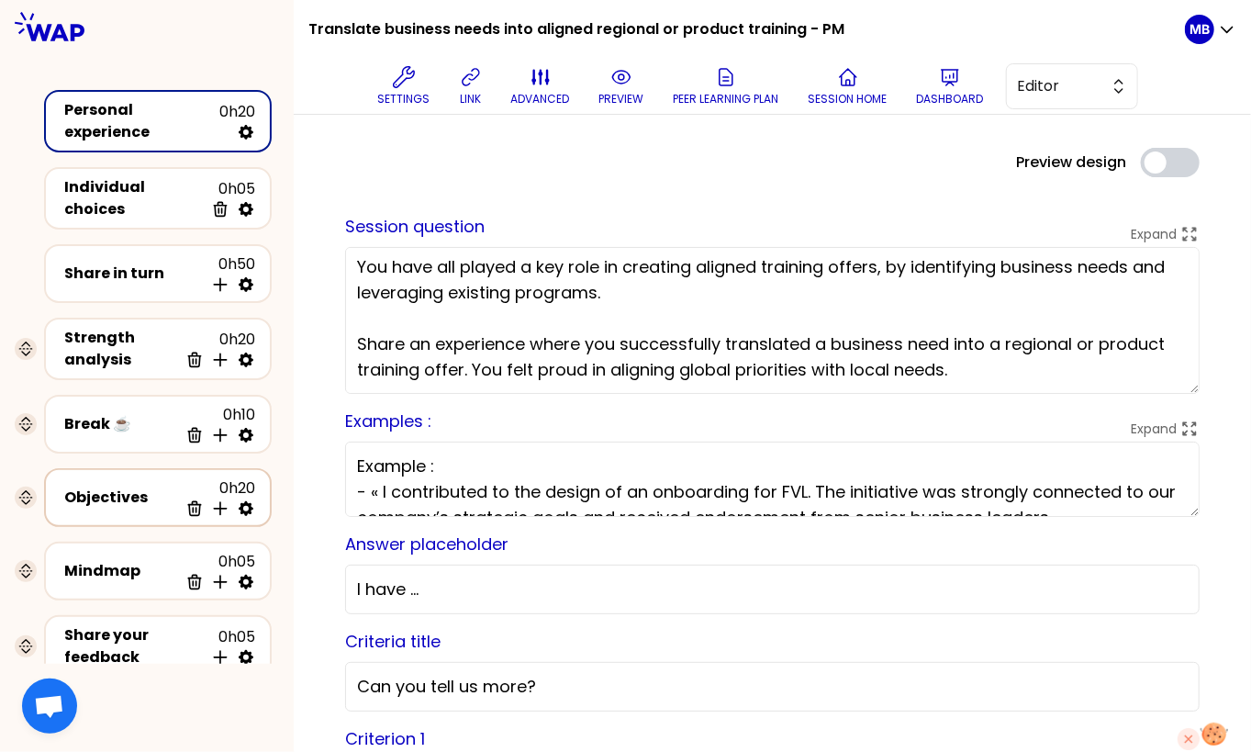
click at [85, 486] on div "Objectives" at bounding box center [121, 497] width 114 height 22
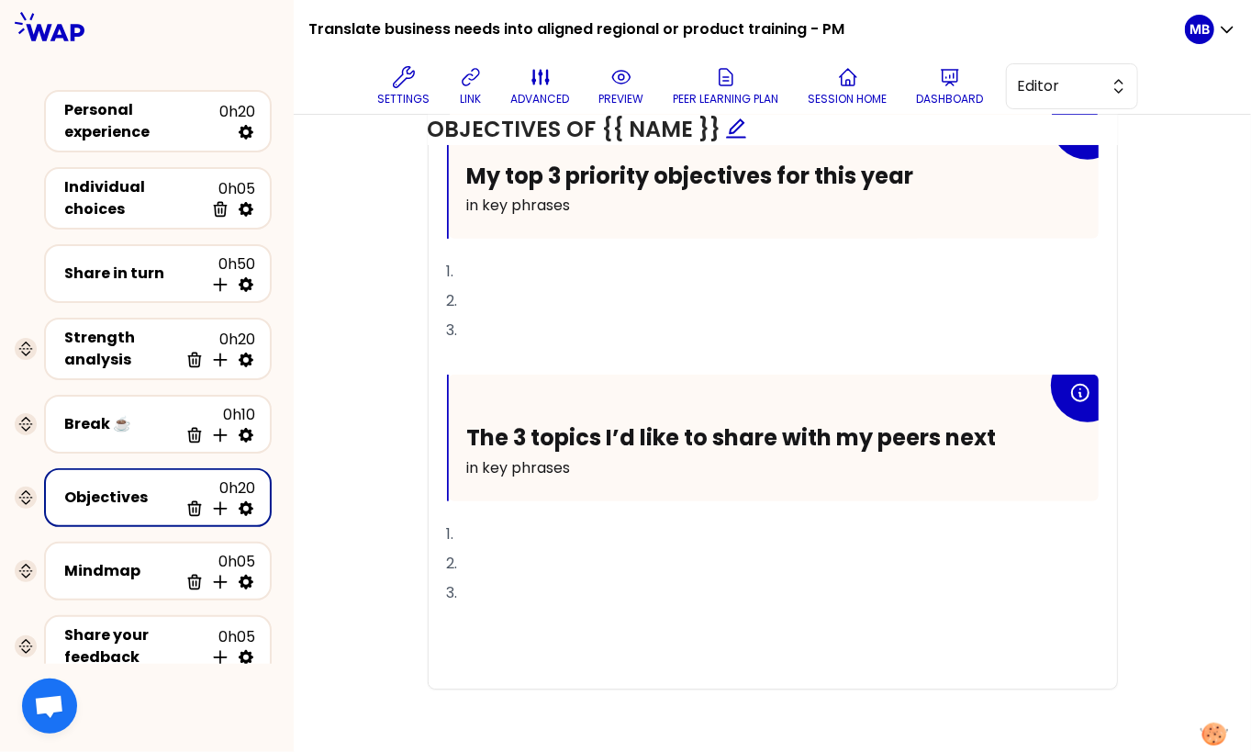
scroll to position [50, 0]
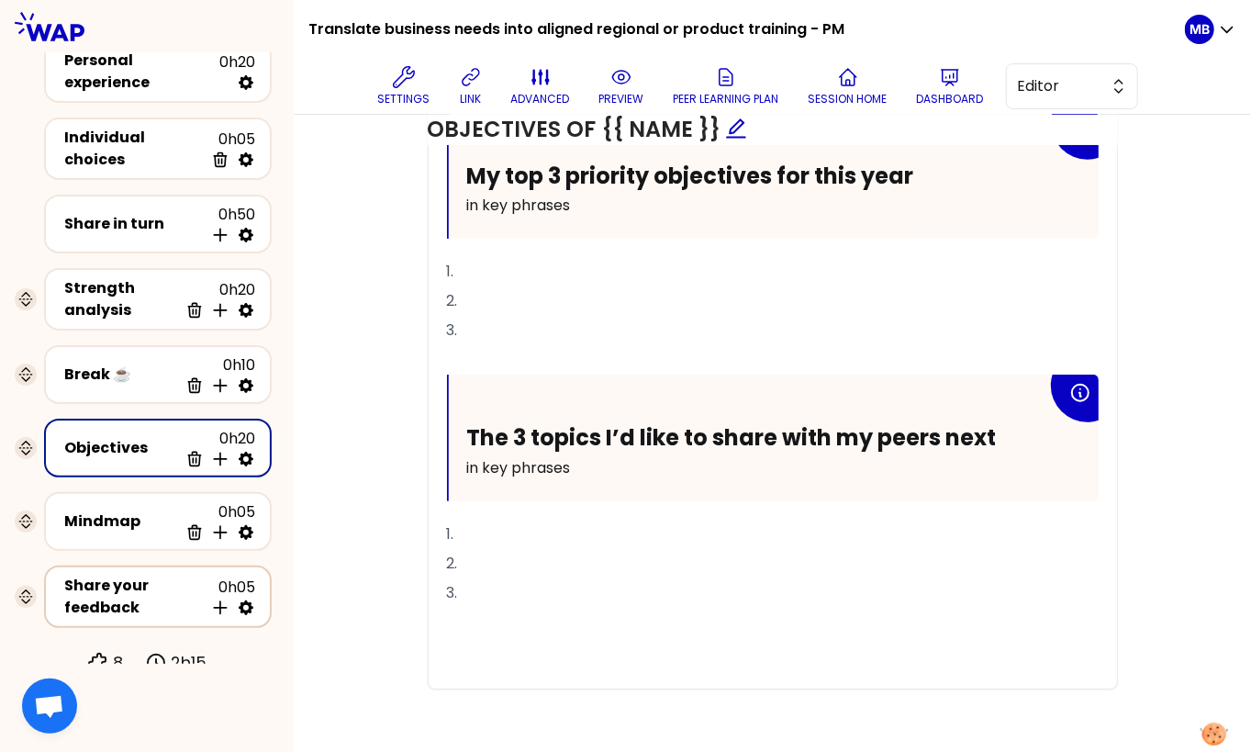
click at [98, 587] on div "Share your feedback" at bounding box center [134, 597] width 140 height 44
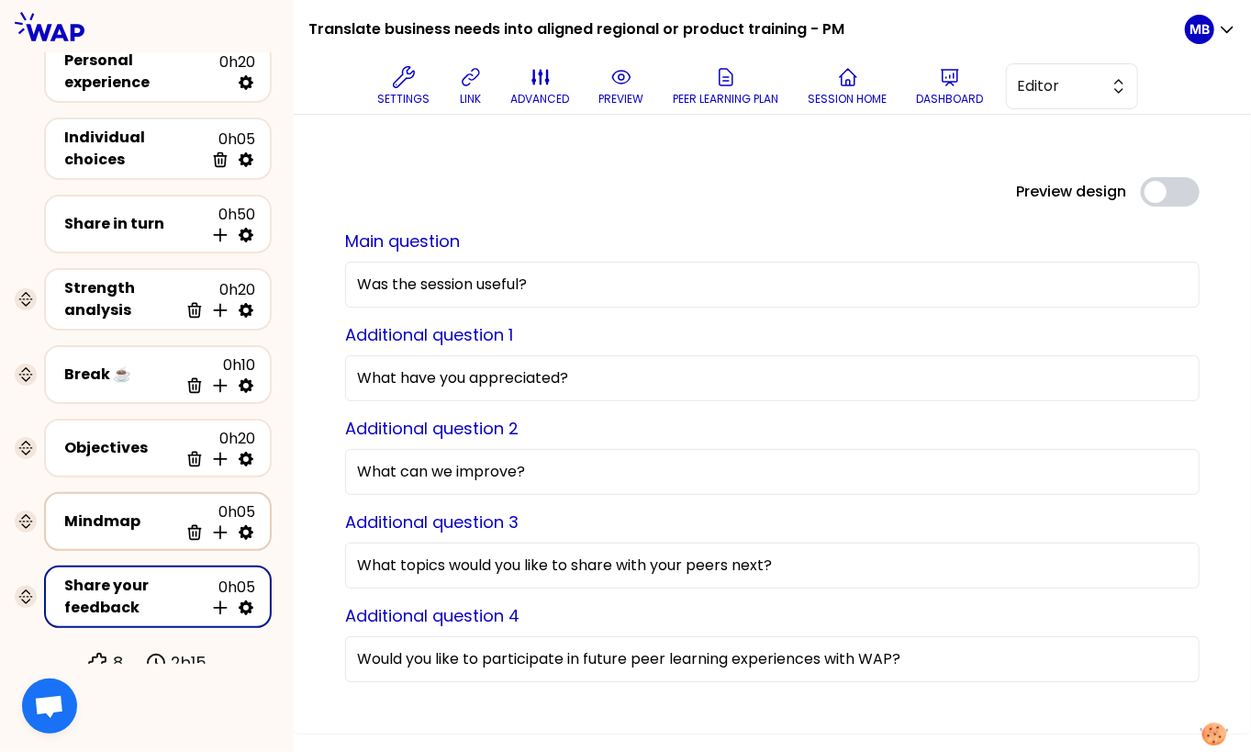
drag, startPoint x: 813, startPoint y: 555, endPoint x: 251, endPoint y: 535, distance: 563.0
click at [251, 535] on div "Translate business needs into aligned regional or product training - PM Setting…" at bounding box center [625, 376] width 1251 height 752
paste input "Would you like to continue engaging with the HRBP community? If so, in what form"
drag, startPoint x: 726, startPoint y: 560, endPoint x: 680, endPoint y: 568, distance: 46.6
click at [680, 568] on input "Would you like to continue engaging with the HRBP community? If so, in what for…" at bounding box center [772, 565] width 854 height 46
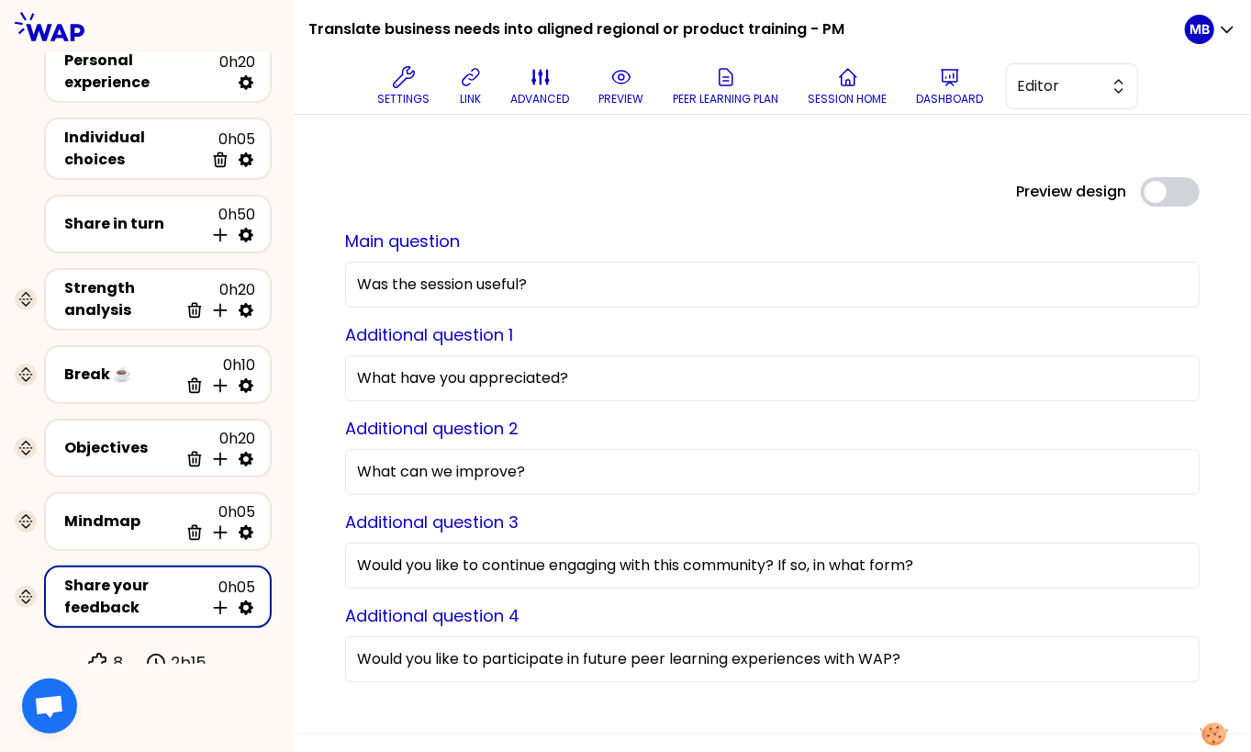
type input "Would you like to continue engaging with this community? If so, in what form?"
click at [310, 482] on div "Preview design Use setting Main question Was the session useful? Additional que…" at bounding box center [772, 424] width 957 height 619
click at [620, 94] on p "preview" at bounding box center [621, 99] width 45 height 15
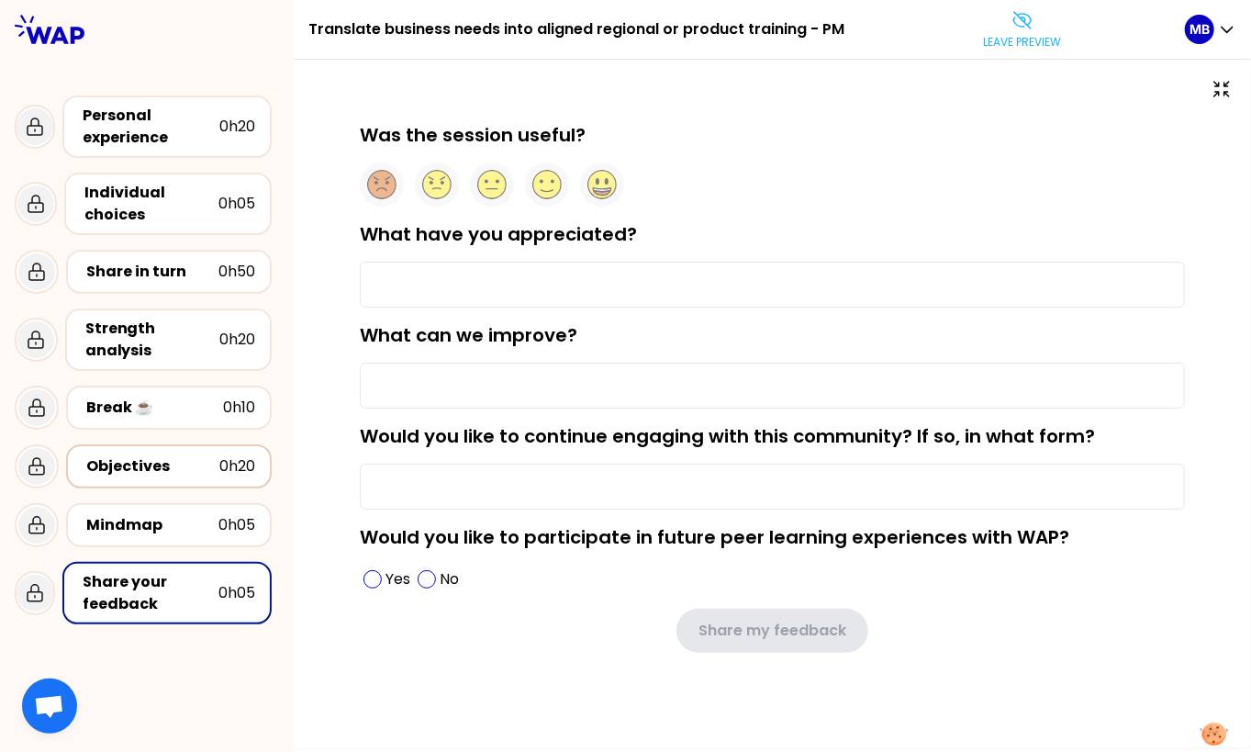
click at [157, 470] on div "Objectives" at bounding box center [152, 466] width 133 height 22
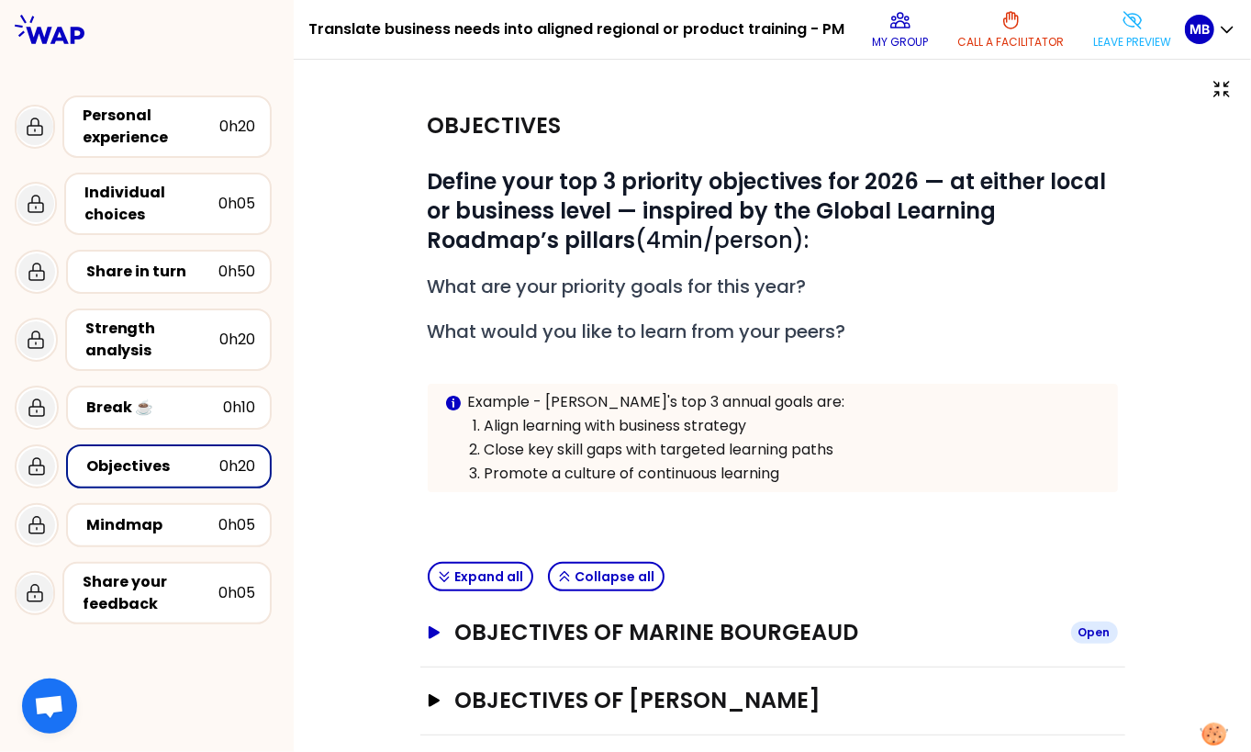
click at [537, 625] on h3 "Objectives of Marine Bourgeaud" at bounding box center [754, 632] width 601 height 29
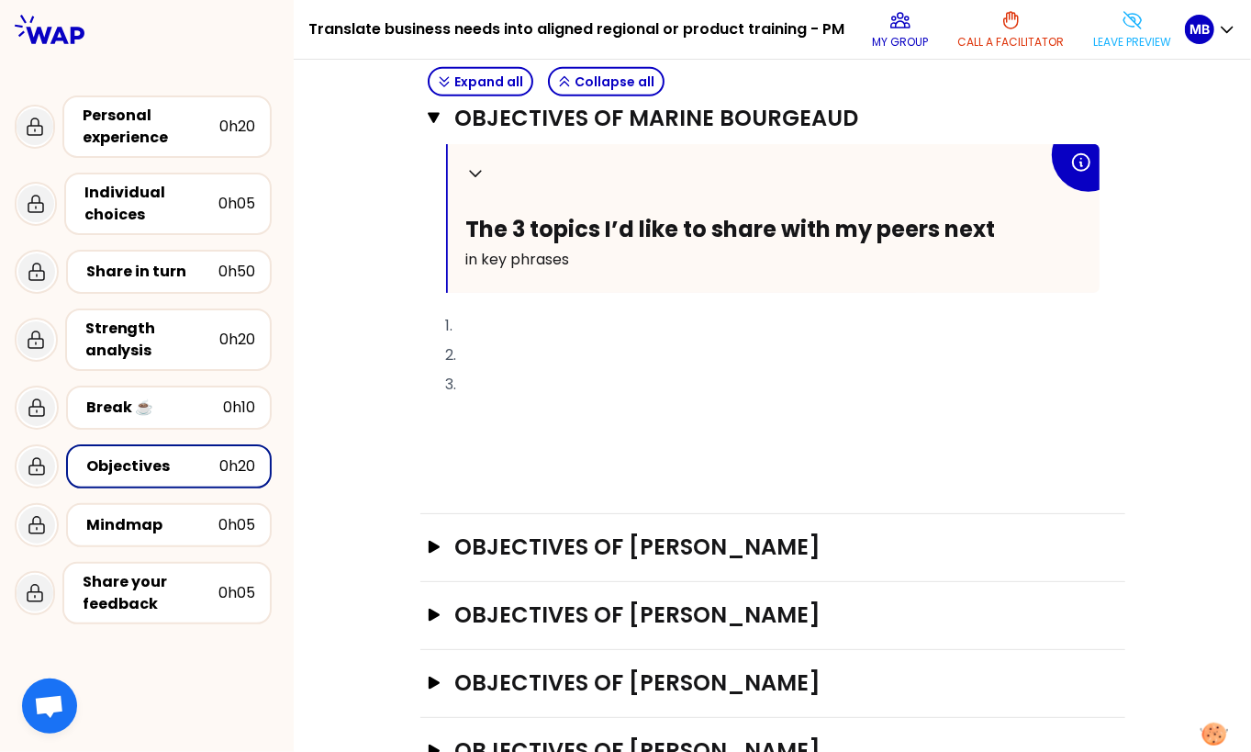
scroll to position [858, 0]
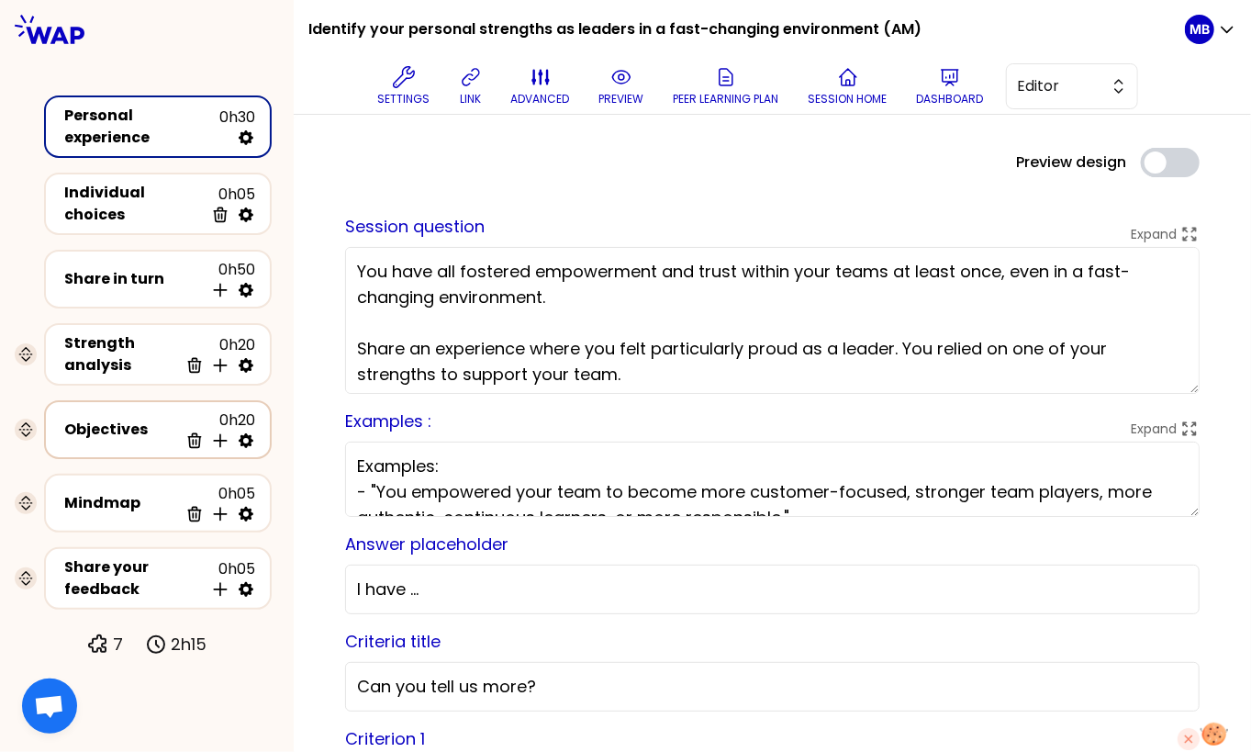
click at [119, 426] on div "Objectives" at bounding box center [121, 430] width 114 height 22
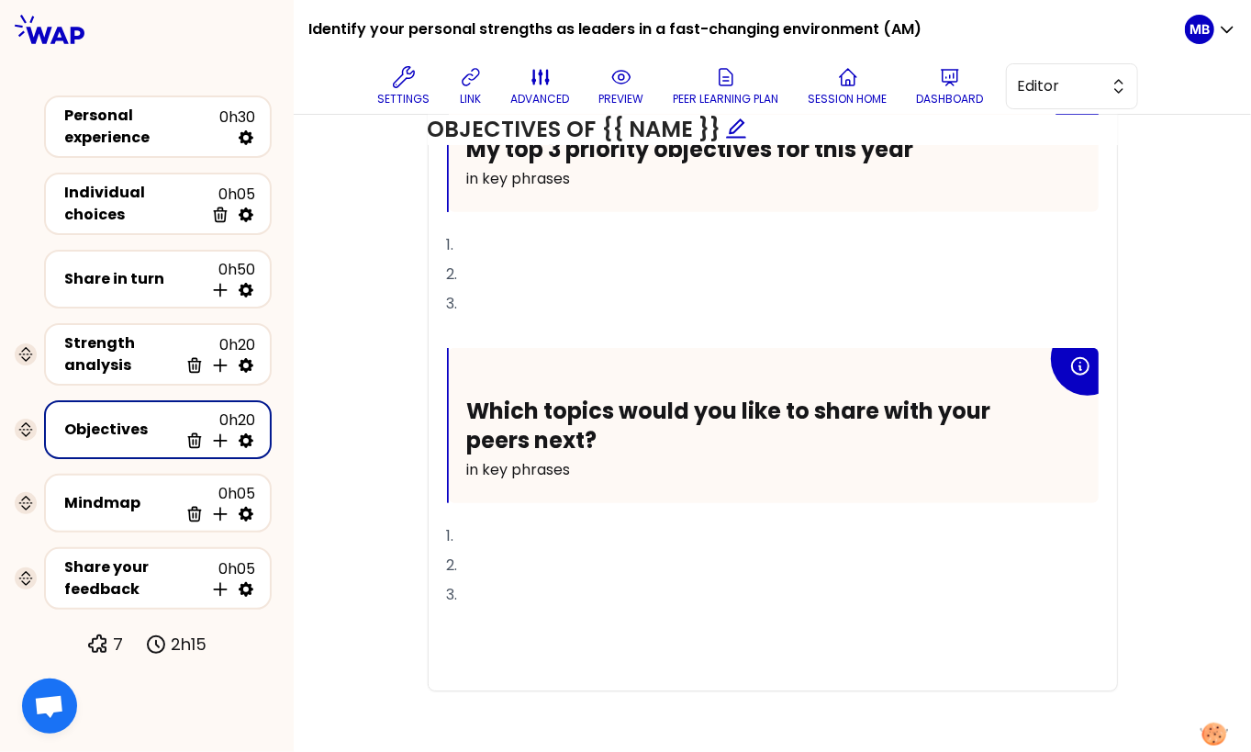
scroll to position [832, 0]
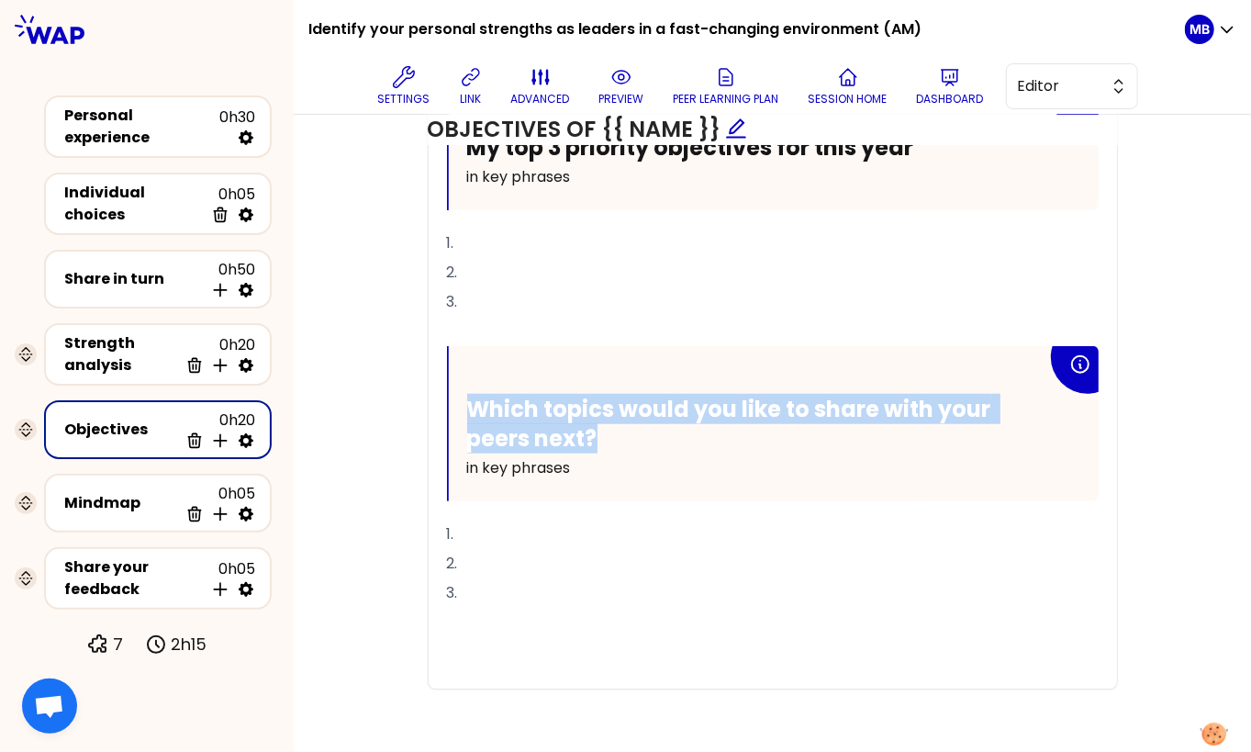
drag, startPoint x: 613, startPoint y: 426, endPoint x: 466, endPoint y: 404, distance: 148.5
click at [467, 404] on h2 "Which topics would you like to share with your peers next?" at bounding box center [757, 423] width 580 height 57
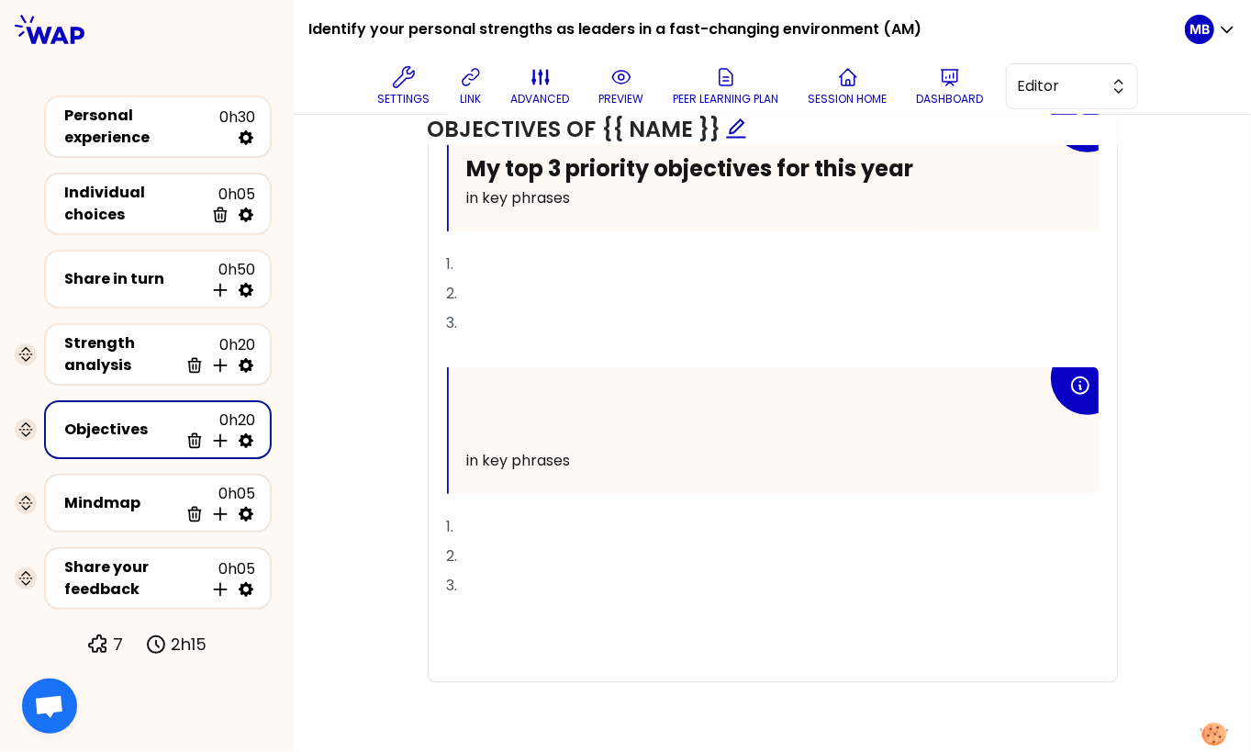
scroll to position [804, 0]
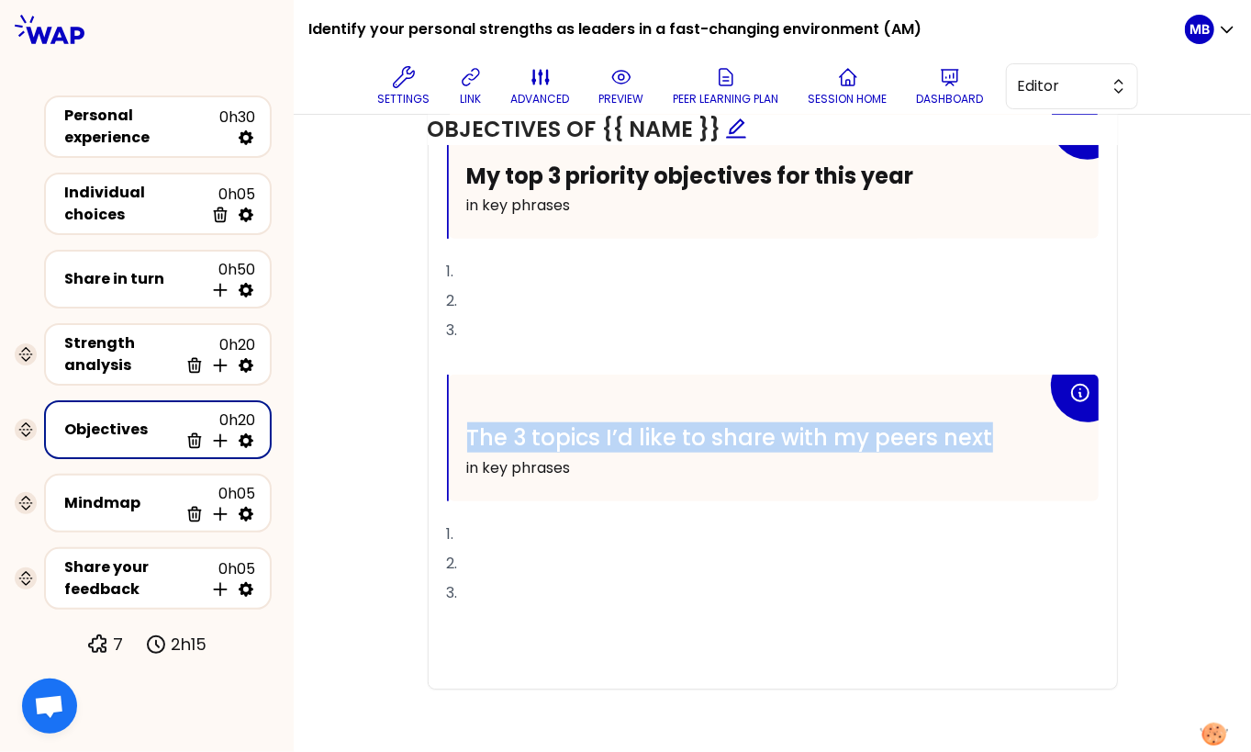
drag, startPoint x: 998, startPoint y: 425, endPoint x: 465, endPoint y: 429, distance: 532.3
click at [467, 429] on h2 "The 3 topics I’d like to share with my peers next" at bounding box center [757, 437] width 580 height 28
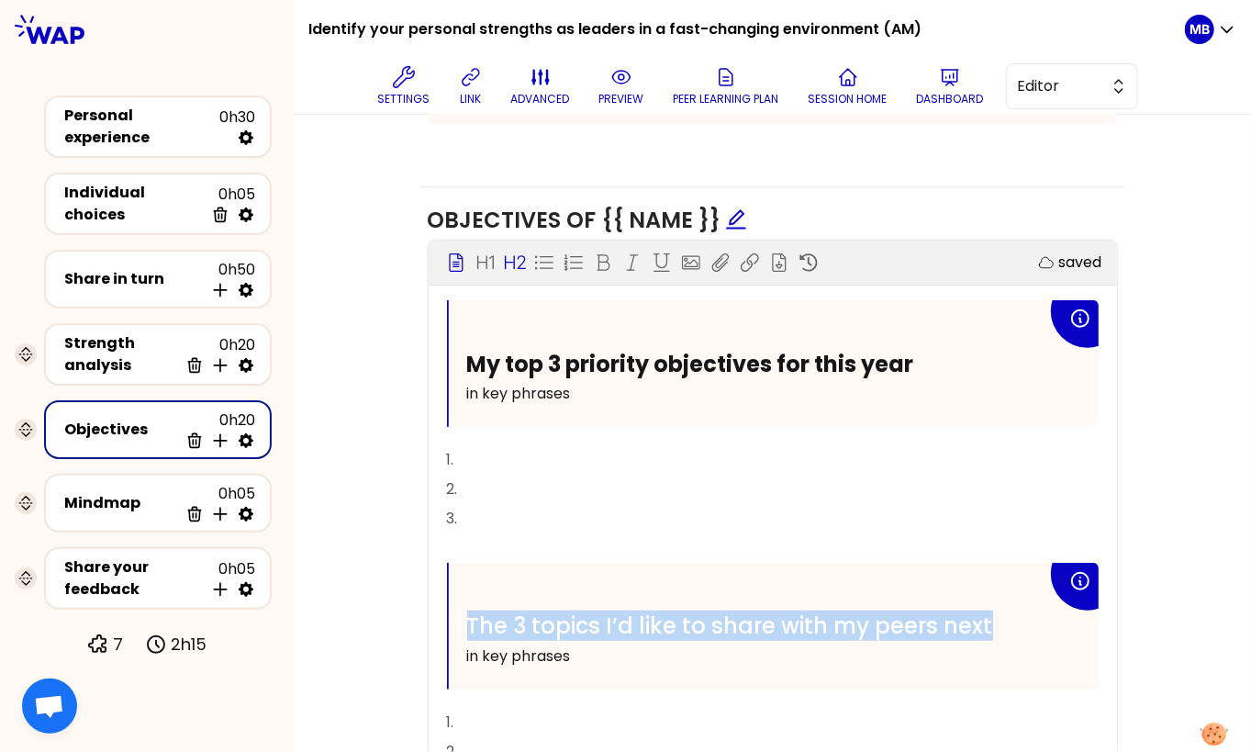
scroll to position [575, 0]
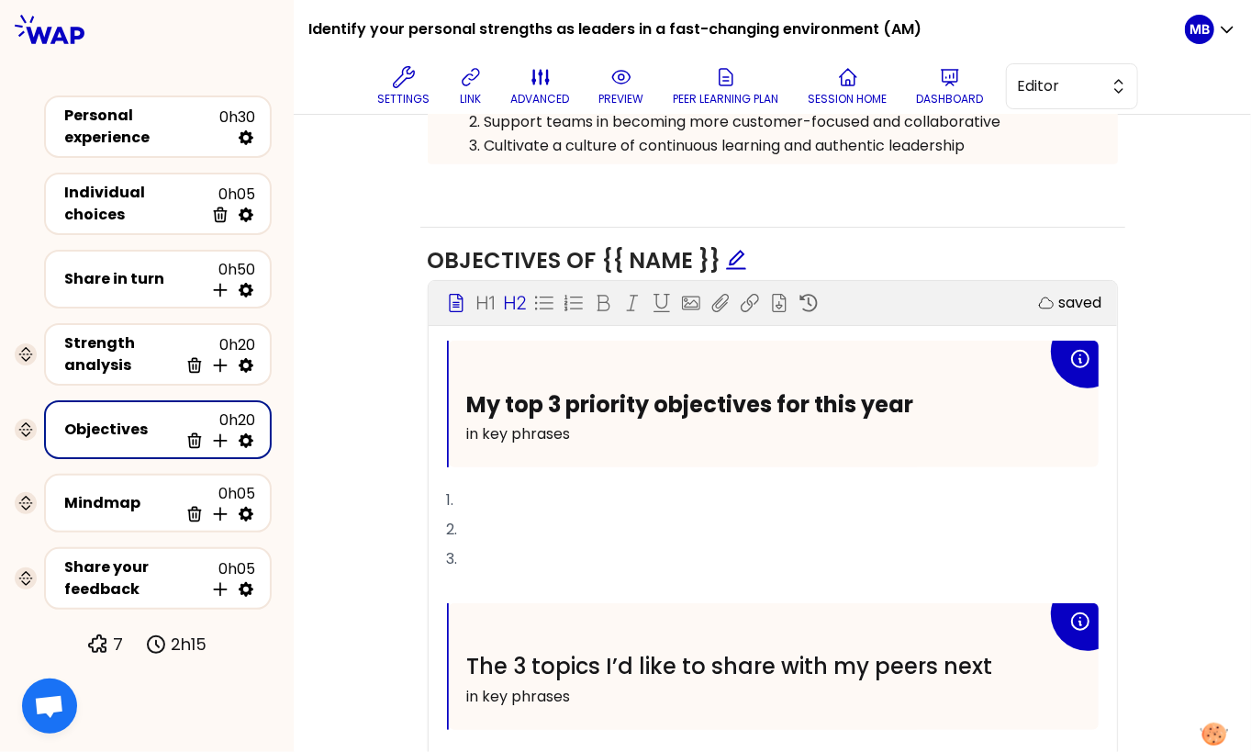
click at [614, 296] on span at bounding box center [603, 303] width 26 height 22
click at [601, 544] on p "3." at bounding box center [773, 558] width 652 height 29
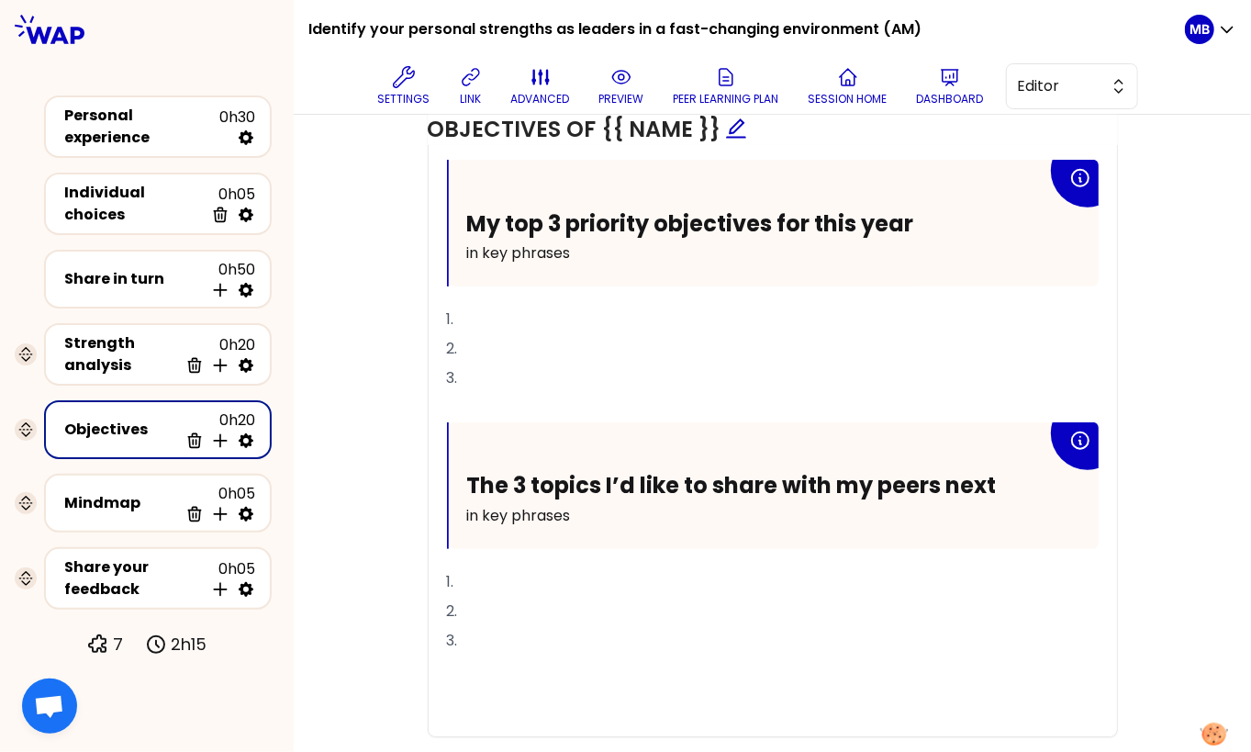
scroll to position [804, 0]
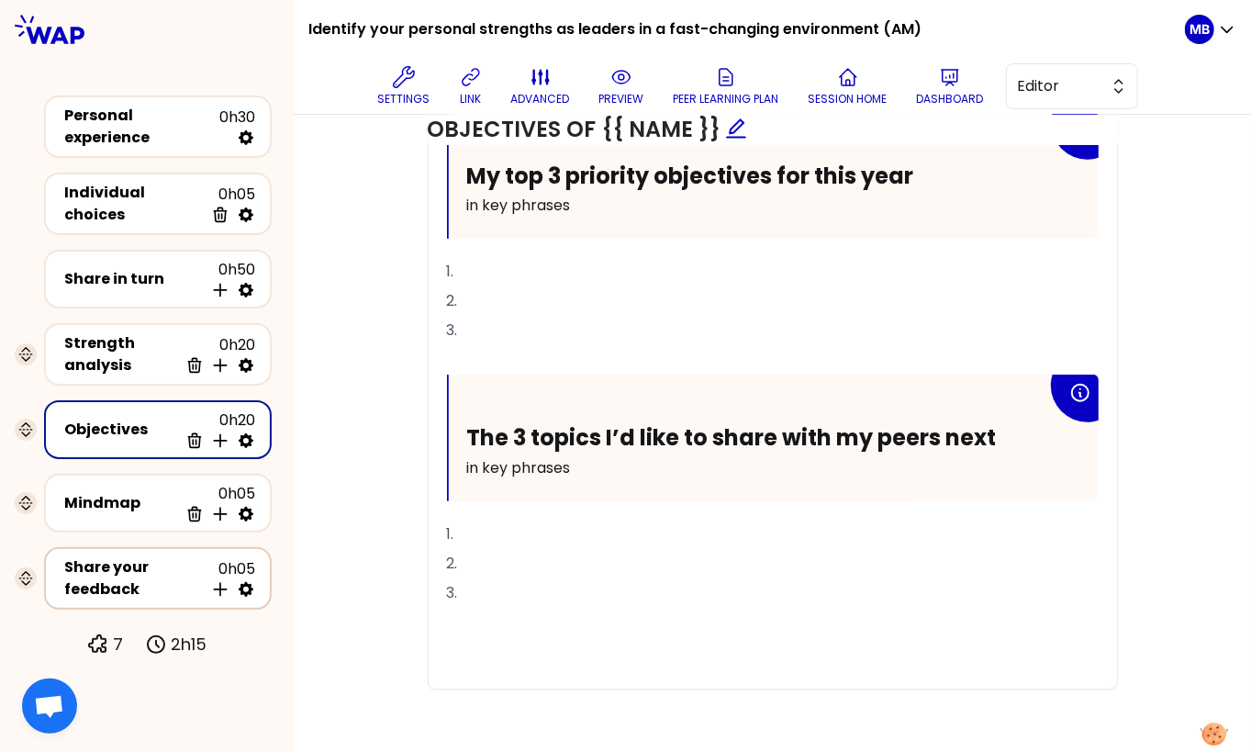
click at [105, 566] on div "Share your feedback" at bounding box center [134, 578] width 140 height 44
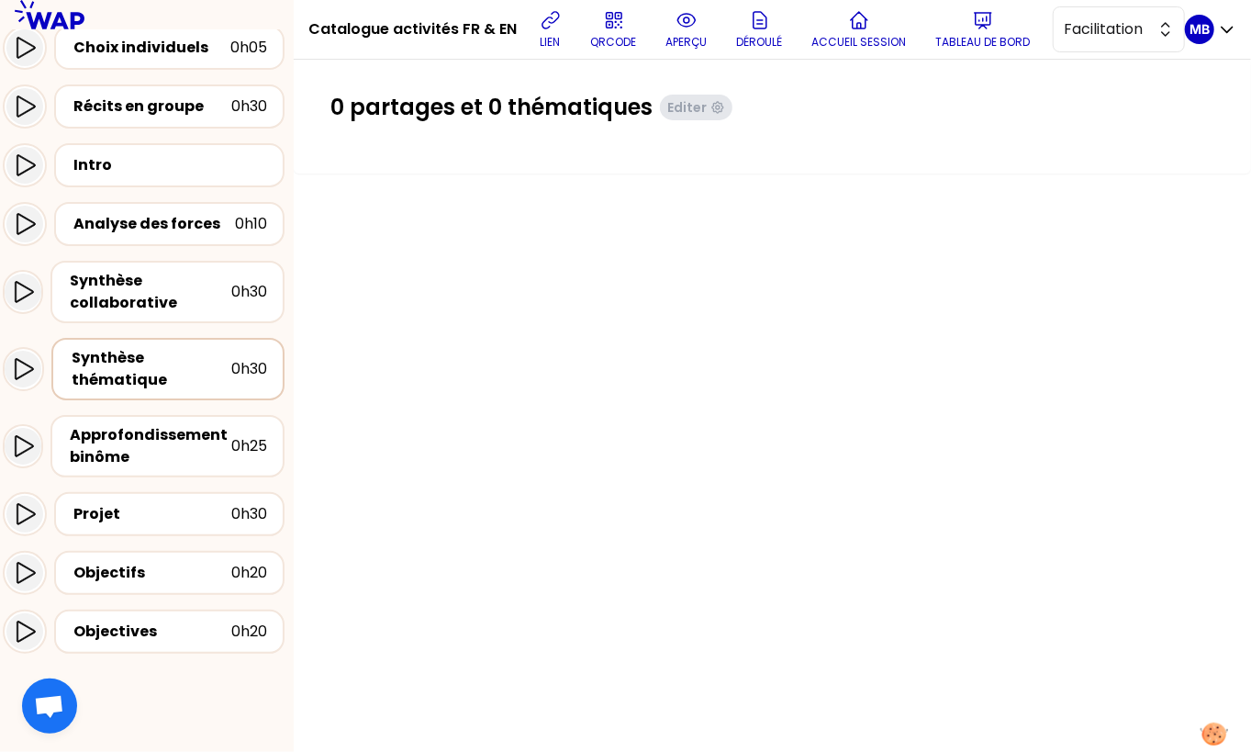
scroll to position [218, 0]
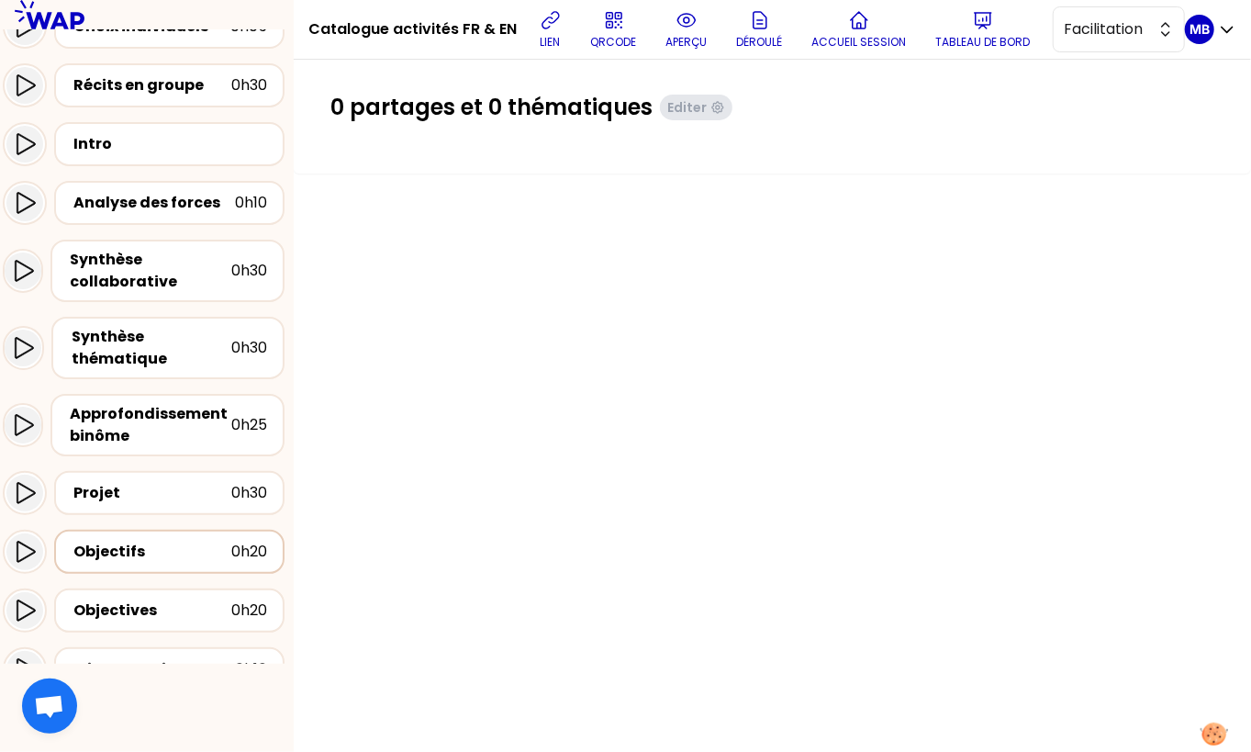
click at [165, 550] on div "Objectifs" at bounding box center [153, 552] width 158 height 22
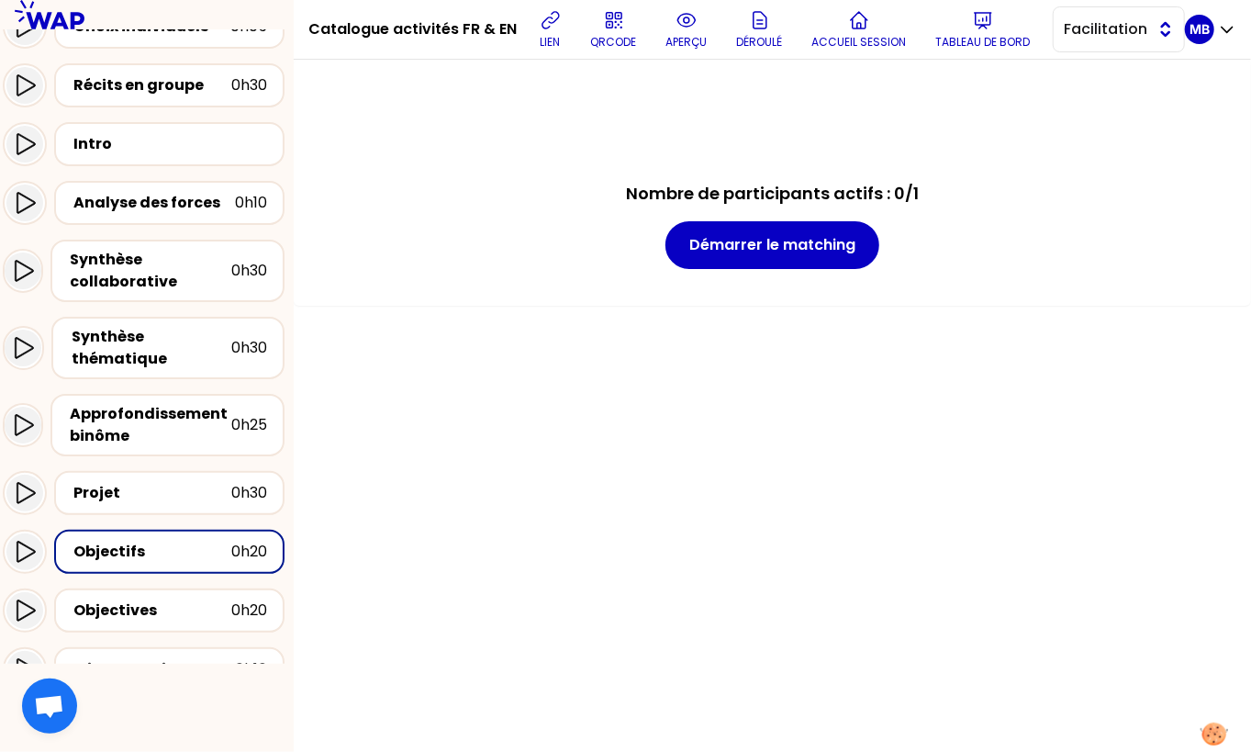
click at [1096, 27] on span "Facilitation" at bounding box center [1106, 29] width 83 height 22
click at [1093, 79] on span "Conception" at bounding box center [1129, 75] width 79 height 22
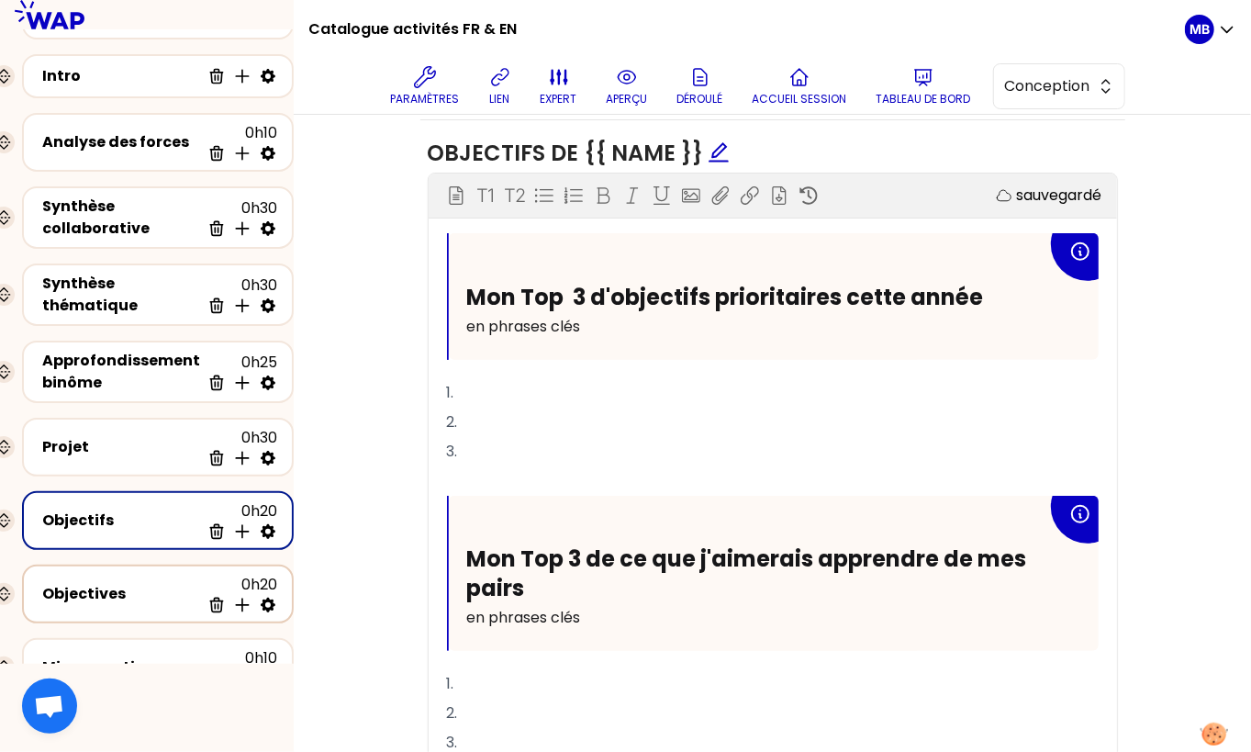
click at [153, 583] on div "Objectives" at bounding box center [121, 594] width 158 height 22
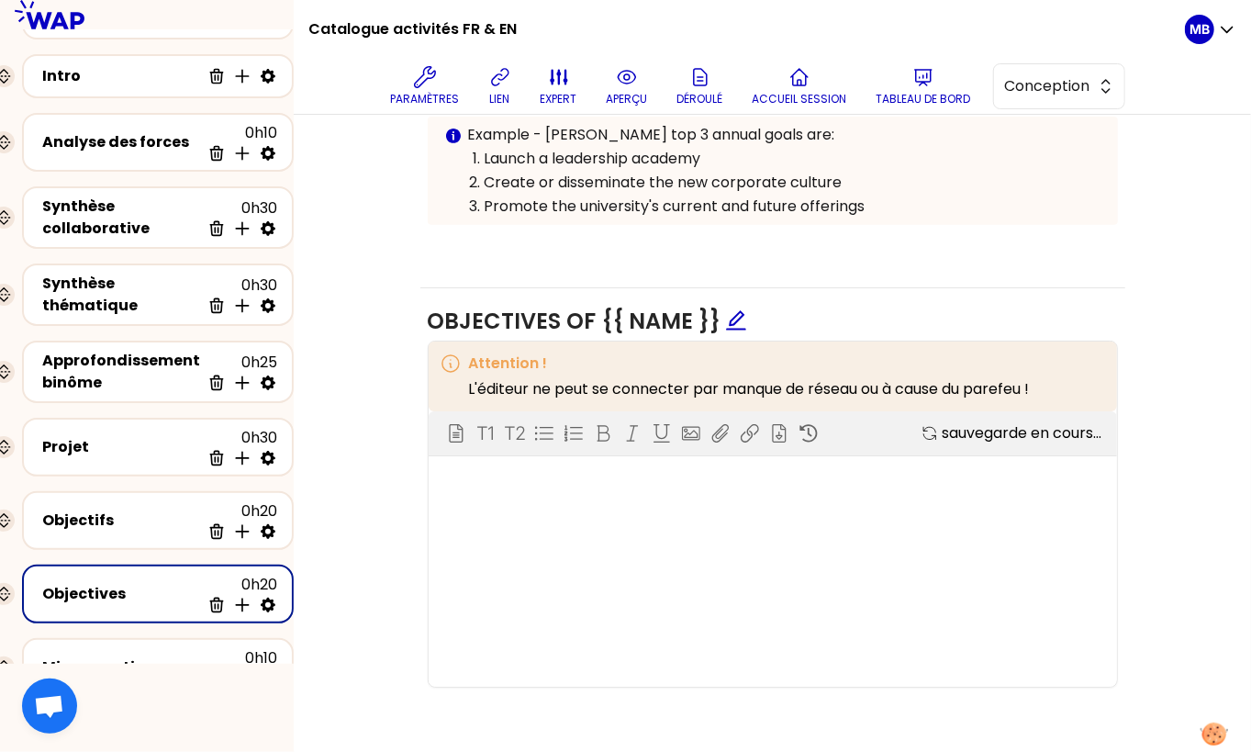
scroll to position [642, 0]
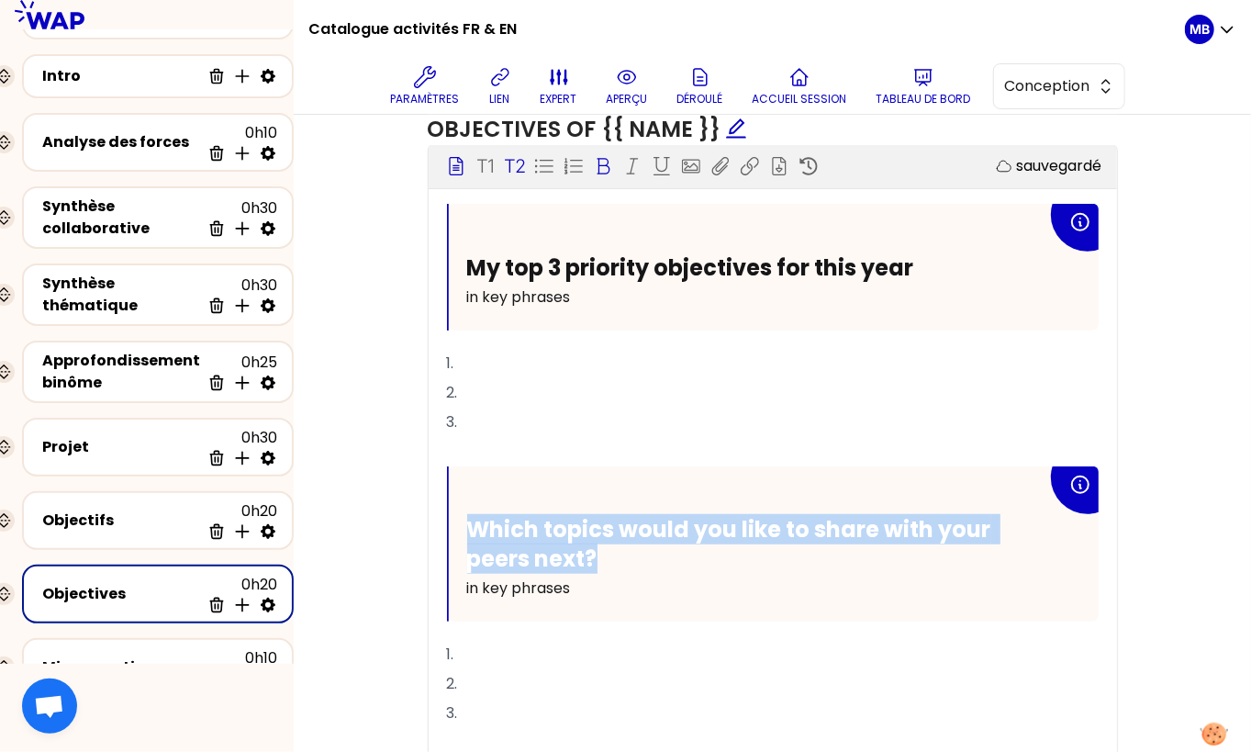
drag, startPoint x: 600, startPoint y: 553, endPoint x: 469, endPoint y: 530, distance: 133.2
click at [469, 530] on h2 "Which topics would you like to share with your peers next?" at bounding box center [757, 543] width 580 height 57
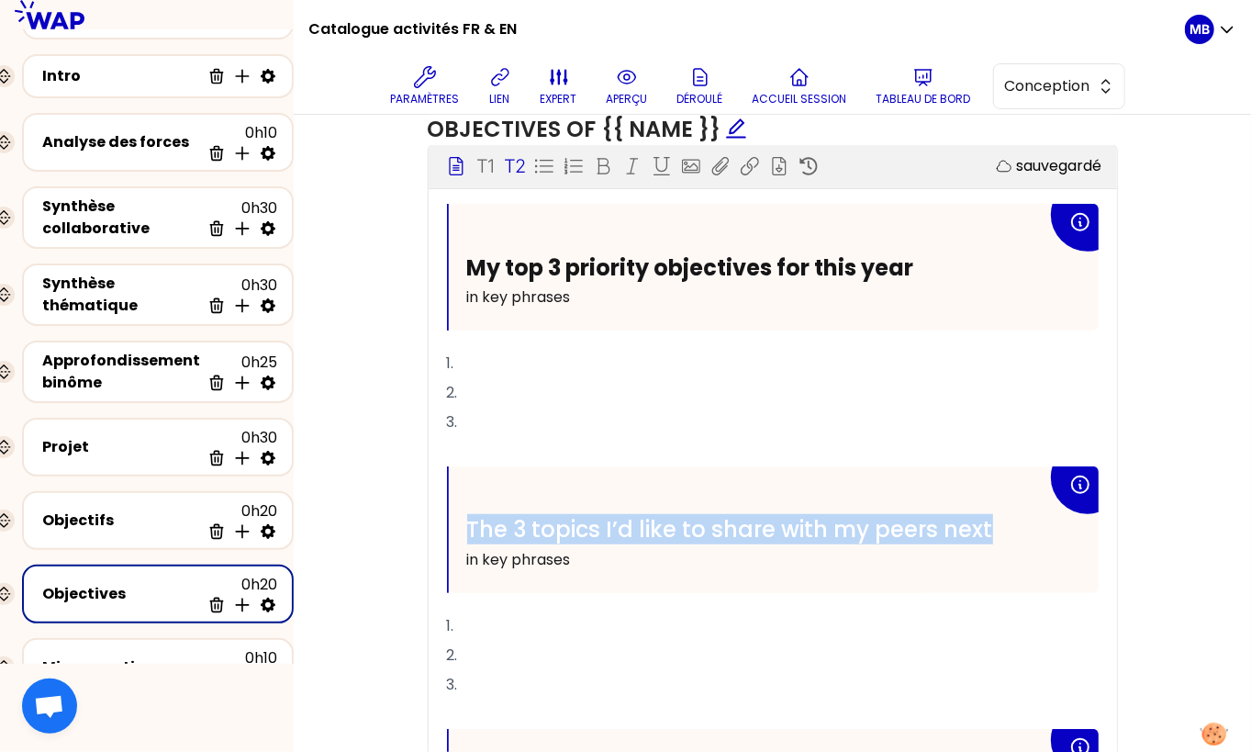
drag, startPoint x: 1014, startPoint y: 525, endPoint x: 467, endPoint y: 520, distance: 547.0
click at [467, 520] on h2 "The 3 topics I’d like to share with my peers next" at bounding box center [757, 529] width 580 height 28
click at [608, 162] on icon at bounding box center [603, 166] width 18 height 18
click at [564, 469] on div "The 3 topics I’d like to share with my peers next in key phrases" at bounding box center [774, 529] width 650 height 127
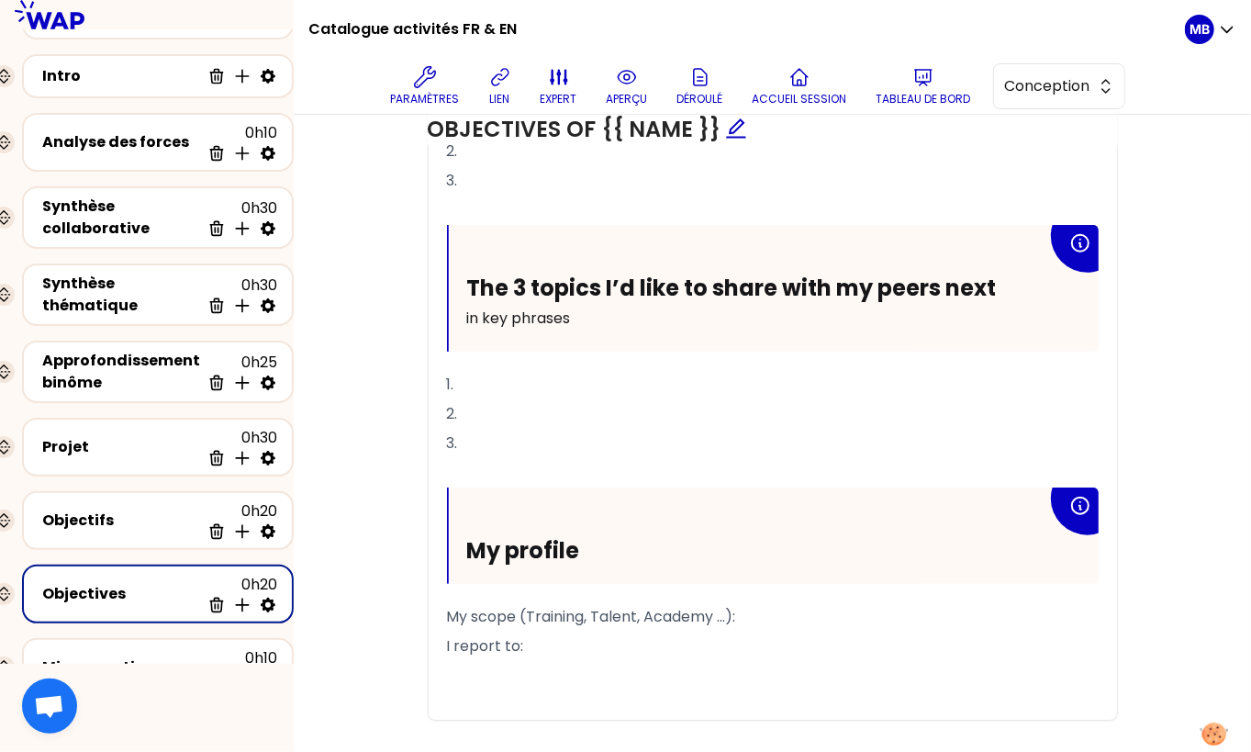
scroll to position [917, 0]
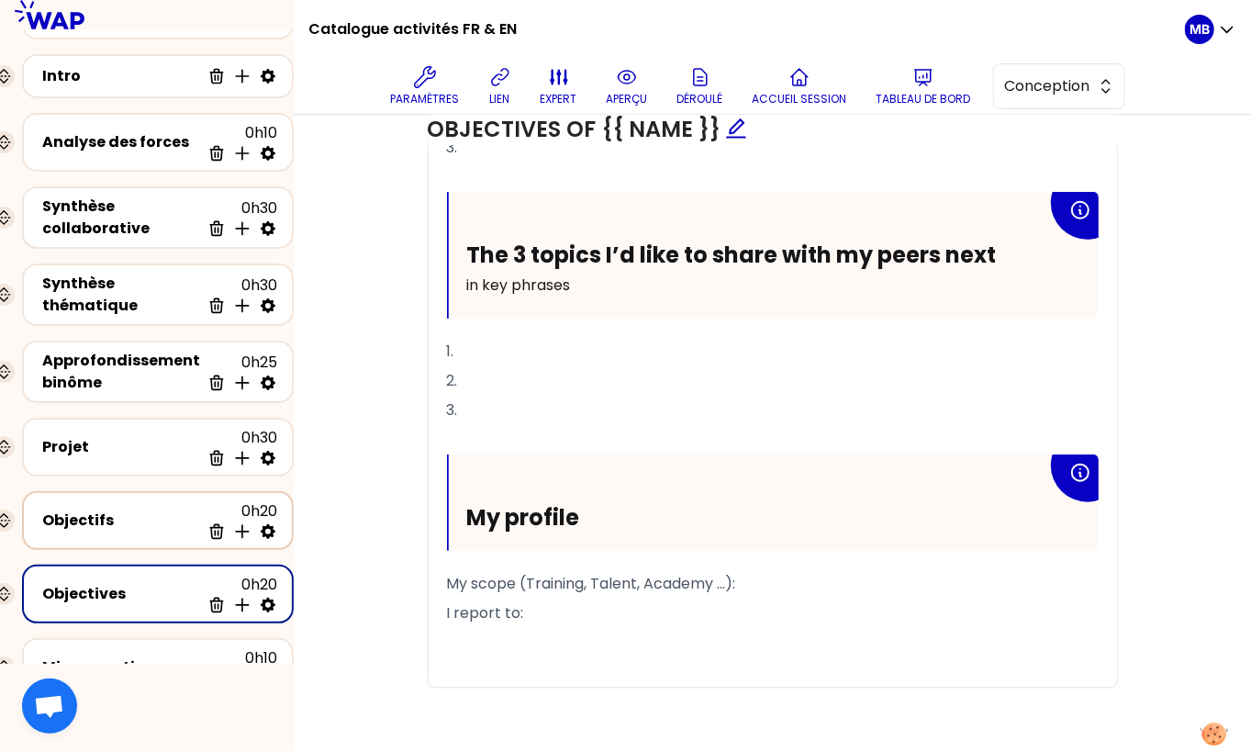
click at [114, 509] on div "Objectifs" at bounding box center [121, 520] width 158 height 22
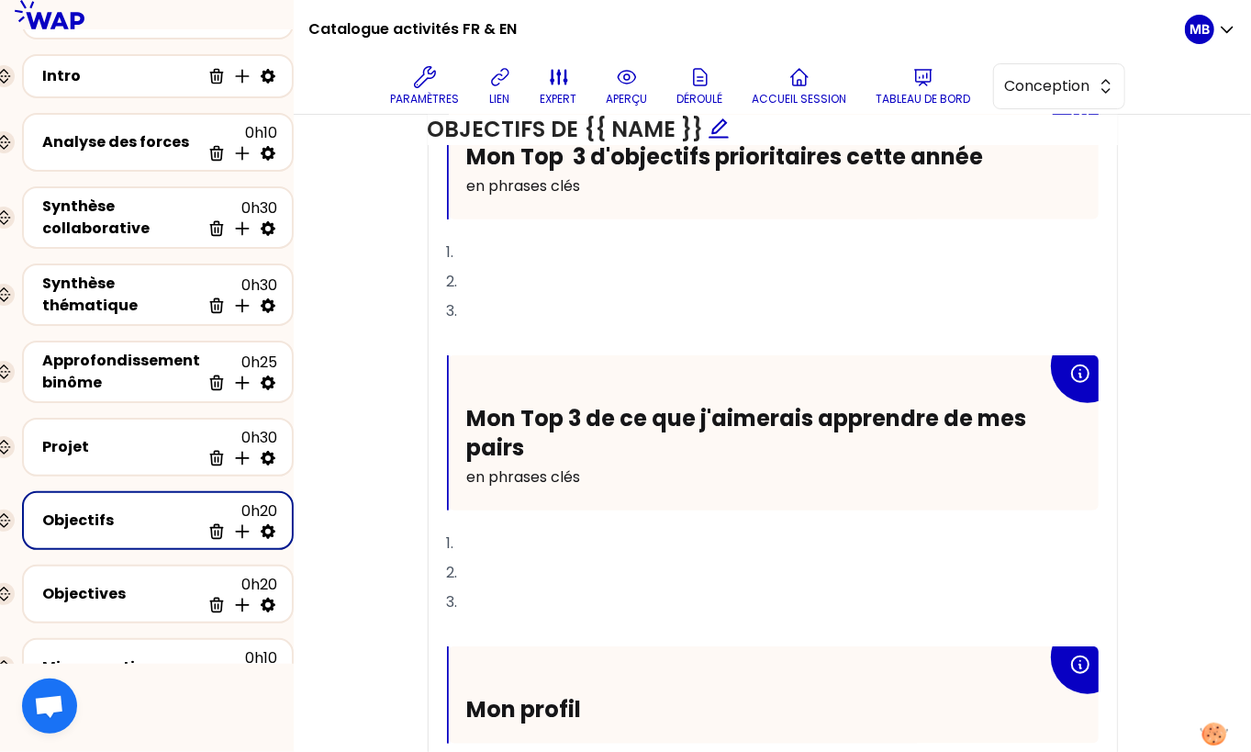
scroll to position [724, 0]
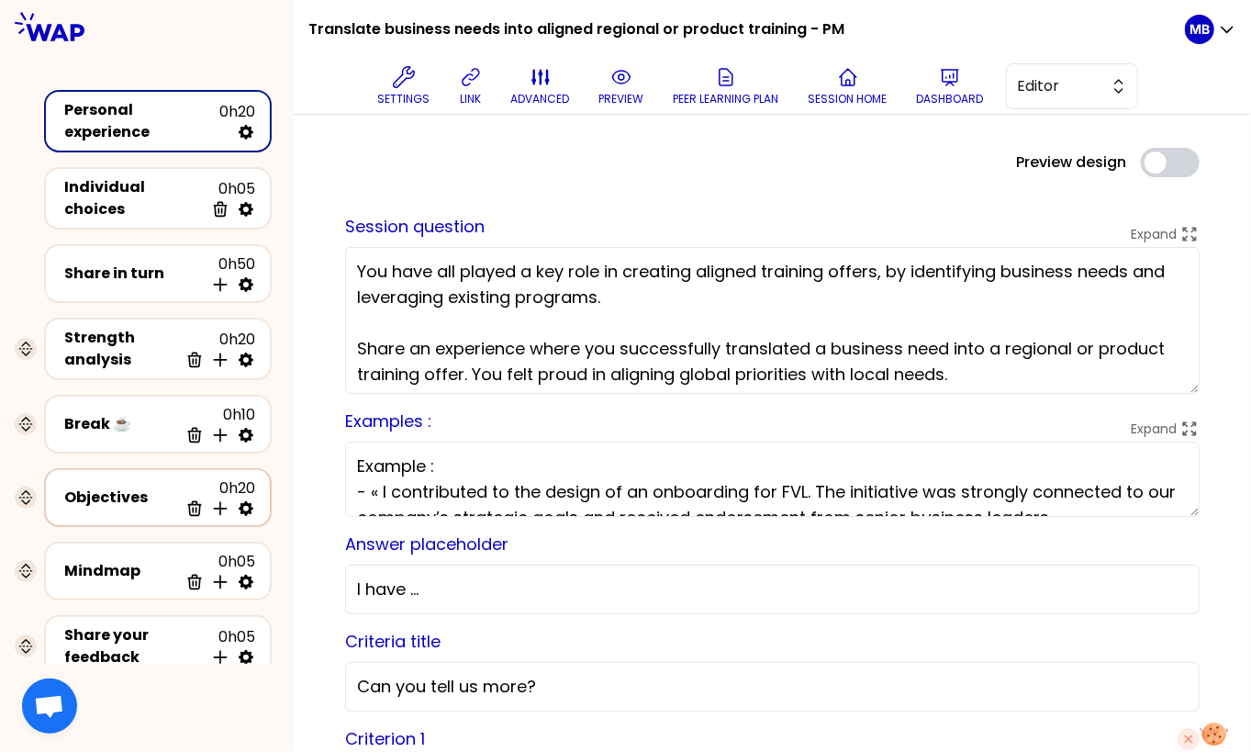
click at [122, 486] on div "Objectives" at bounding box center [121, 497] width 114 height 22
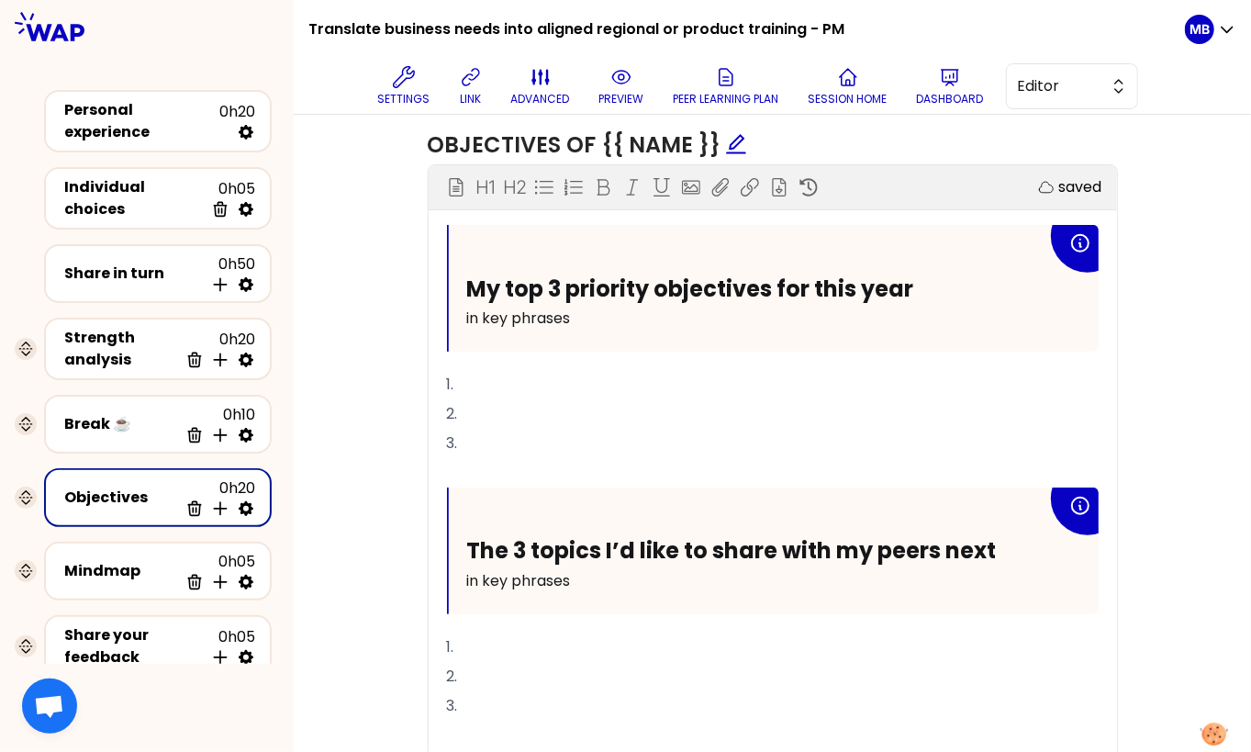
scroll to position [804, 0]
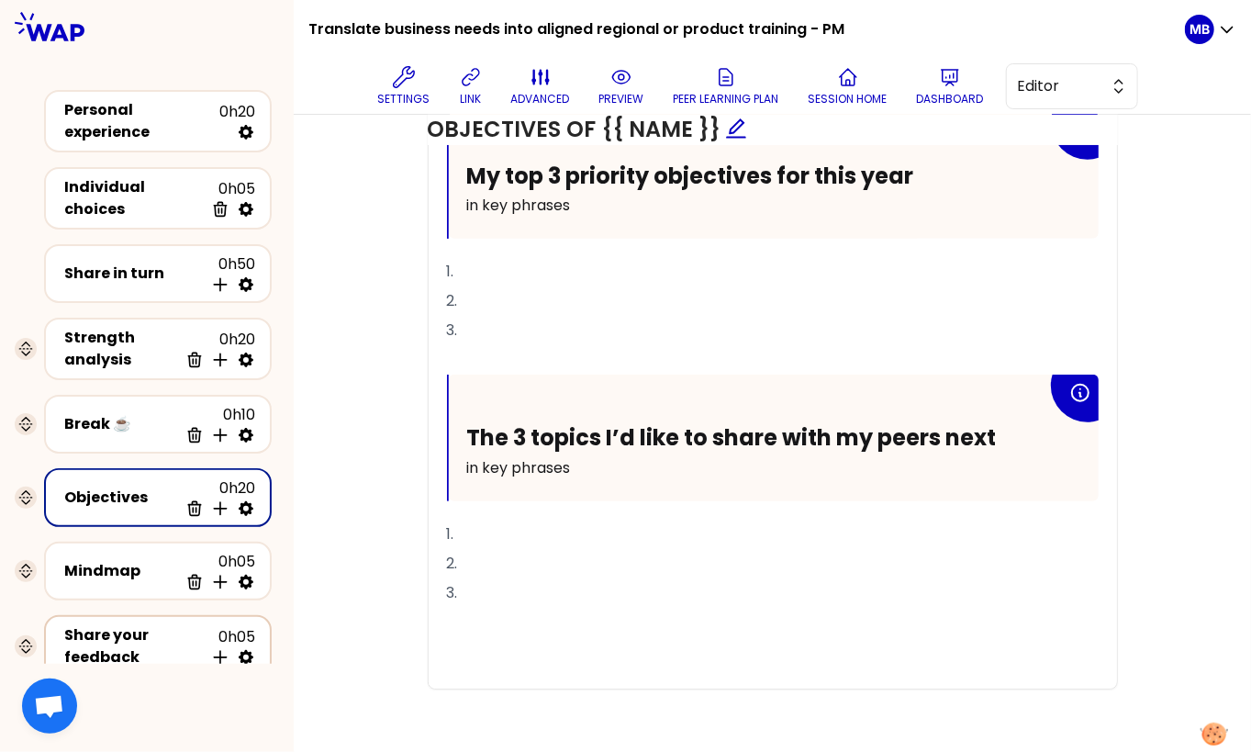
click at [127, 636] on div "Share your feedback" at bounding box center [134, 646] width 140 height 44
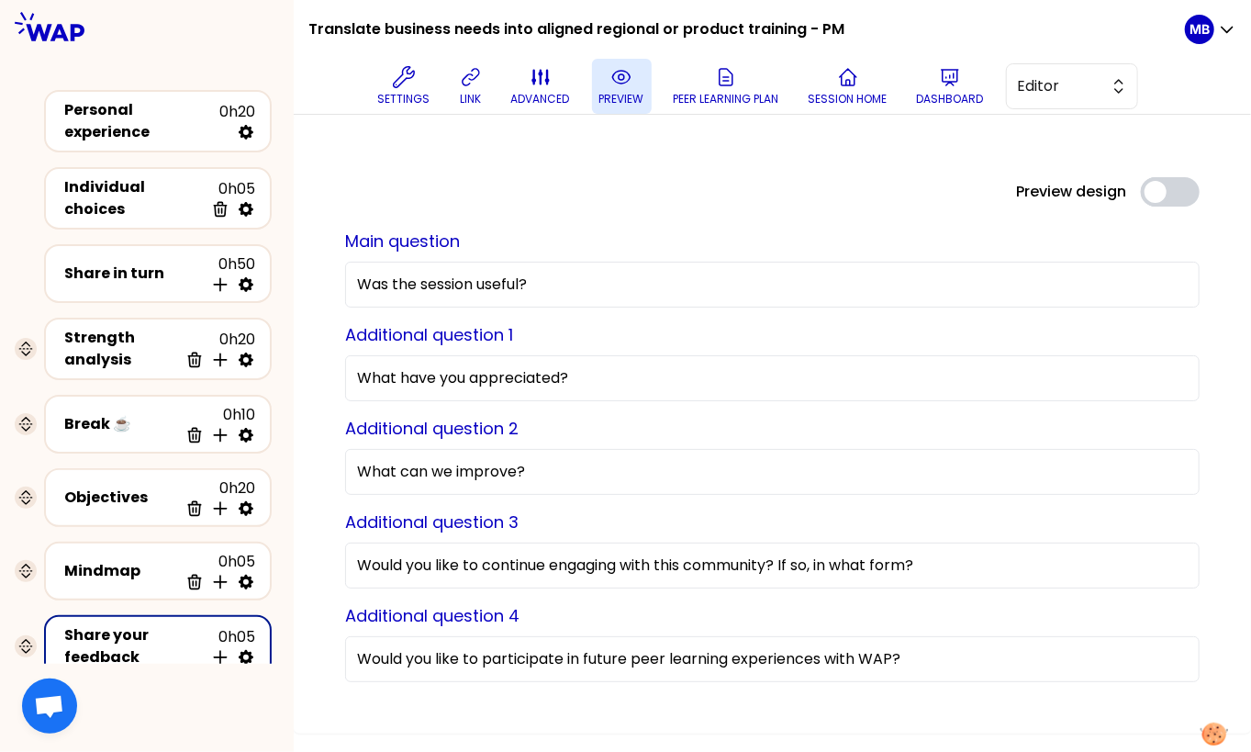
click at [612, 95] on p "preview" at bounding box center [621, 99] width 45 height 15
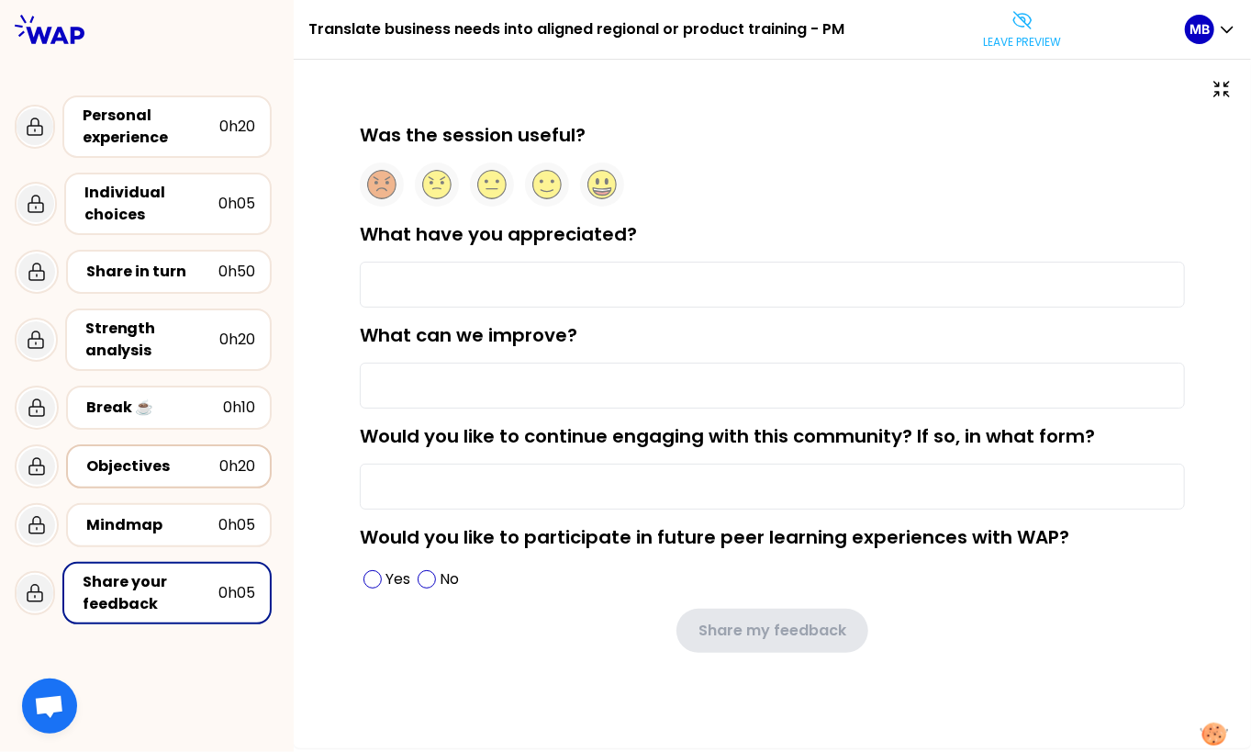
click at [163, 457] on div "Objectives" at bounding box center [152, 466] width 133 height 22
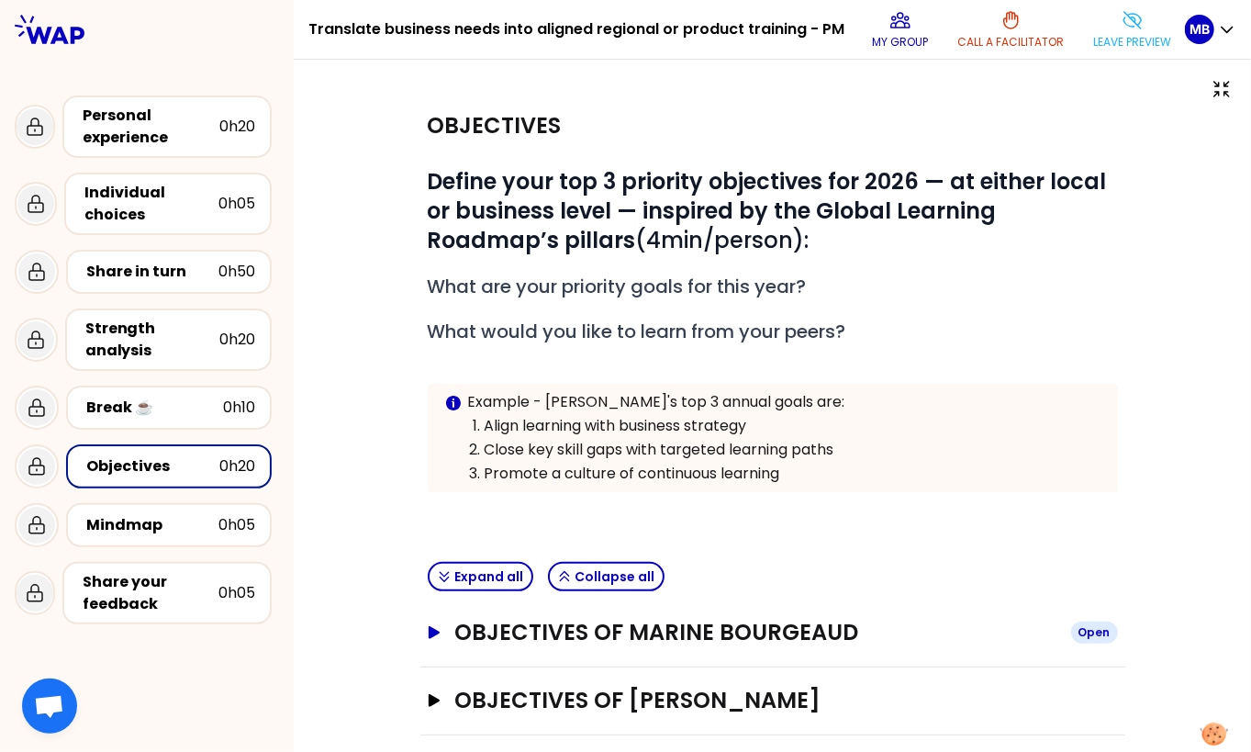
click at [452, 618] on button "Objectives of Marine Bourgeaud Open" at bounding box center [773, 632] width 690 height 29
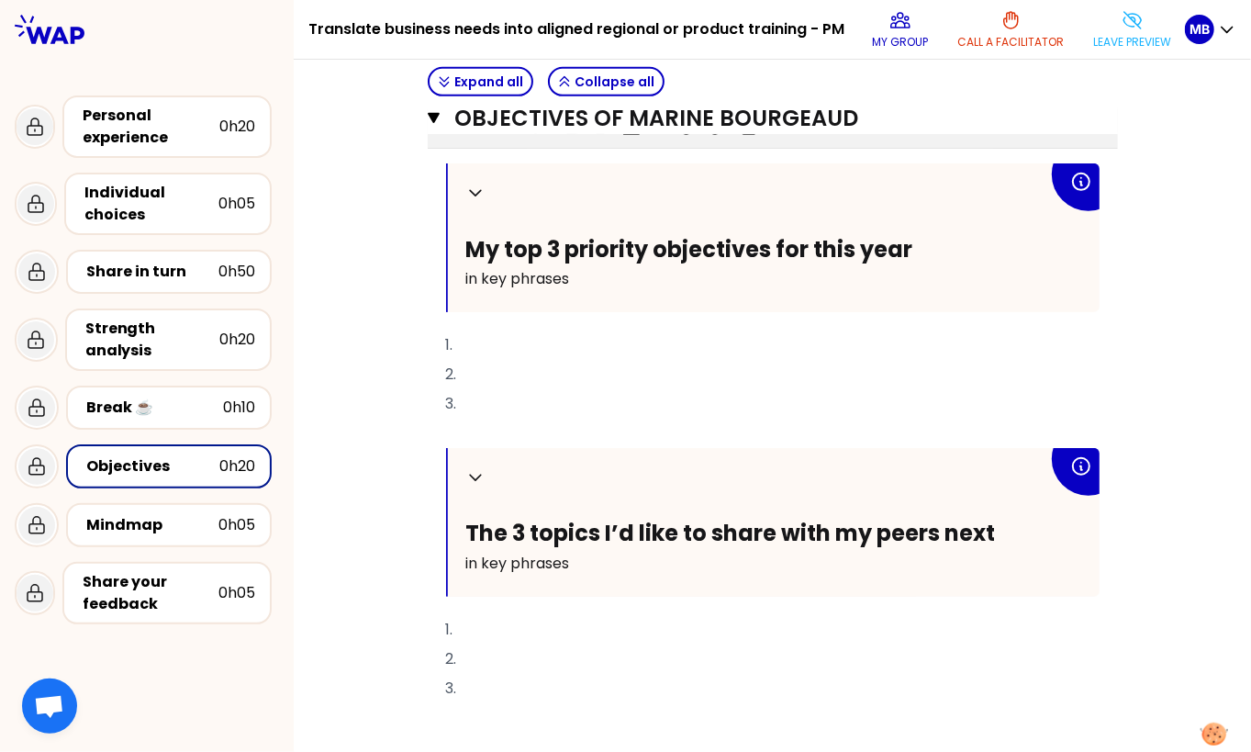
scroll to position [574, 0]
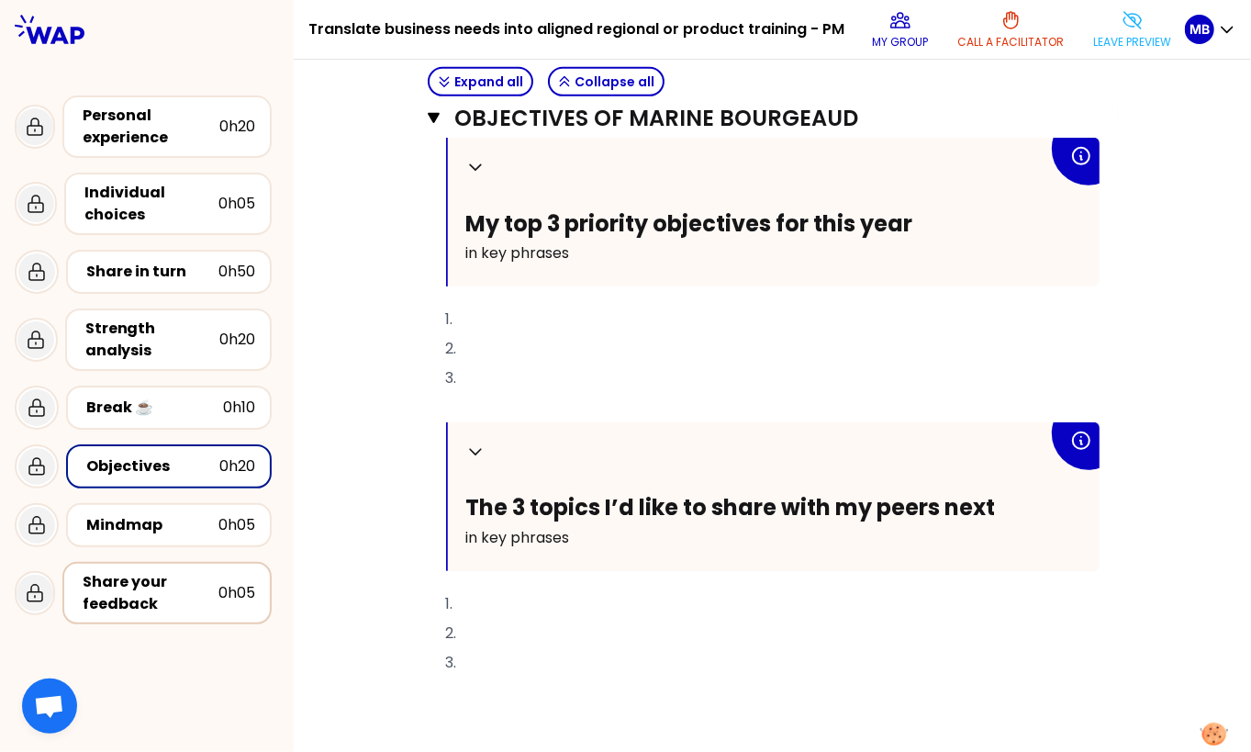
click at [117, 582] on div "Share your feedback" at bounding box center [151, 593] width 136 height 44
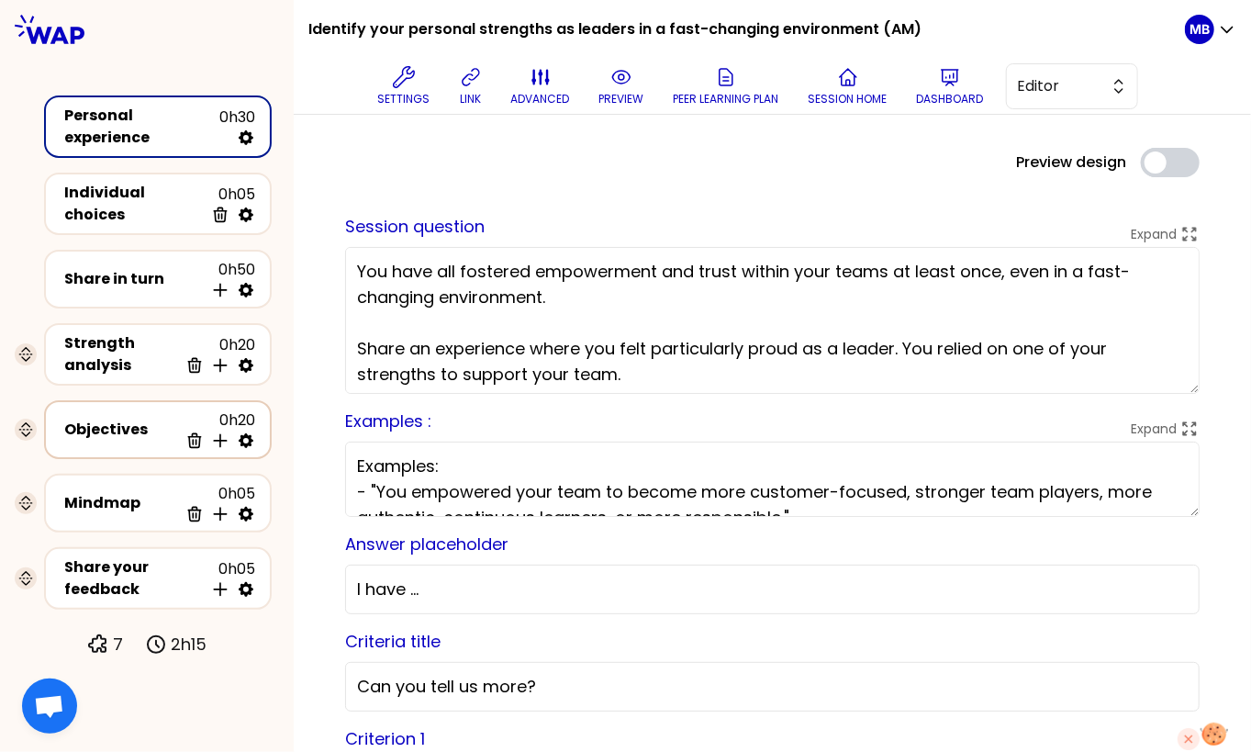
click at [156, 423] on div "Objectives" at bounding box center [121, 430] width 114 height 22
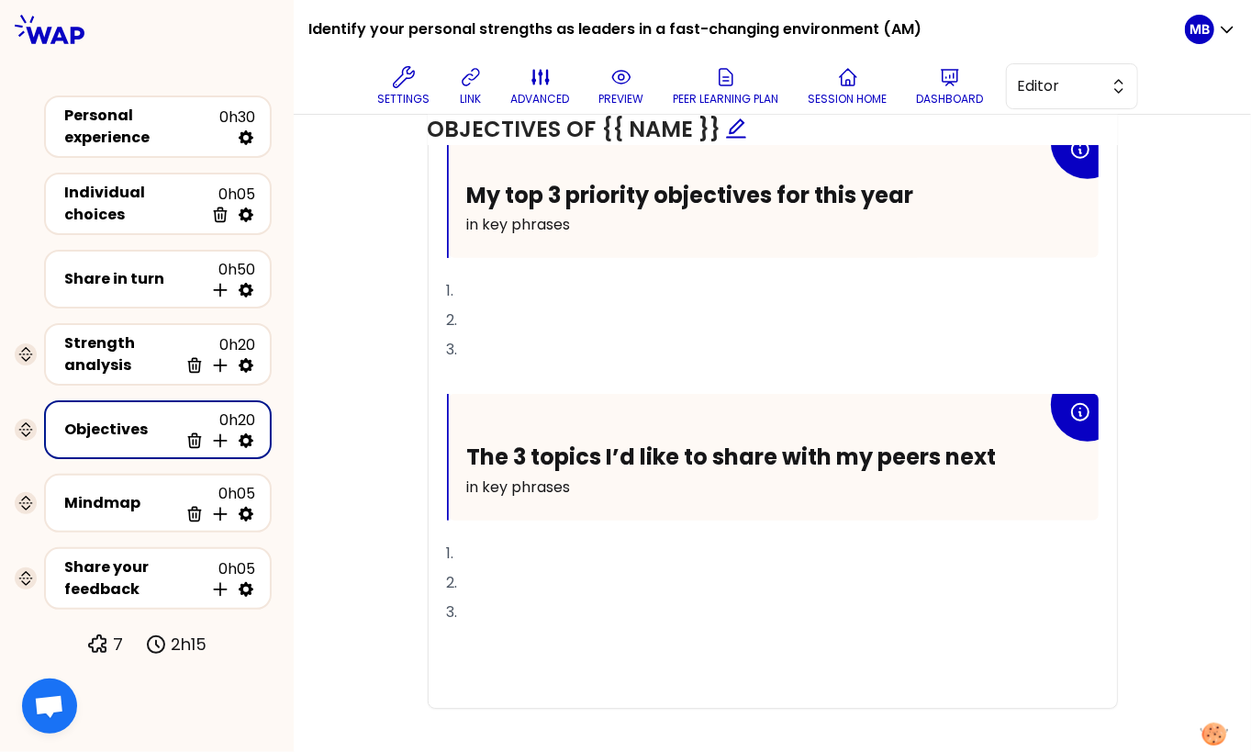
scroll to position [804, 0]
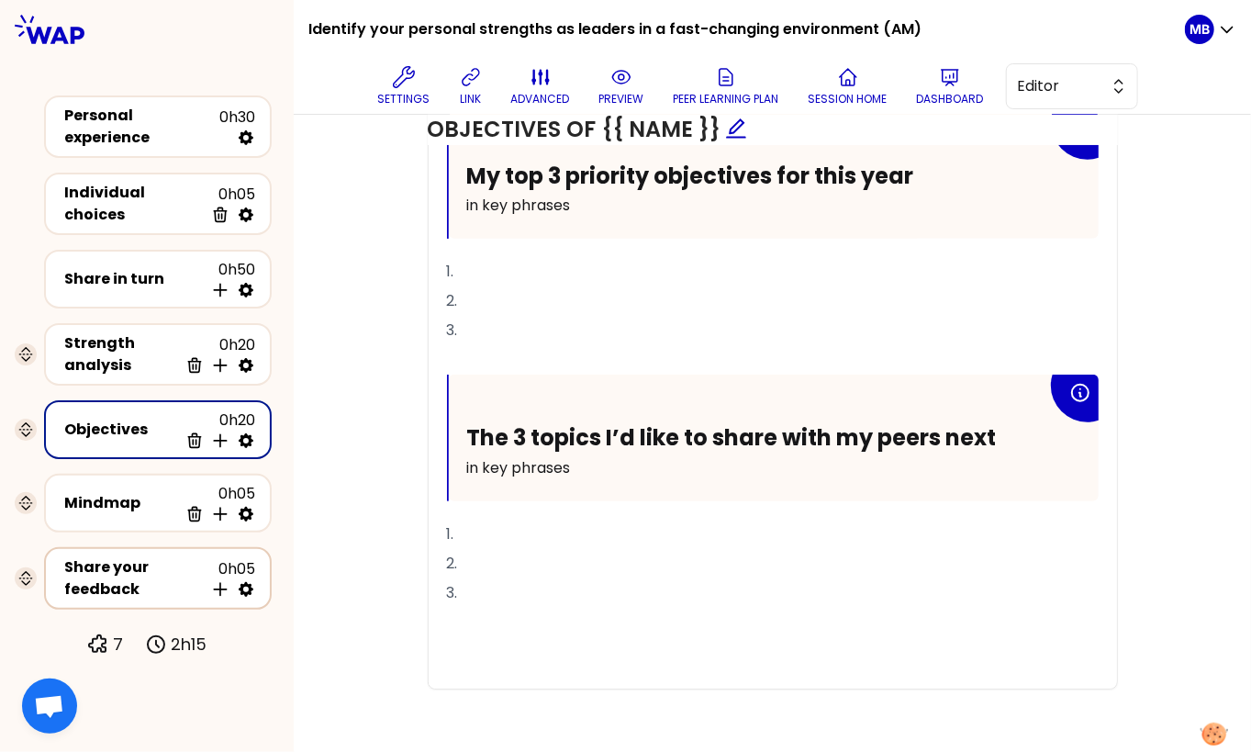
click at [100, 561] on div "Share your feedback" at bounding box center [134, 578] width 140 height 44
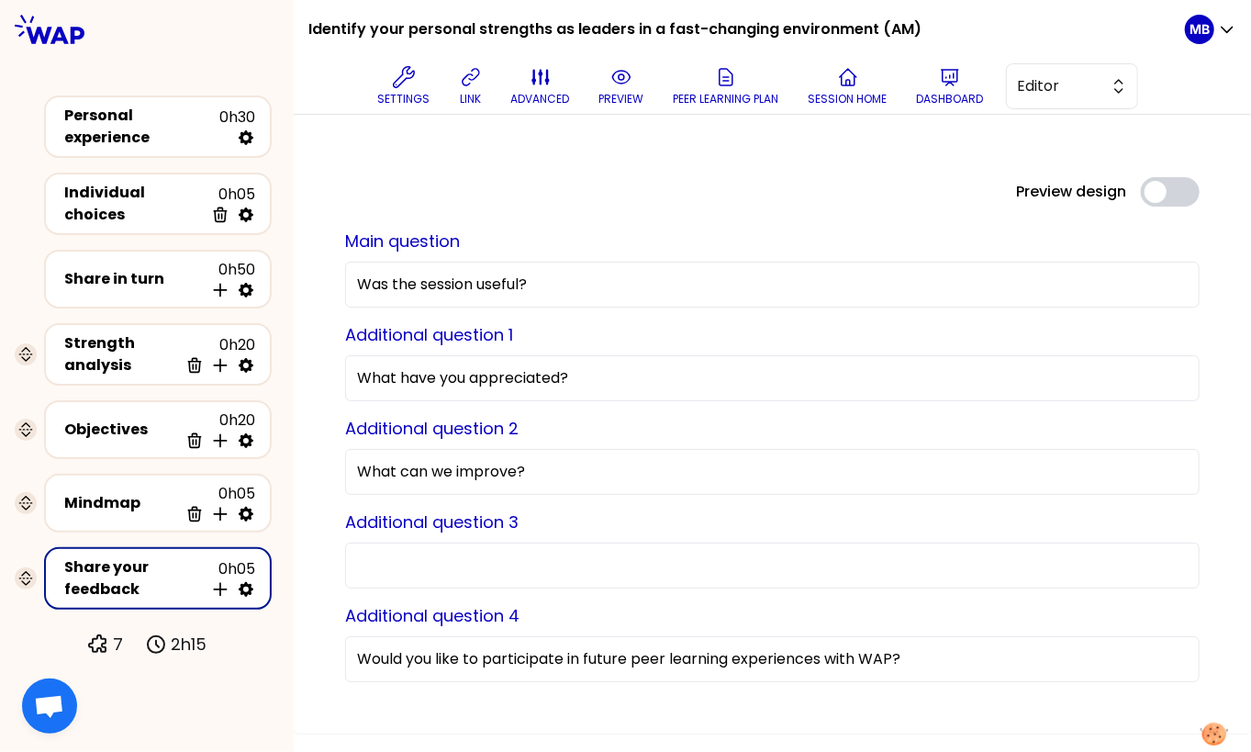
click at [164, 453] on div "Objectives 0h20 Delete Insert activity below" at bounding box center [158, 429] width 242 height 73
click at [154, 423] on div "Objectives" at bounding box center [121, 430] width 114 height 22
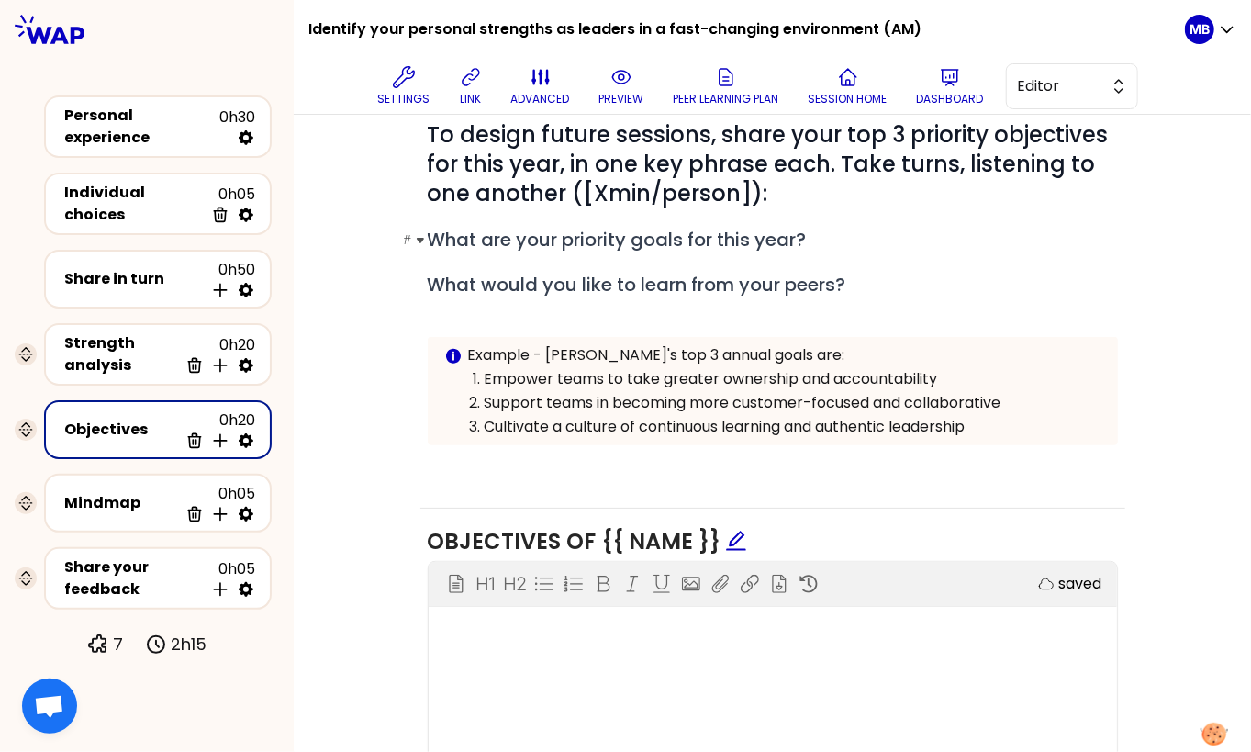
scroll to position [804, 0]
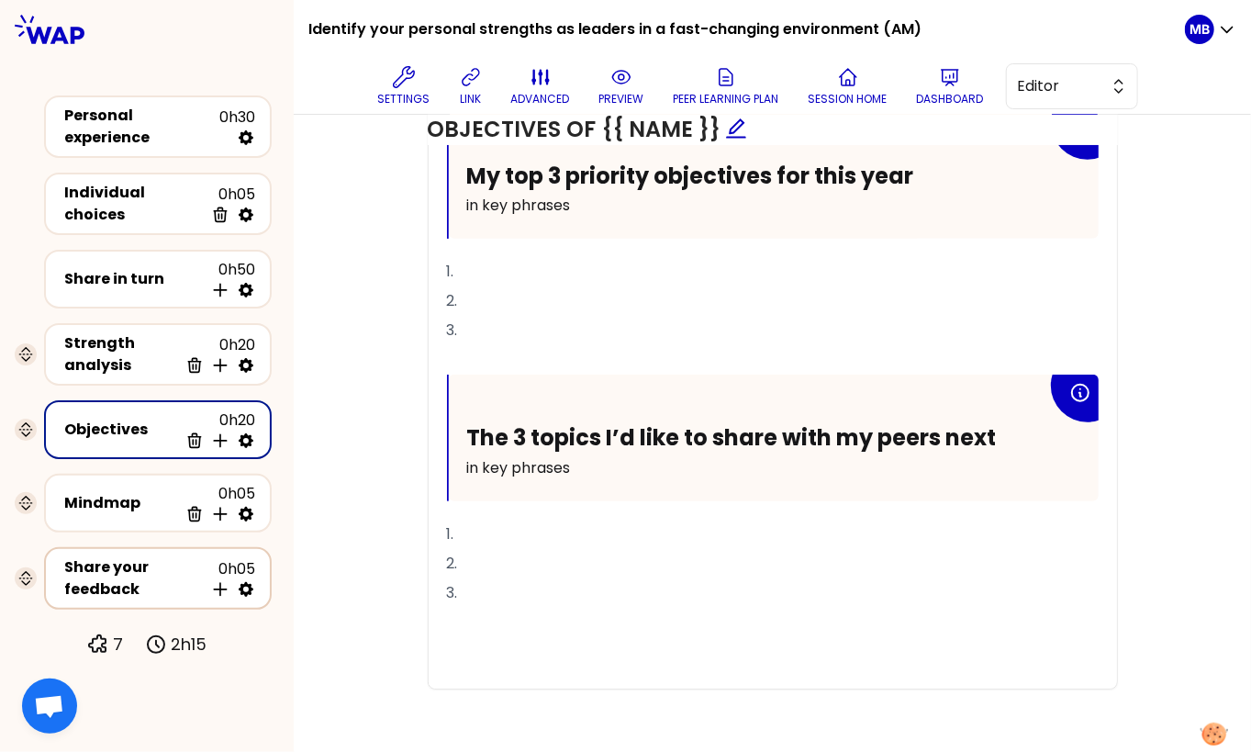
click at [138, 574] on div "Share your feedback" at bounding box center [134, 578] width 140 height 44
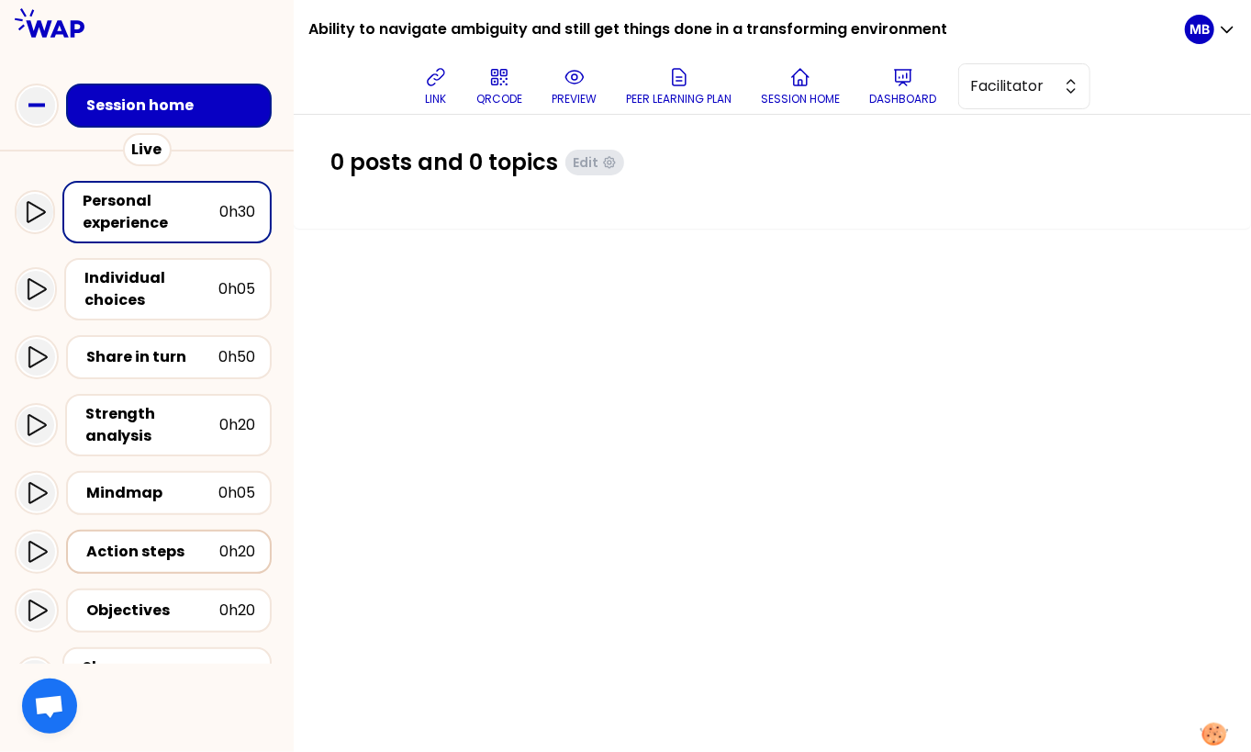
scroll to position [154, 0]
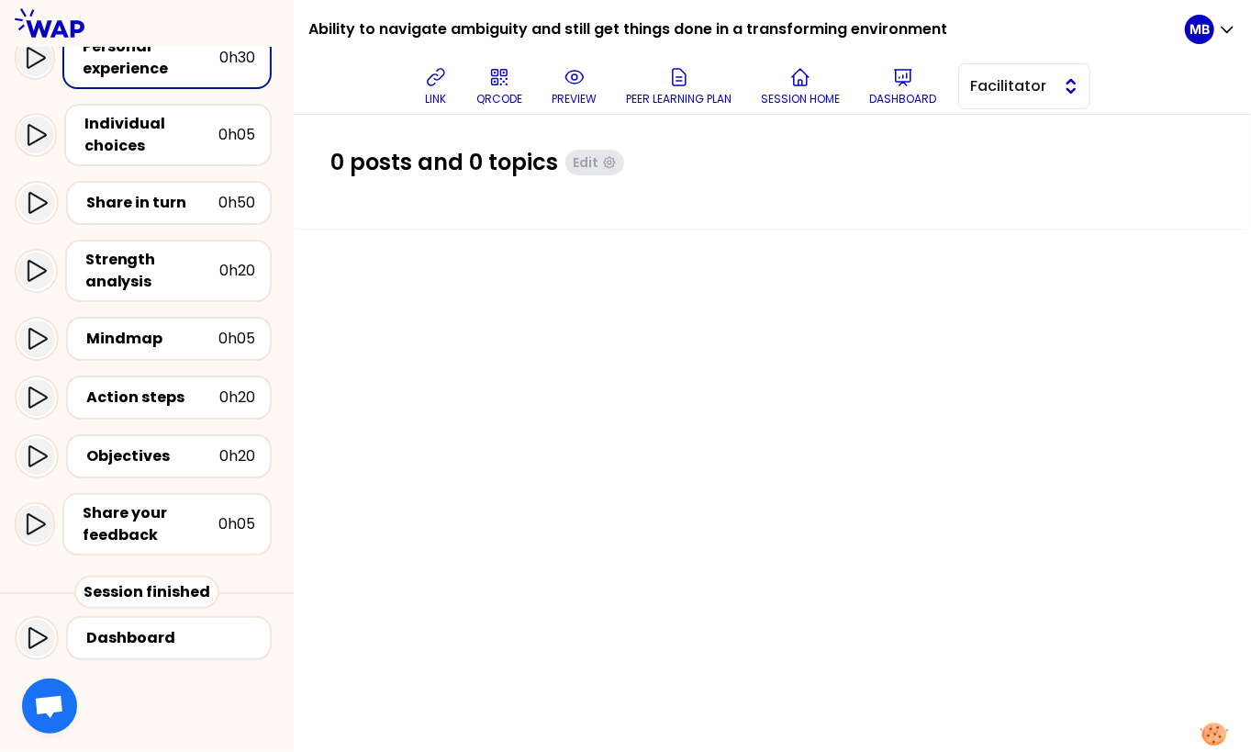
click at [987, 91] on span "Facilitator" at bounding box center [1011, 86] width 83 height 22
click at [987, 129] on li "Editor" at bounding box center [1024, 131] width 130 height 29
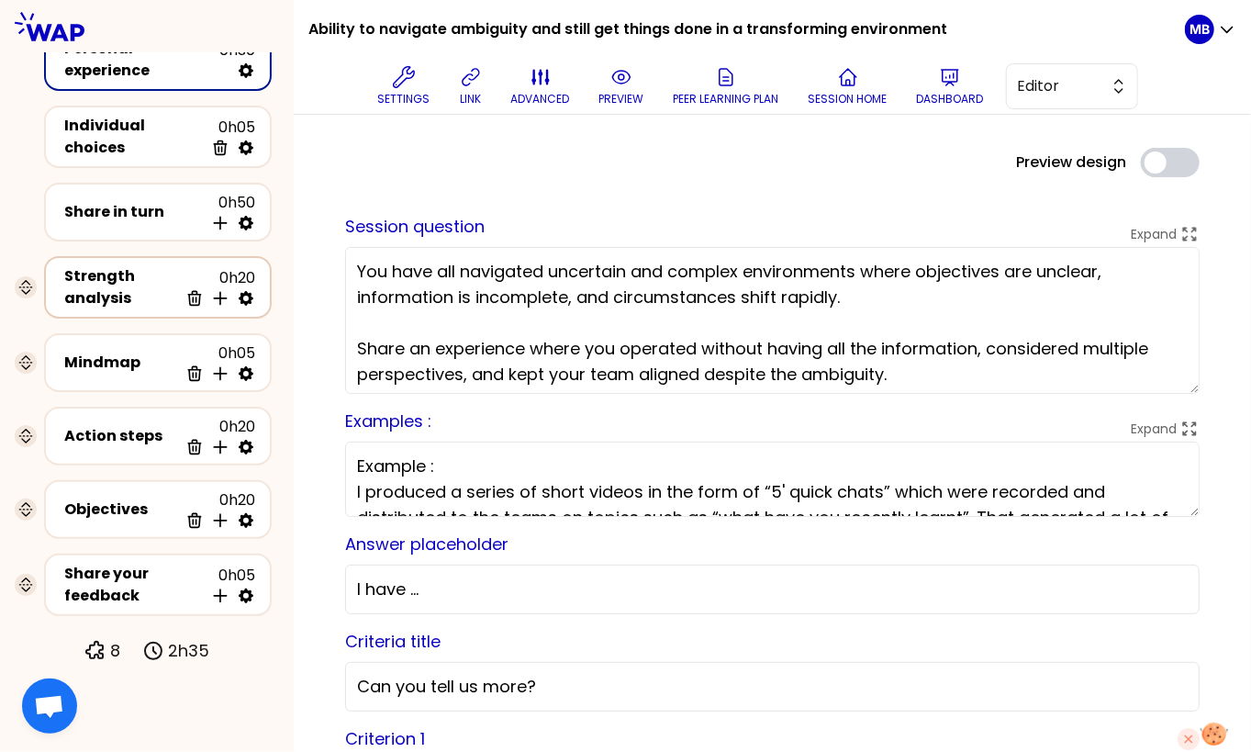
scroll to position [50, 0]
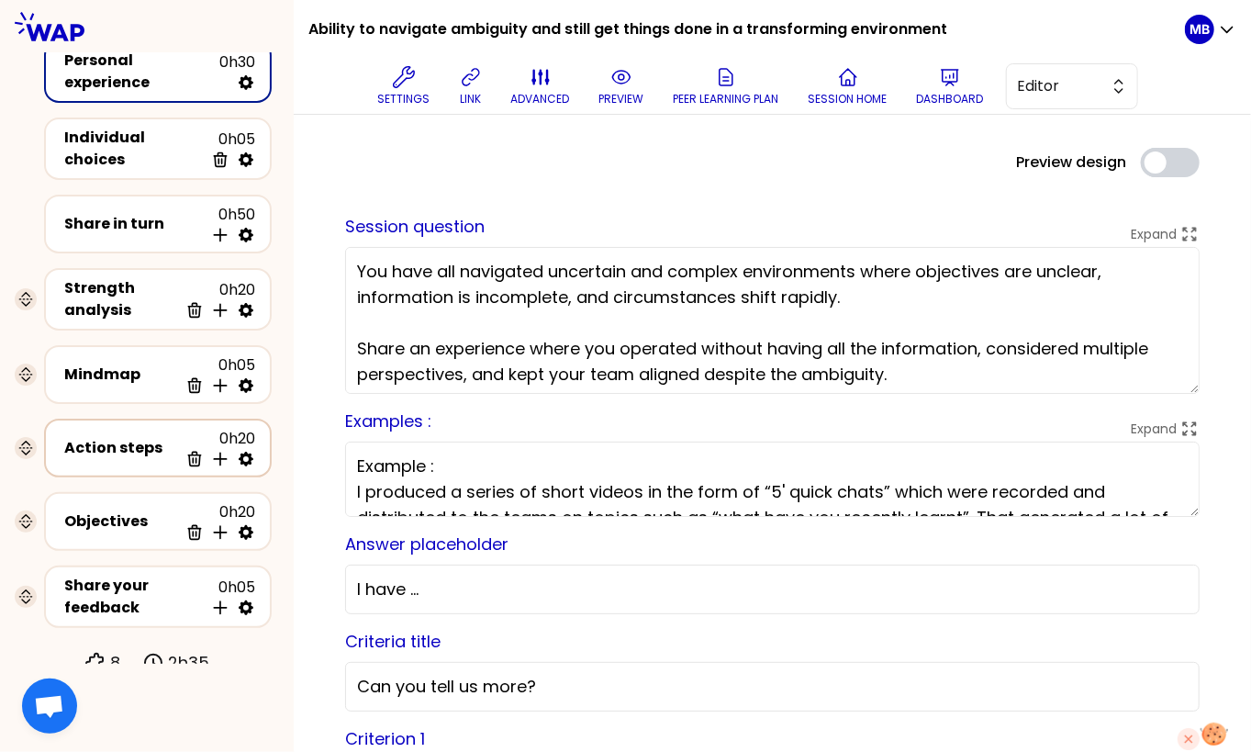
click at [145, 438] on div "Action steps" at bounding box center [121, 448] width 114 height 22
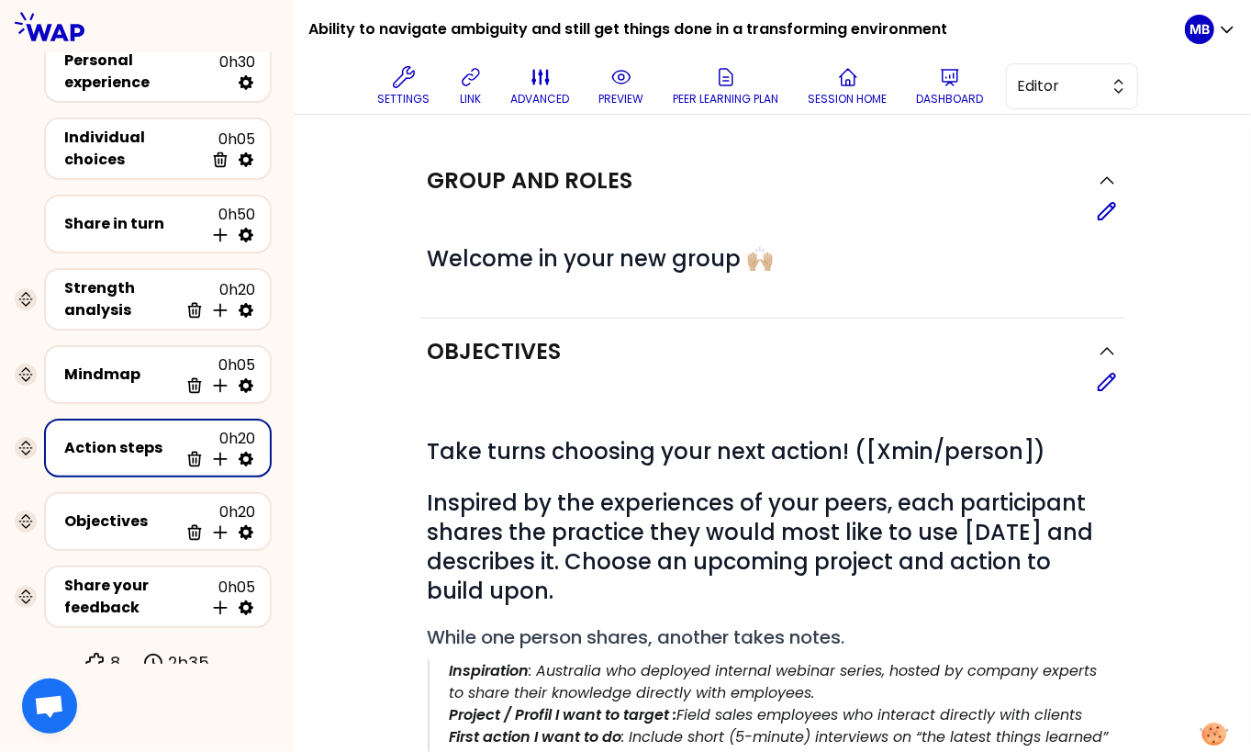
click at [245, 450] on icon at bounding box center [246, 459] width 18 height 18
select select "4"
select select "5"
select select "all"
select select "false"
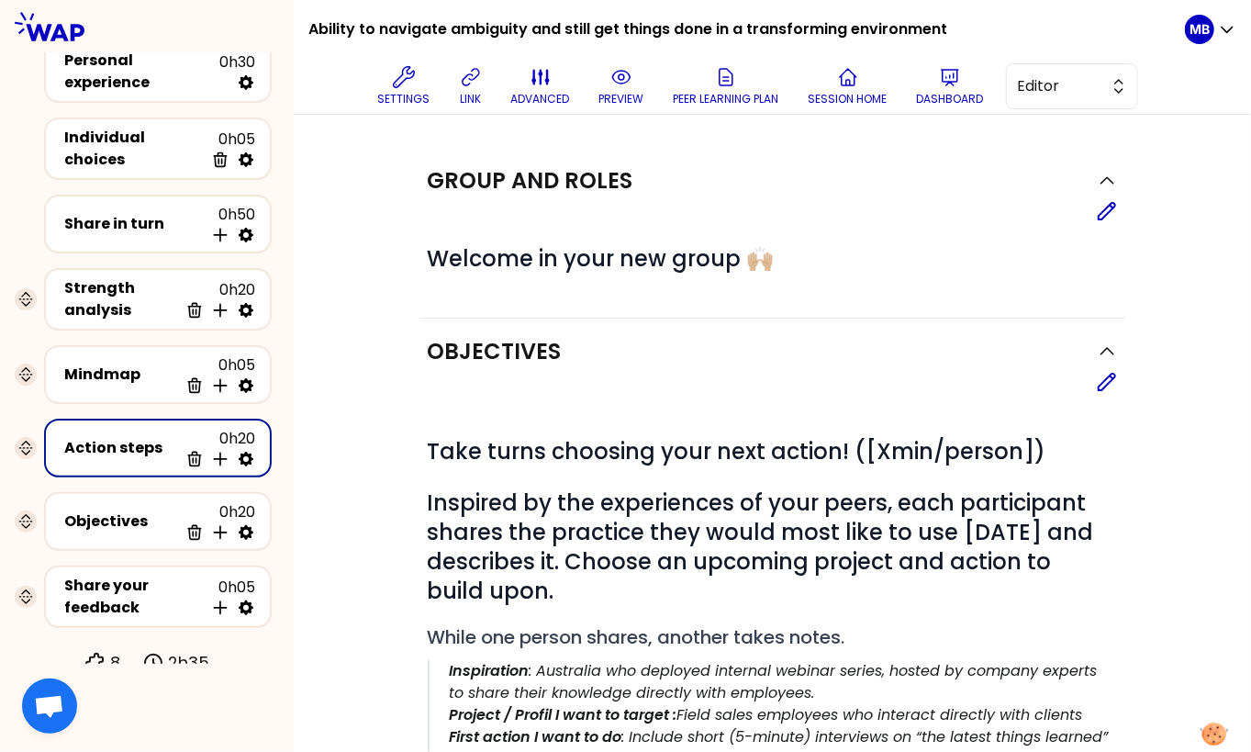
select select "Each"
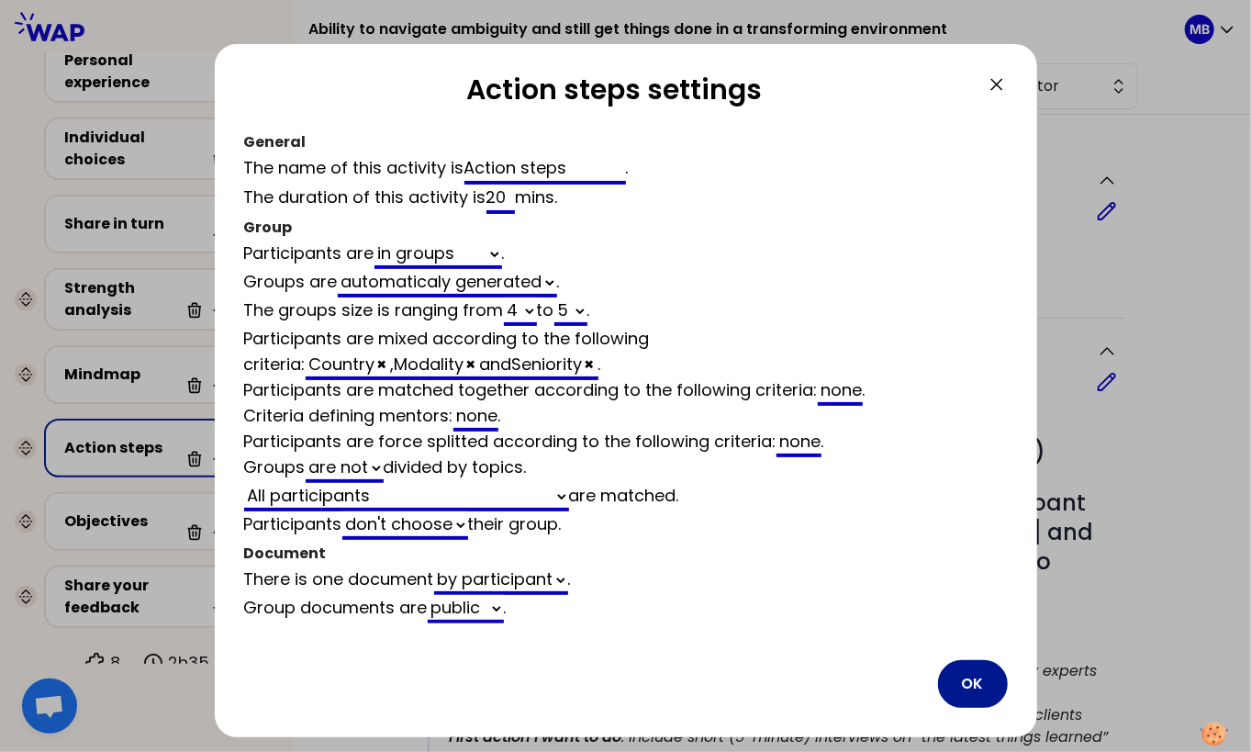
click at [979, 685] on button "OK" at bounding box center [973, 684] width 70 height 48
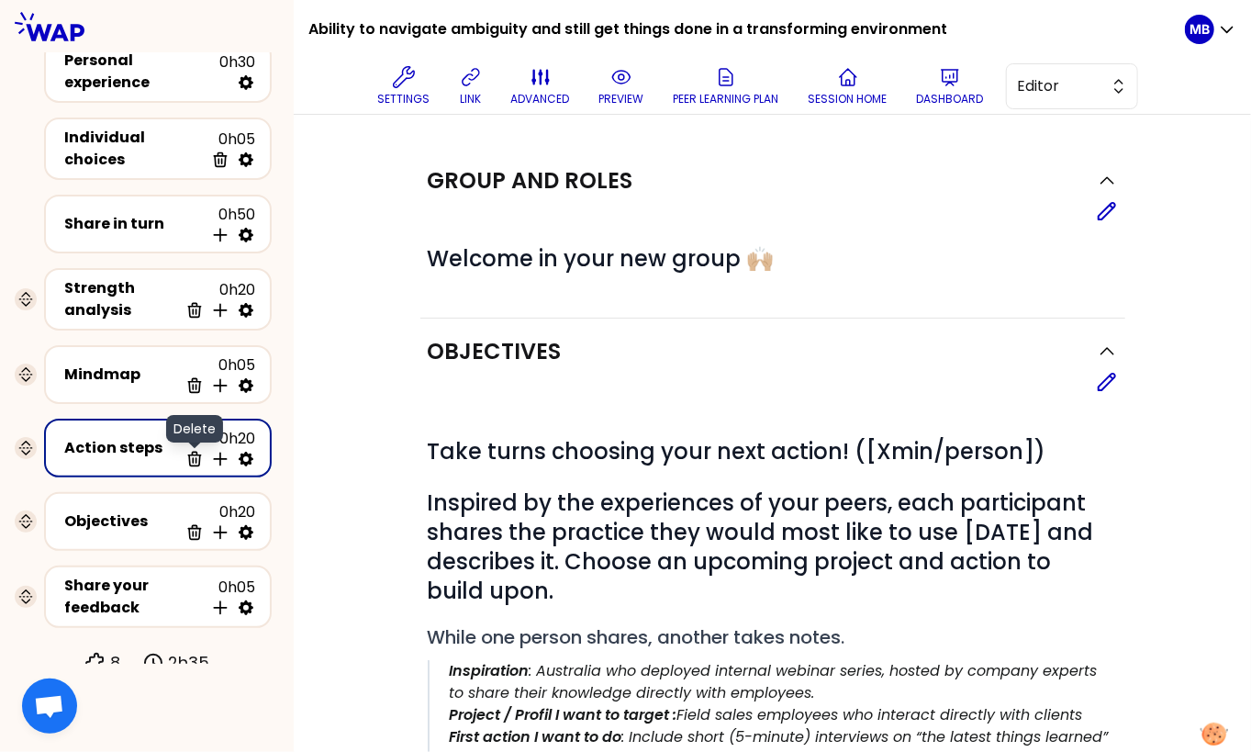
click at [202, 450] on icon at bounding box center [194, 459] width 18 height 18
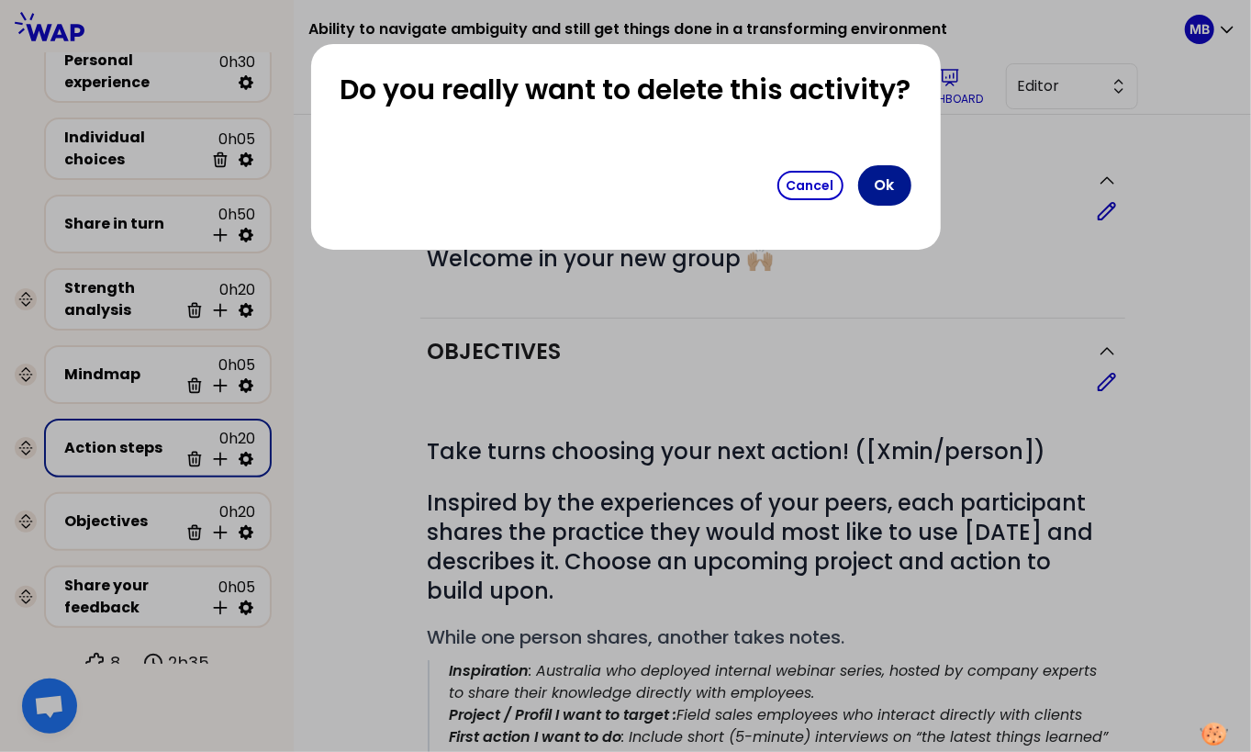
click at [899, 189] on button "Ok" at bounding box center [884, 185] width 53 height 40
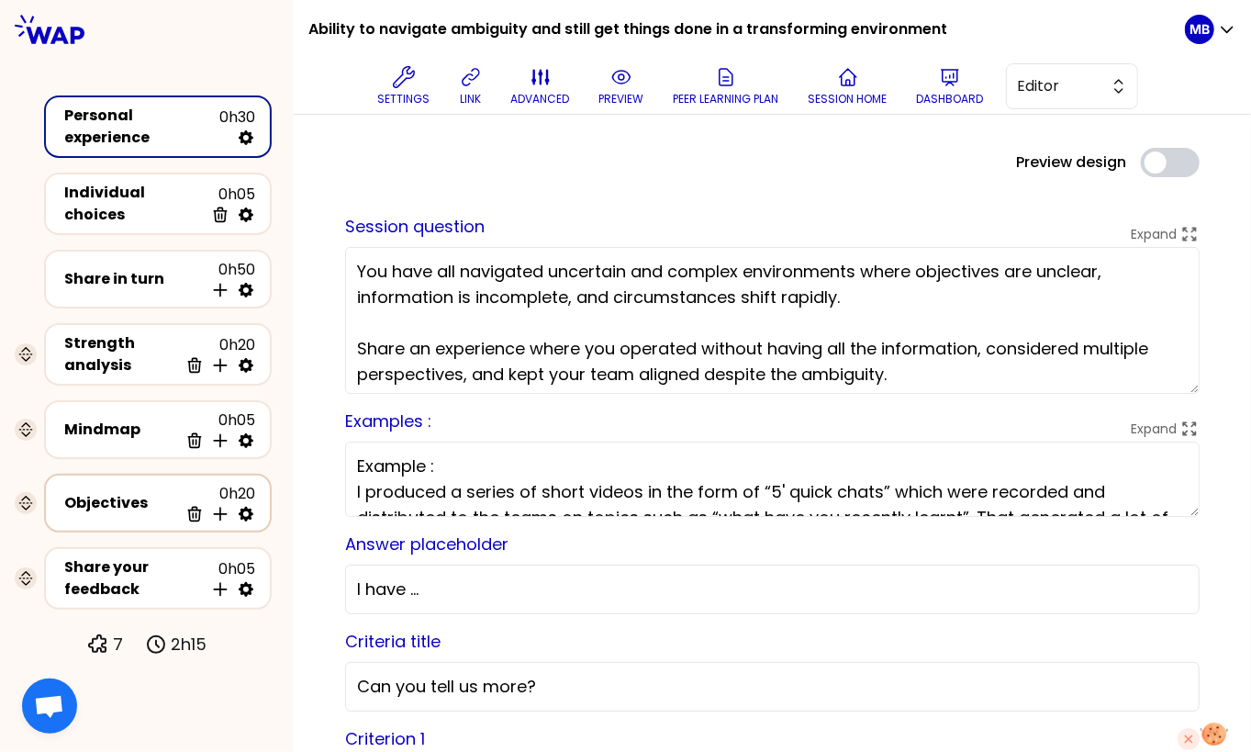
click at [123, 483] on div "Objectives 0h20 Delete Insert activity below" at bounding box center [158, 503] width 195 height 40
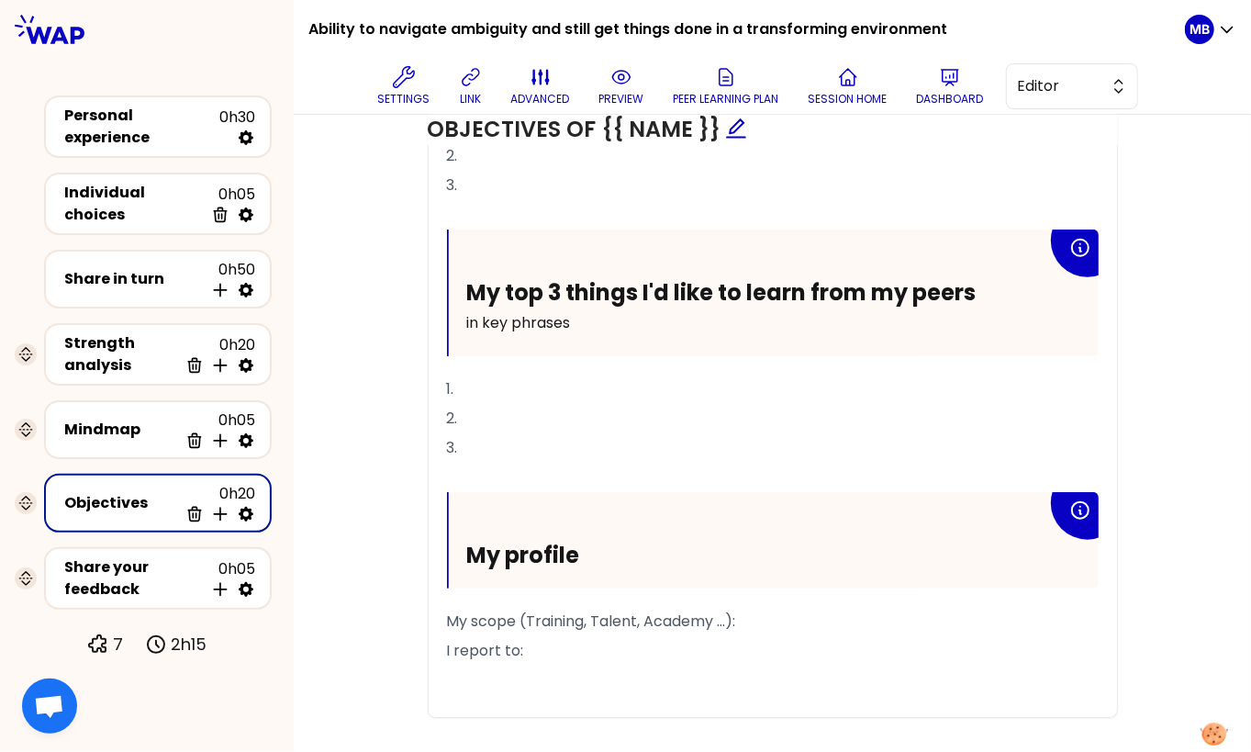
scroll to position [949, 0]
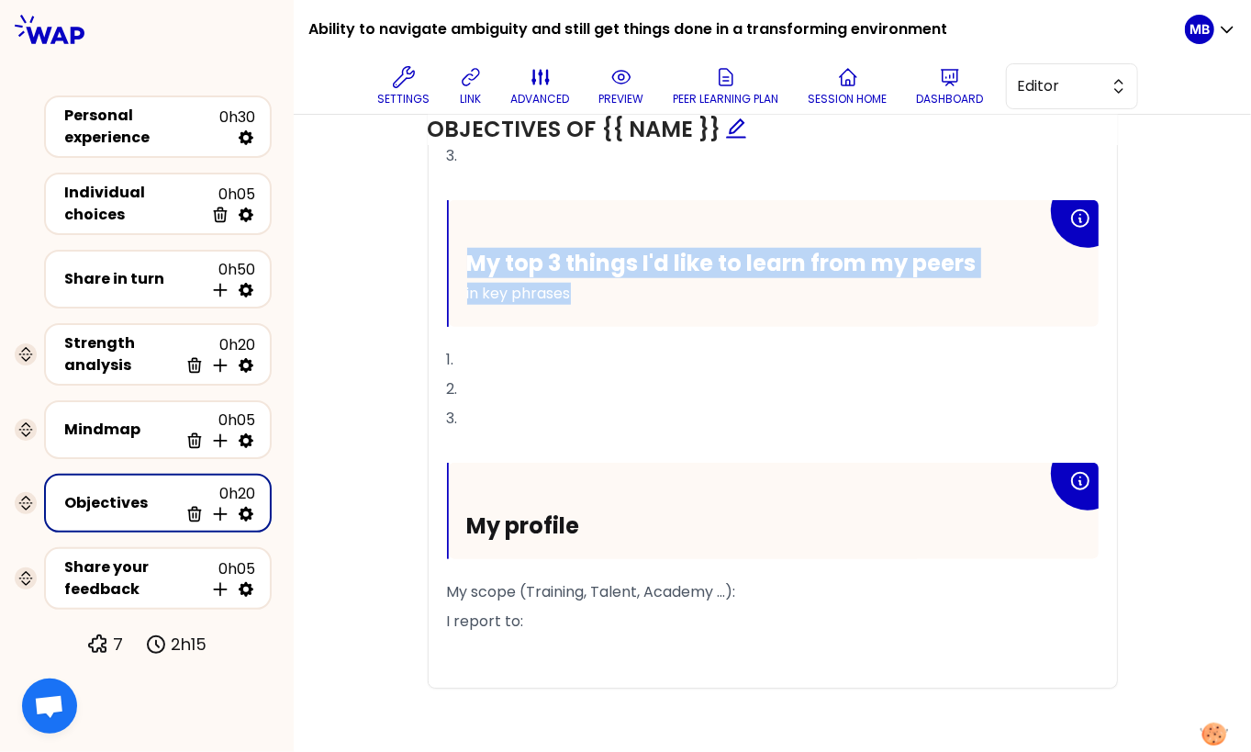
drag, startPoint x: 592, startPoint y: 289, endPoint x: 469, endPoint y: 262, distance: 125.8
click at [469, 262] on div "My top 3 things I'd like to learn from my peers in key phrases" at bounding box center [757, 278] width 580 height 59
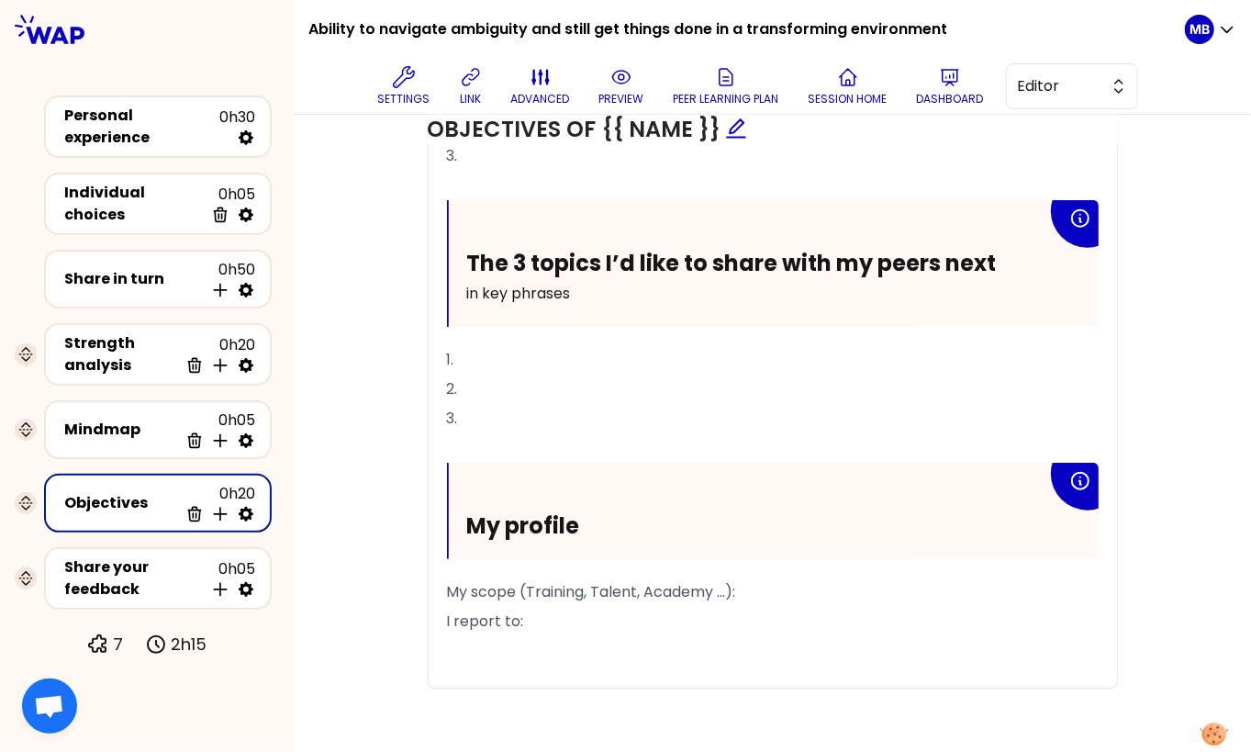
drag, startPoint x: 578, startPoint y: 627, endPoint x: 441, endPoint y: 468, distance: 209.5
click at [441, 468] on div "My top 3 priority objectives for this year in key phrases 1. 2. 3. ﻿ The 3 topi…" at bounding box center [773, 313] width 688 height 750
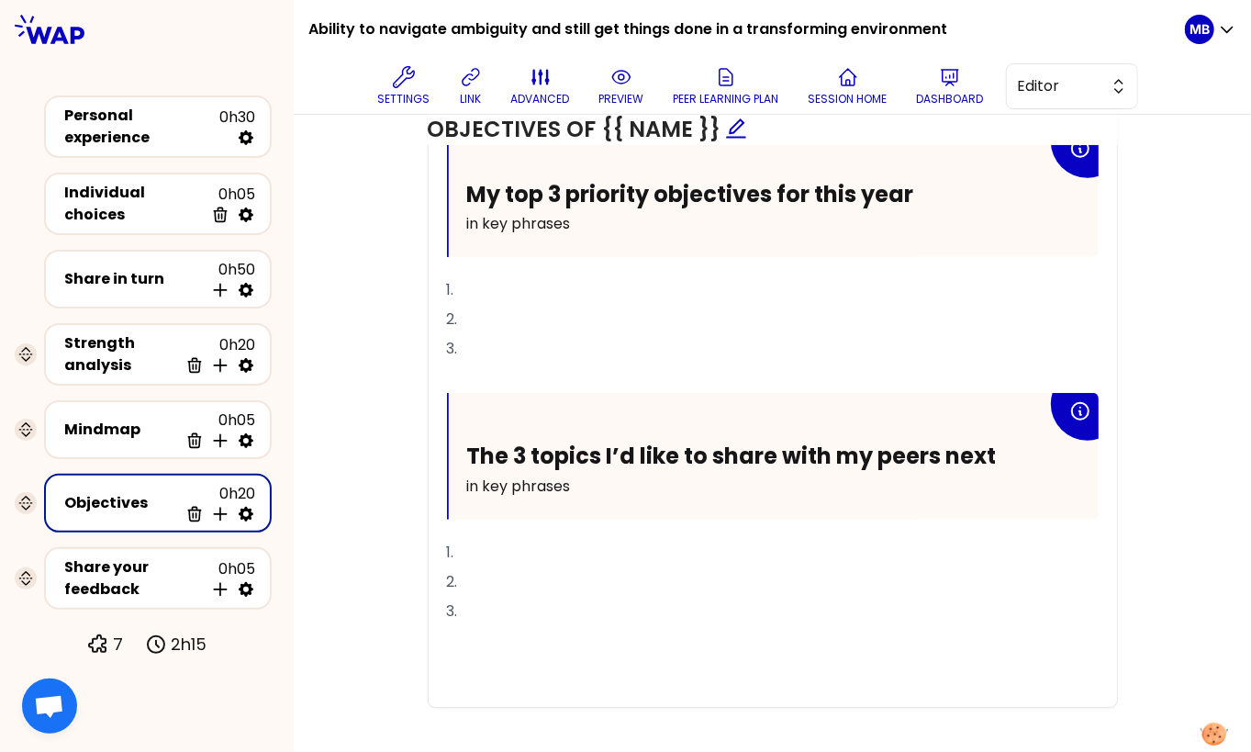
scroll to position [775, 0]
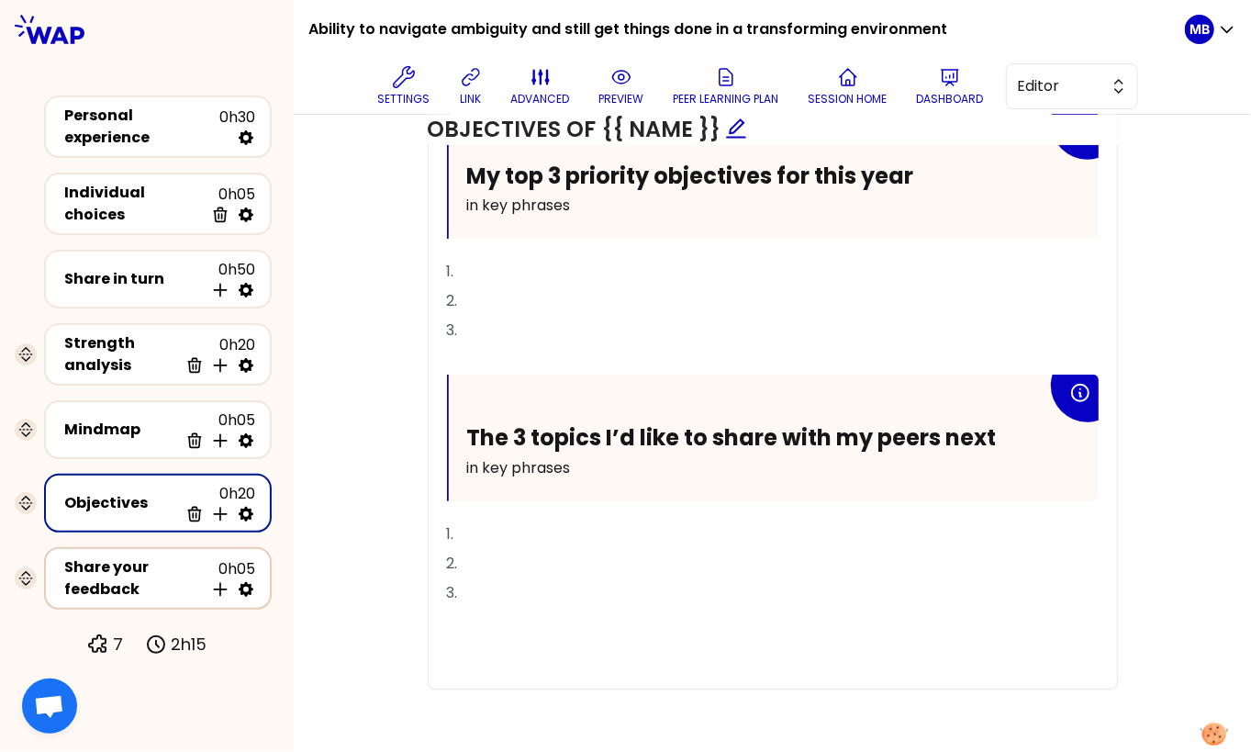
click at [139, 571] on div "Share your feedback" at bounding box center [134, 578] width 140 height 44
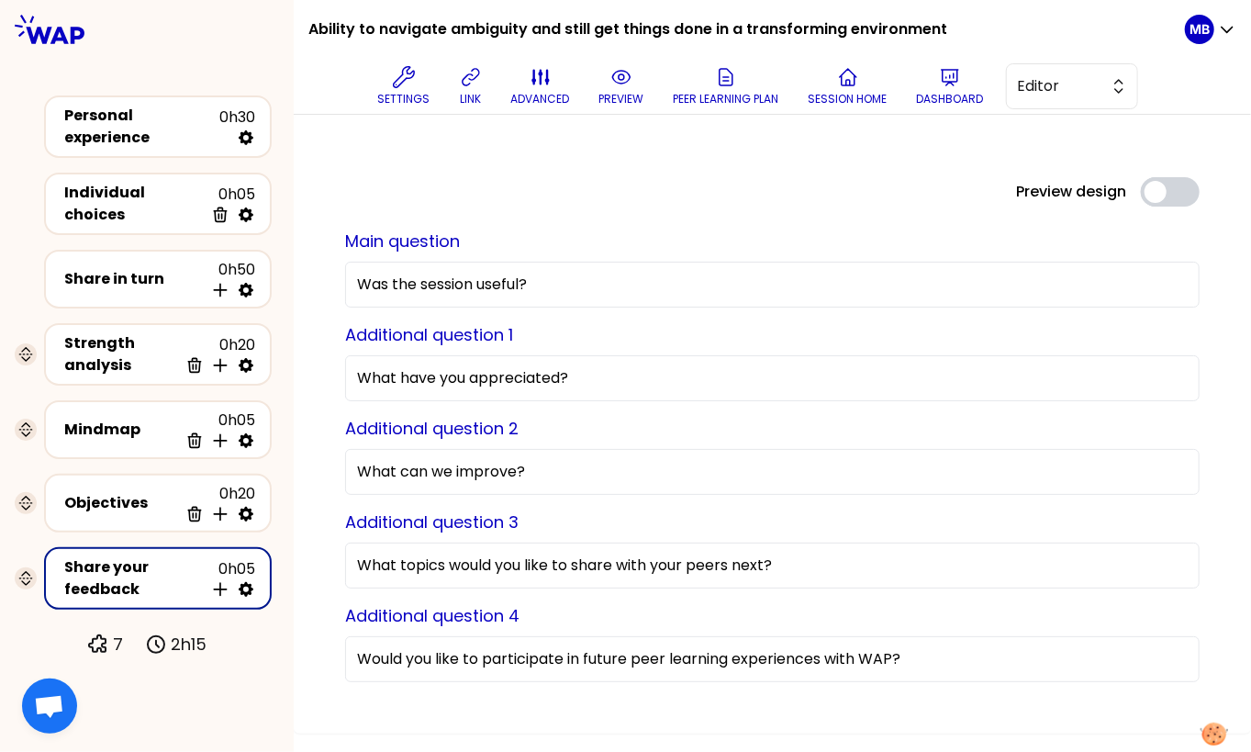
drag, startPoint x: 120, startPoint y: 429, endPoint x: 813, endPoint y: 14, distance: 807.6
drag, startPoint x: 106, startPoint y: 423, endPoint x: 749, endPoint y: 21, distance: 757.8
drag, startPoint x: 810, startPoint y: 552, endPoint x: 244, endPoint y: 533, distance: 566.6
click at [244, 533] on div "Ability to navigate ambiguity and still get things done in a transforming envir…" at bounding box center [625, 376] width 1251 height 752
paste input "Would you like to continue engaging with the HRBP community? If so, in what form"
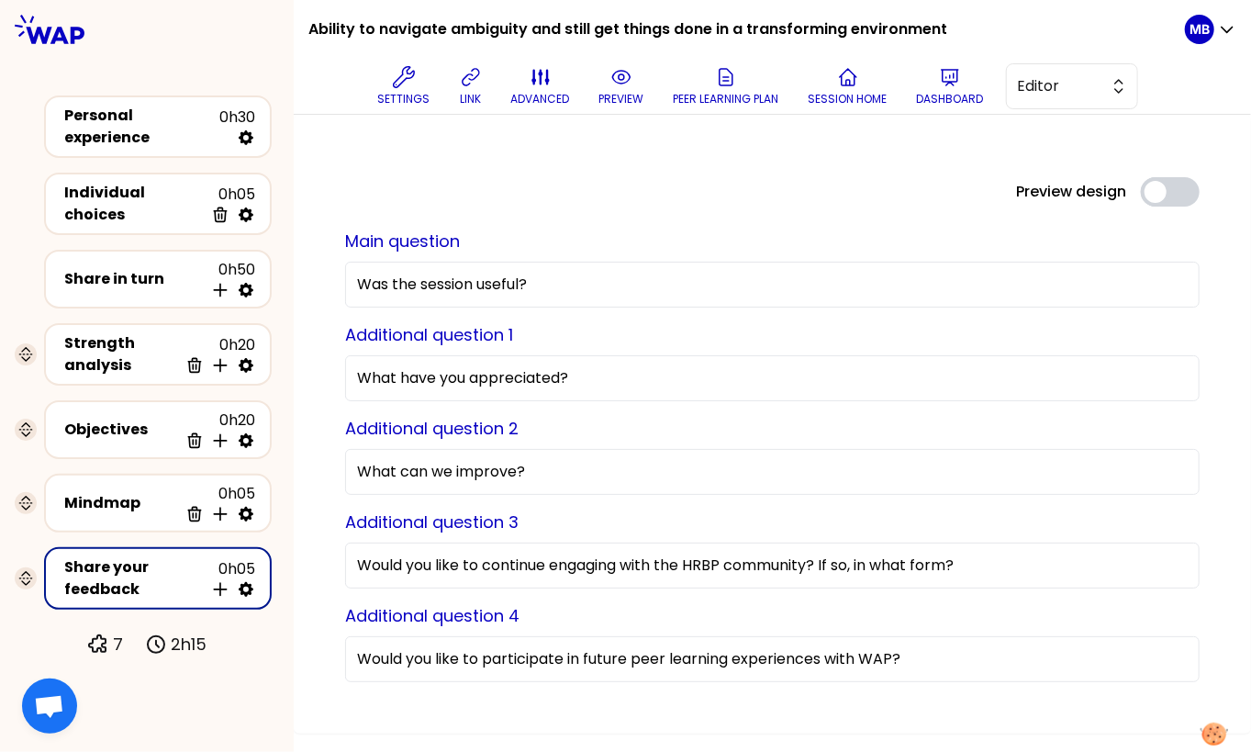
click at [722, 562] on input "Would you like to continue engaging with the HRBP community? If so, in what for…" at bounding box center [772, 565] width 854 height 46
type input "Would you like to continue engaging with the HR Directors community? If so, in …"
click at [302, 473] on div "Preview design Use setting Main question Was the session useful? Additional que…" at bounding box center [772, 424] width 957 height 619
click at [603, 98] on p "preview" at bounding box center [621, 99] width 45 height 15
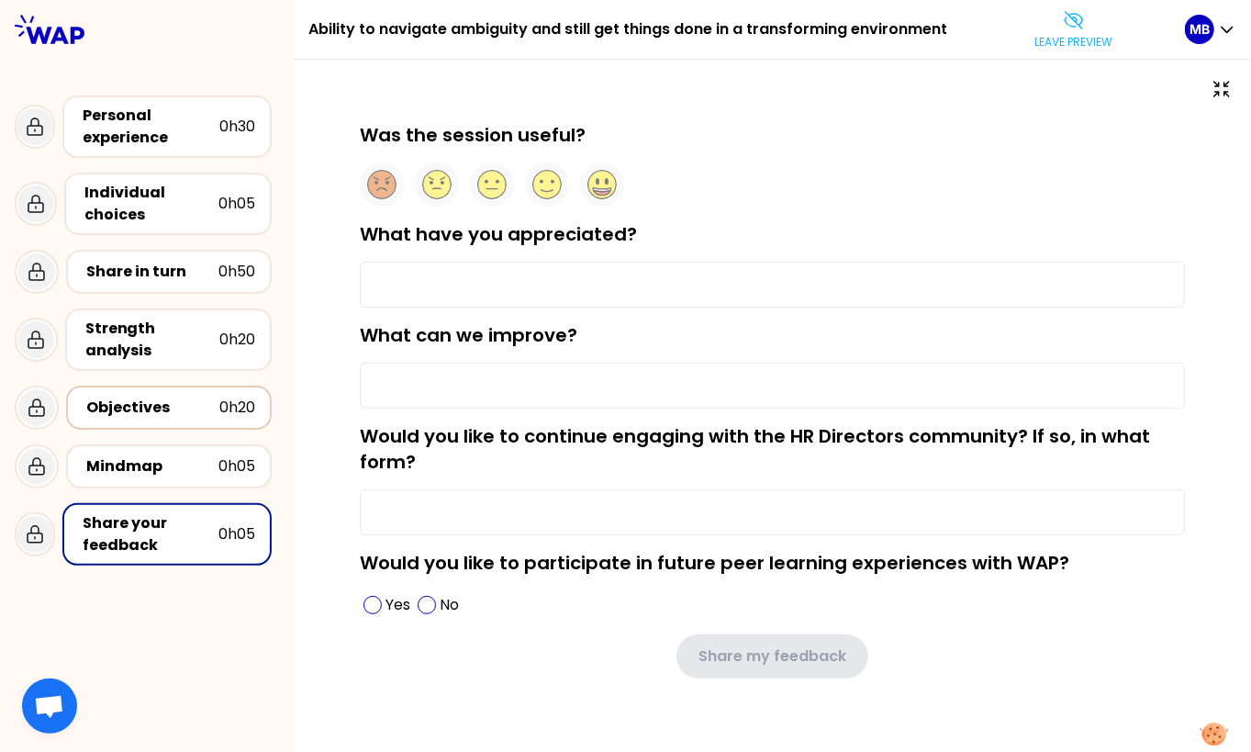
click at [134, 407] on div "Objectives" at bounding box center [152, 407] width 133 height 22
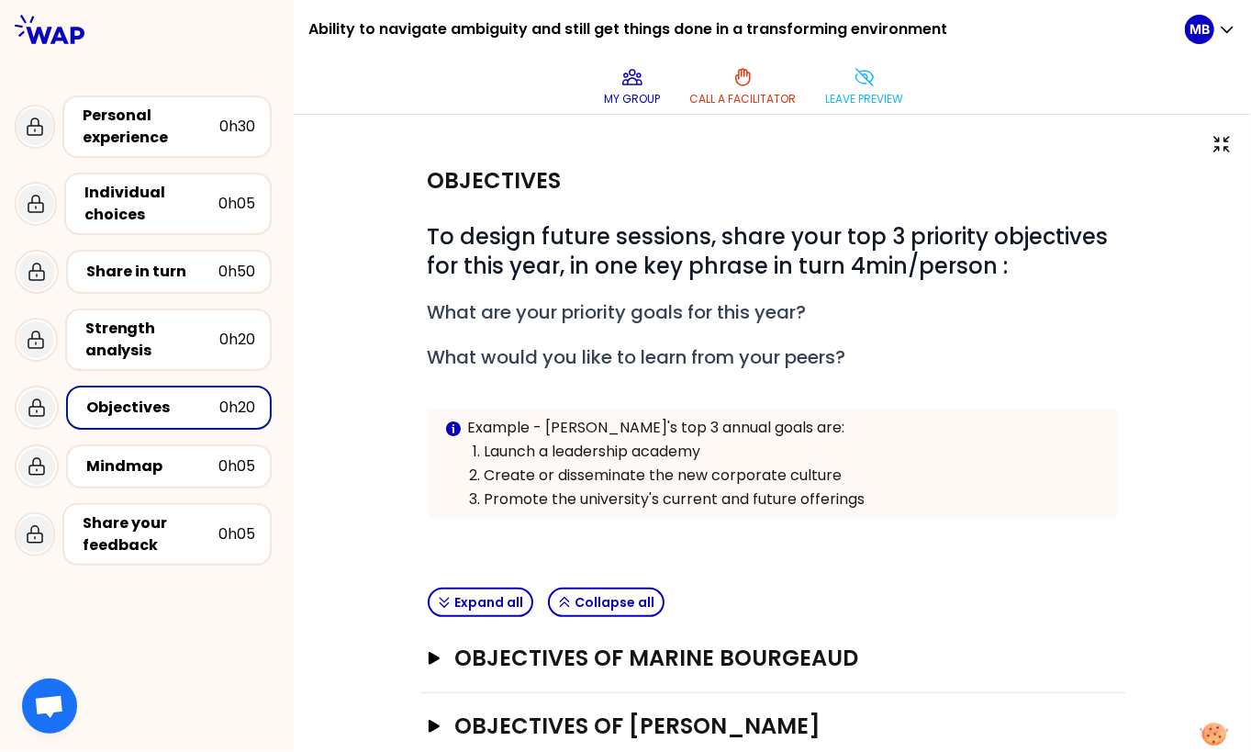
scroll to position [240, 0]
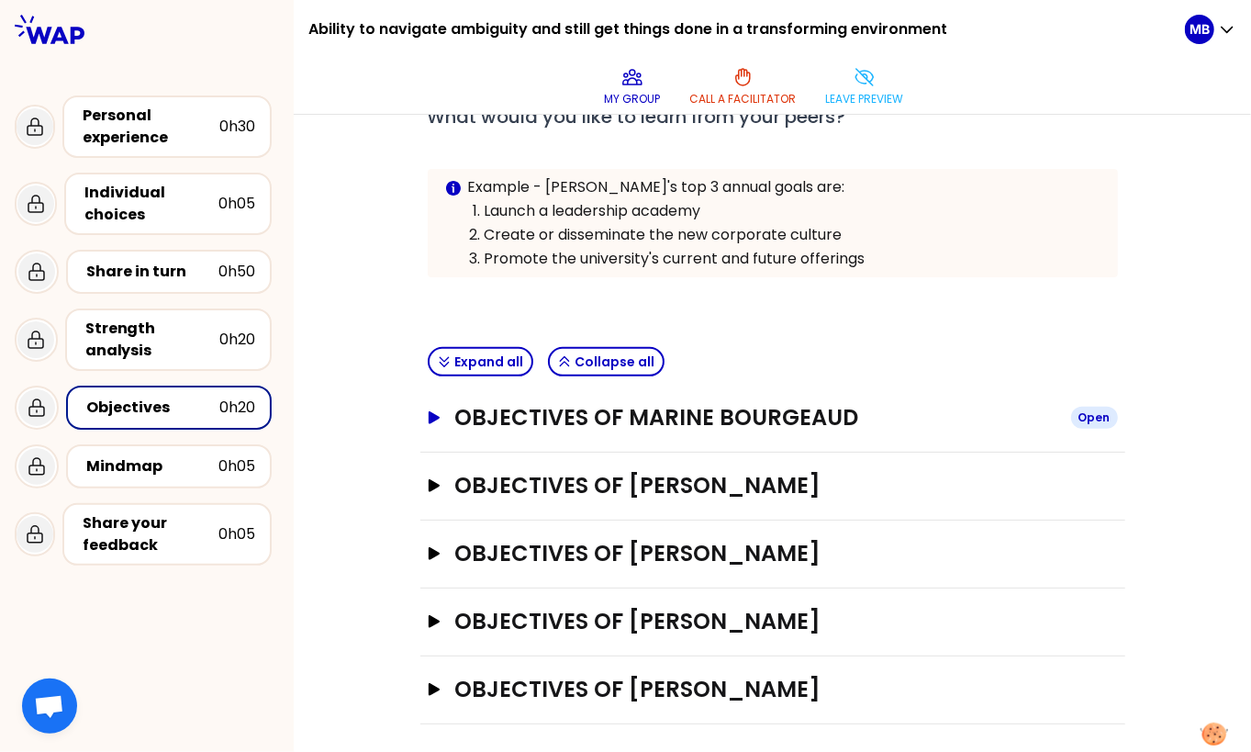
click at [486, 403] on h3 "Objectives of Marine Bourgeaud" at bounding box center [754, 417] width 601 height 29
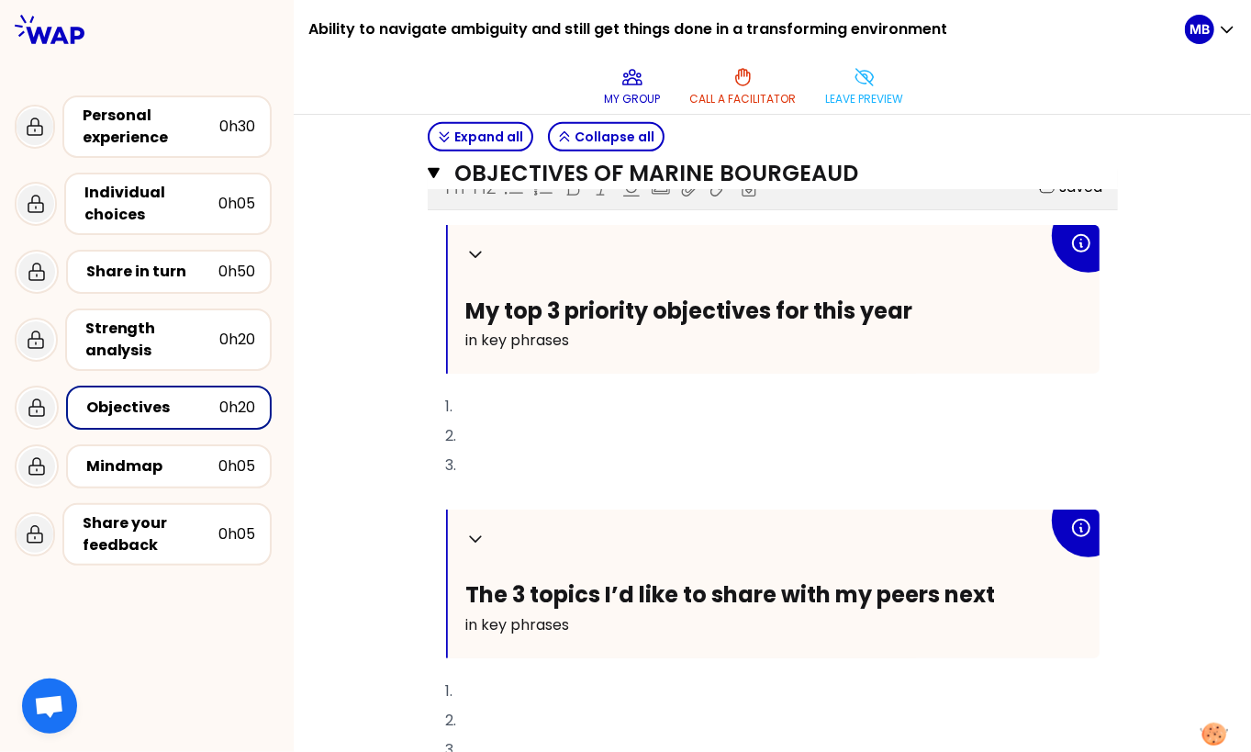
scroll to position [511, 0]
click at [100, 530] on div "Share your feedback" at bounding box center [151, 534] width 136 height 44
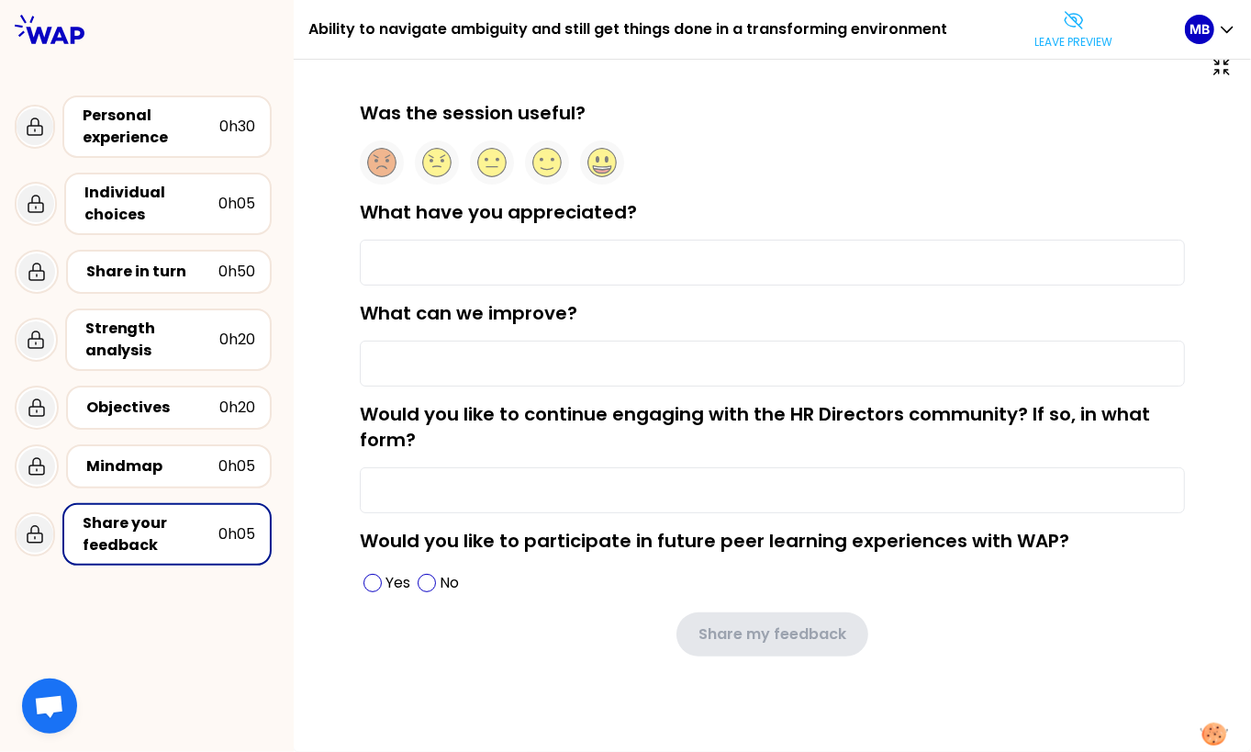
scroll to position [18, 0]
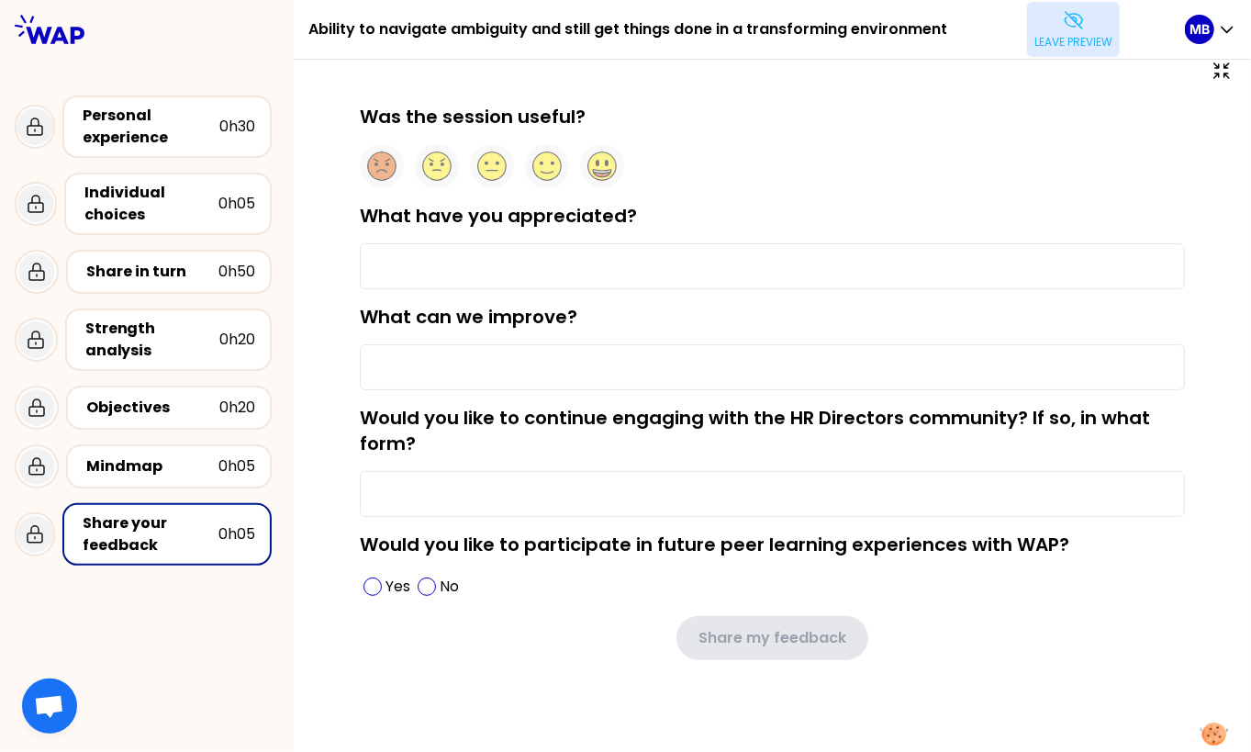
click at [1070, 46] on p "Leave preview" at bounding box center [1073, 42] width 78 height 15
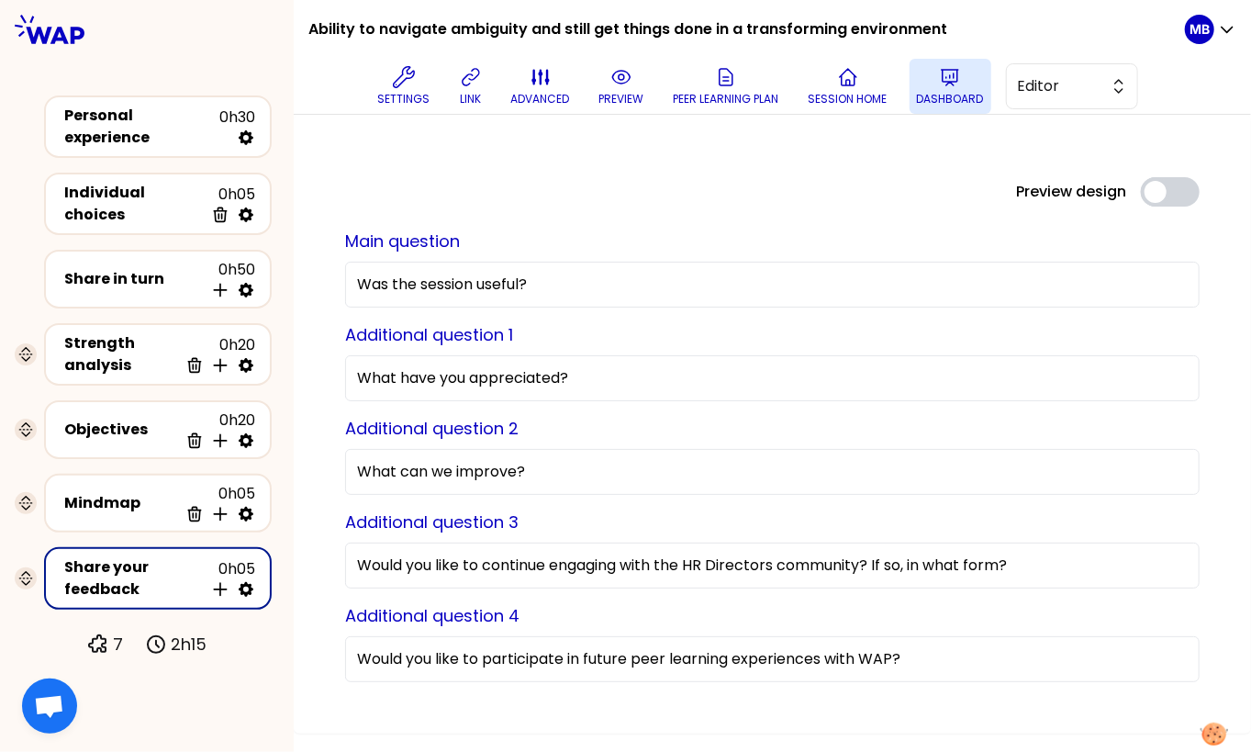
click at [921, 93] on p "Dashboard" at bounding box center [950, 99] width 67 height 15
